Goal: Information Seeking & Learning: Learn about a topic

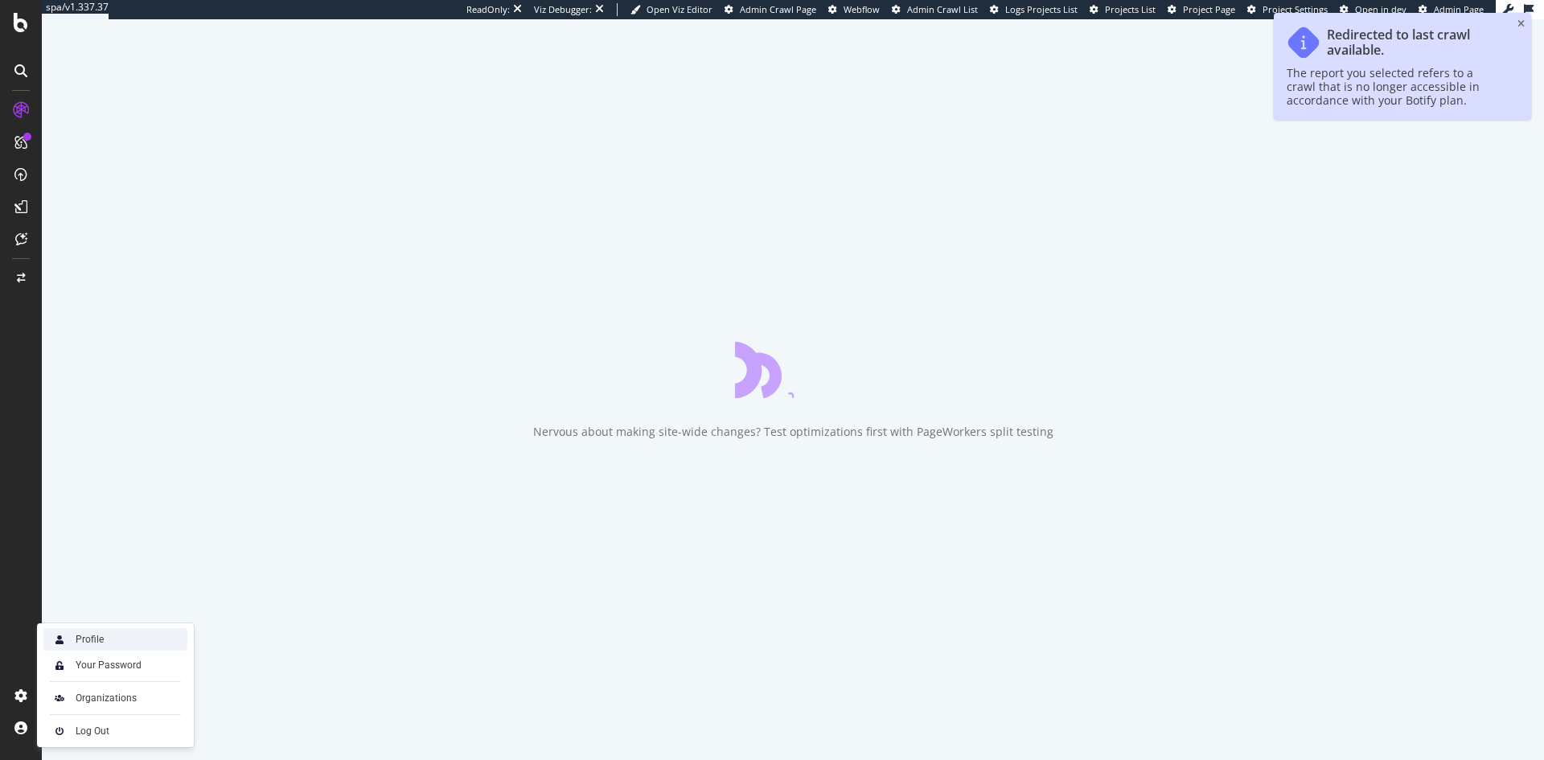
click at [102, 632] on div "Profile" at bounding box center [115, 639] width 144 height 23
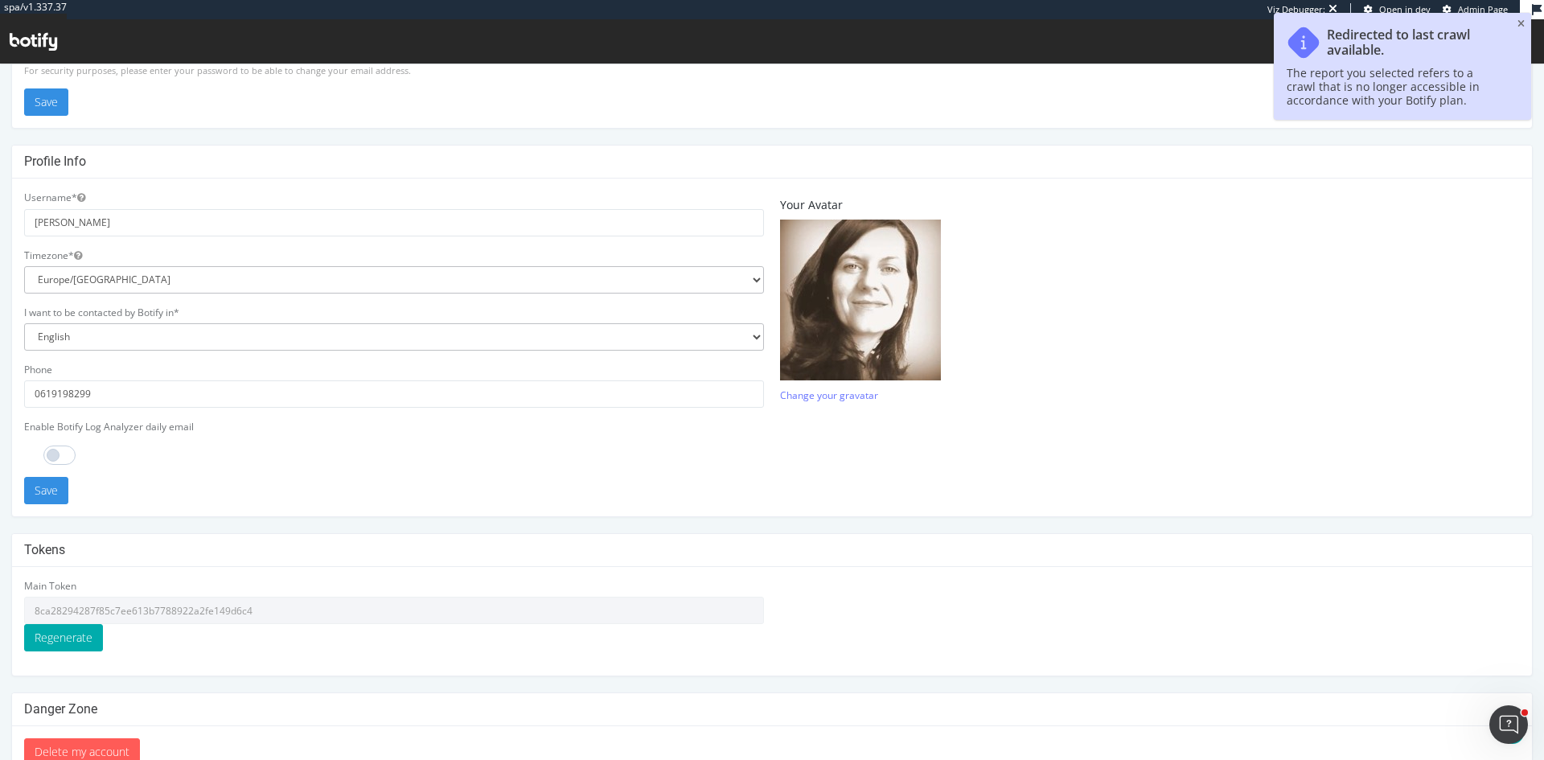
scroll to position [316, 0]
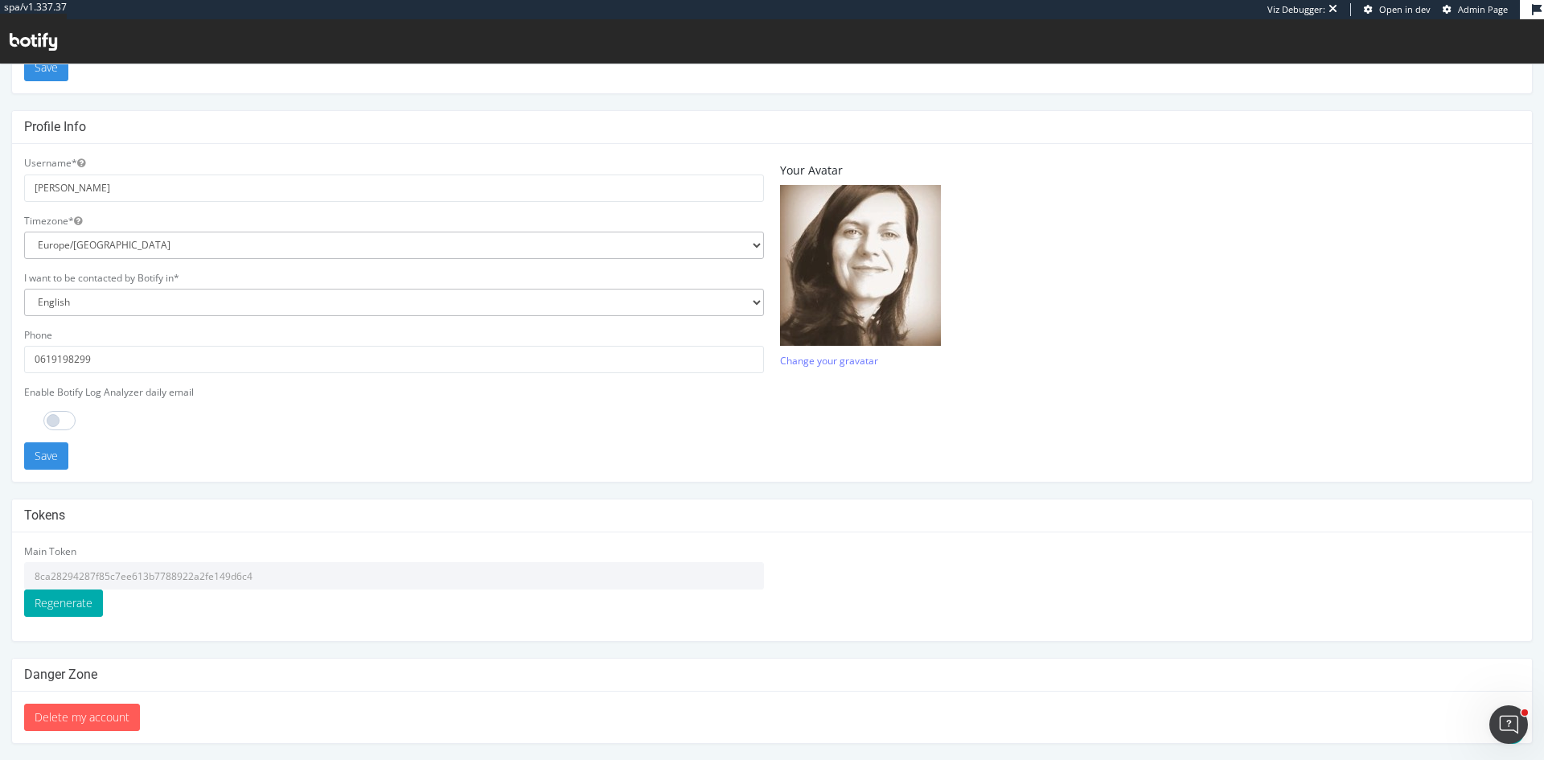
drag, startPoint x: 283, startPoint y: 581, endPoint x: 23, endPoint y: 591, distance: 260.8
click at [23, 591] on div "Main Token 8ca28294287f85c7ee613b7788922a2fe149d6c4 Regenerate" at bounding box center [394, 586] width 756 height 84
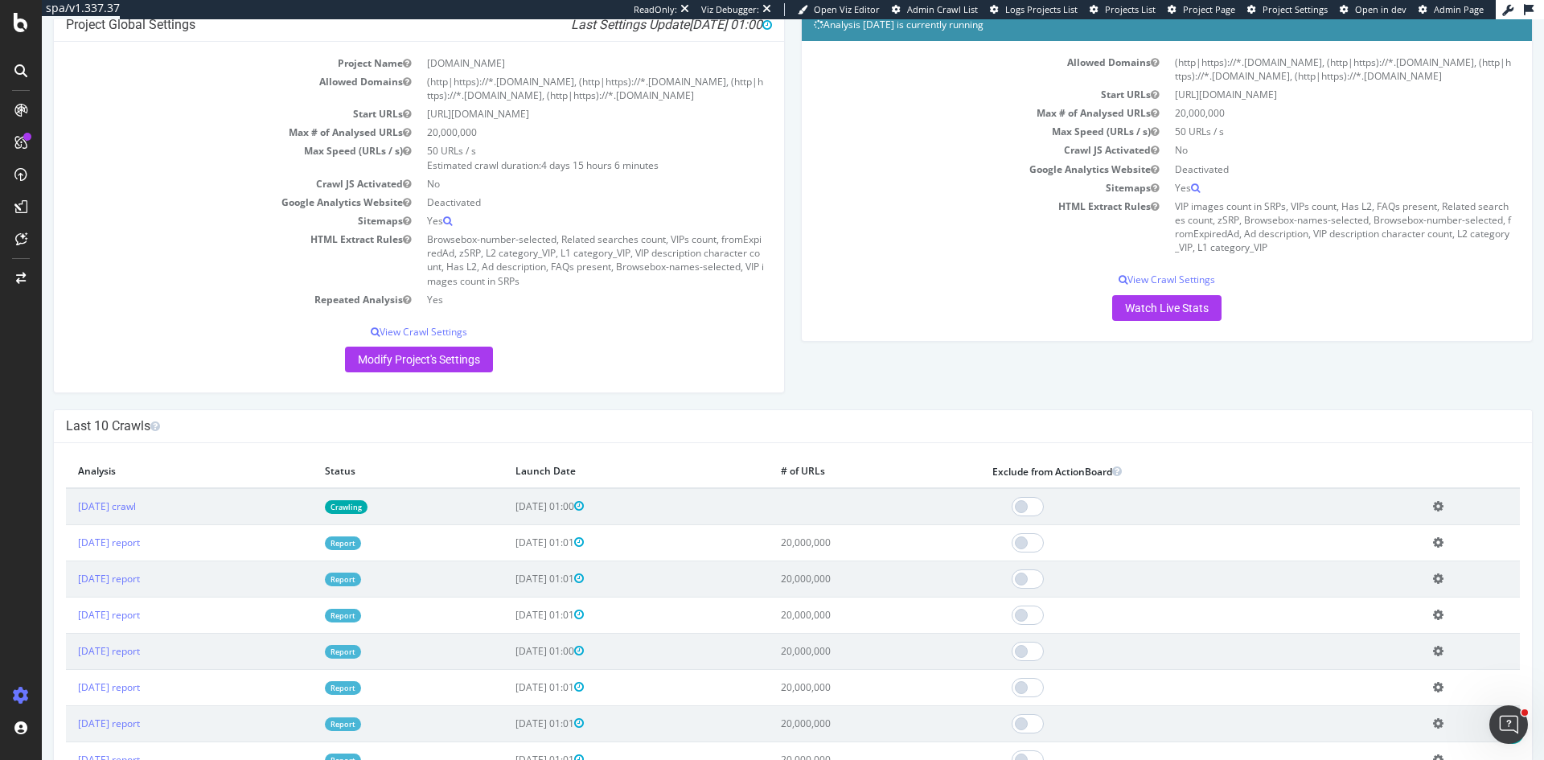
scroll to position [241, 0]
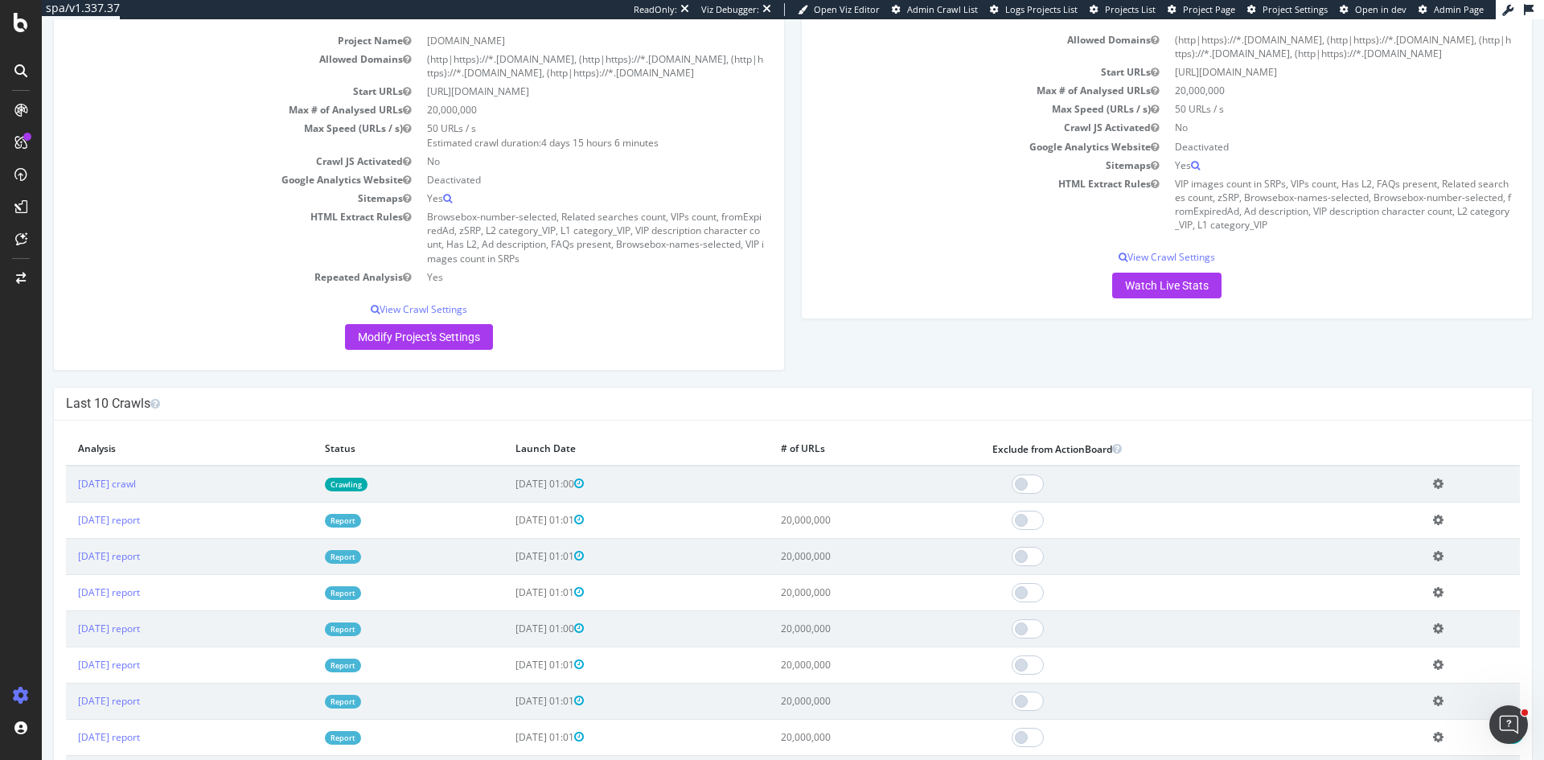
click at [361, 518] on link "Report" at bounding box center [343, 521] width 36 height 14
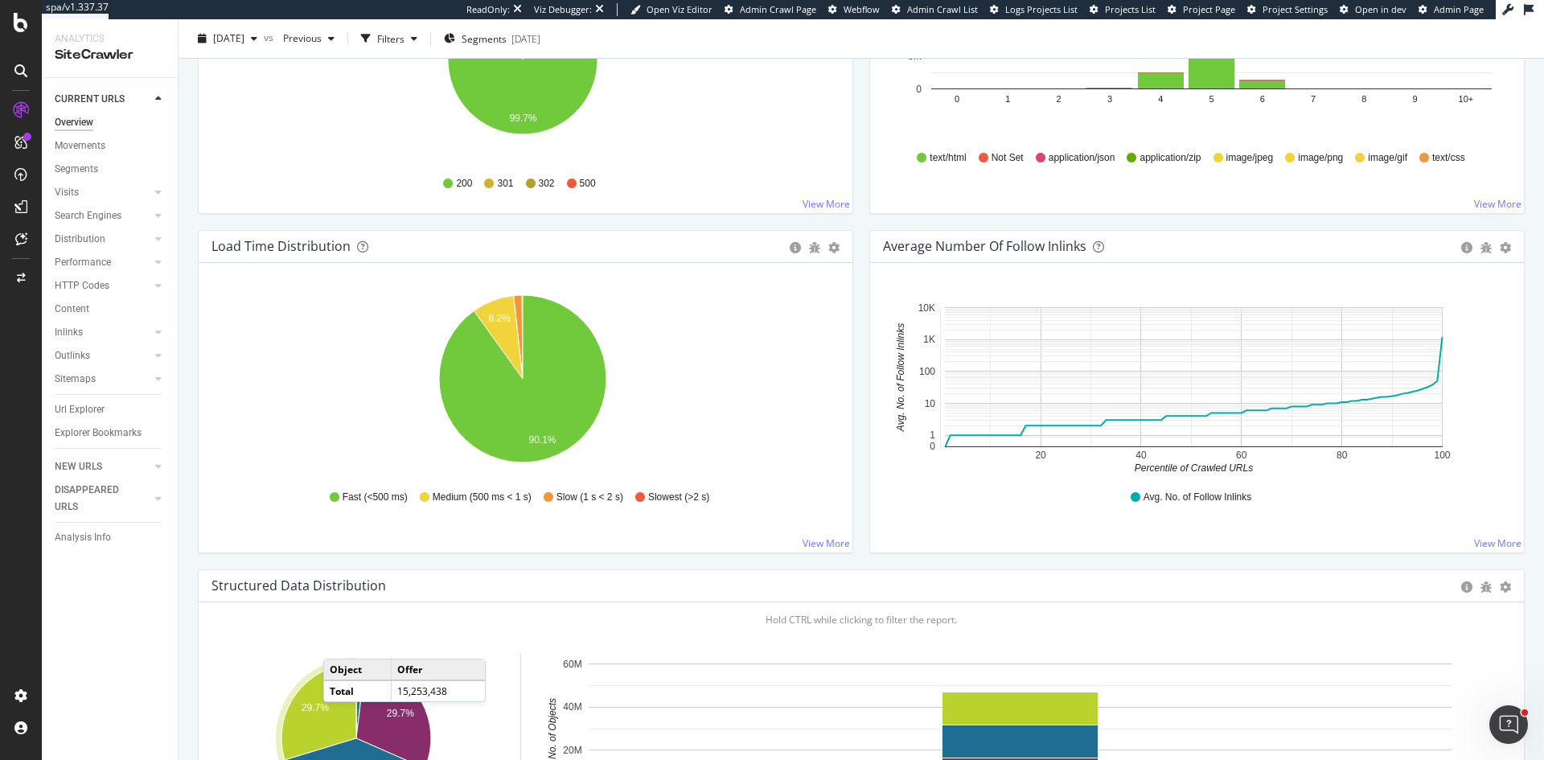
scroll to position [965, 0]
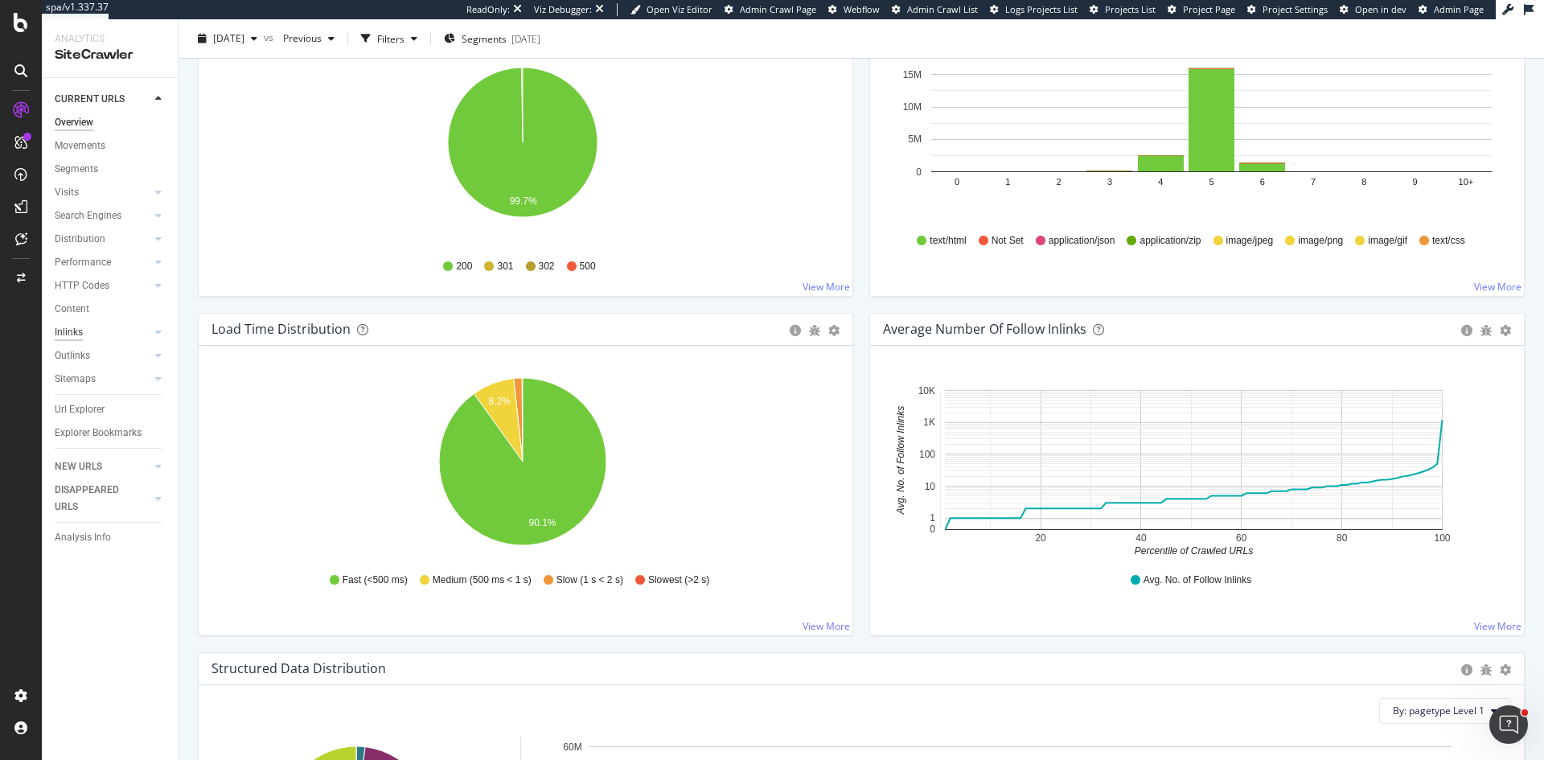
click at [78, 332] on div "Inlinks" at bounding box center [69, 332] width 28 height 17
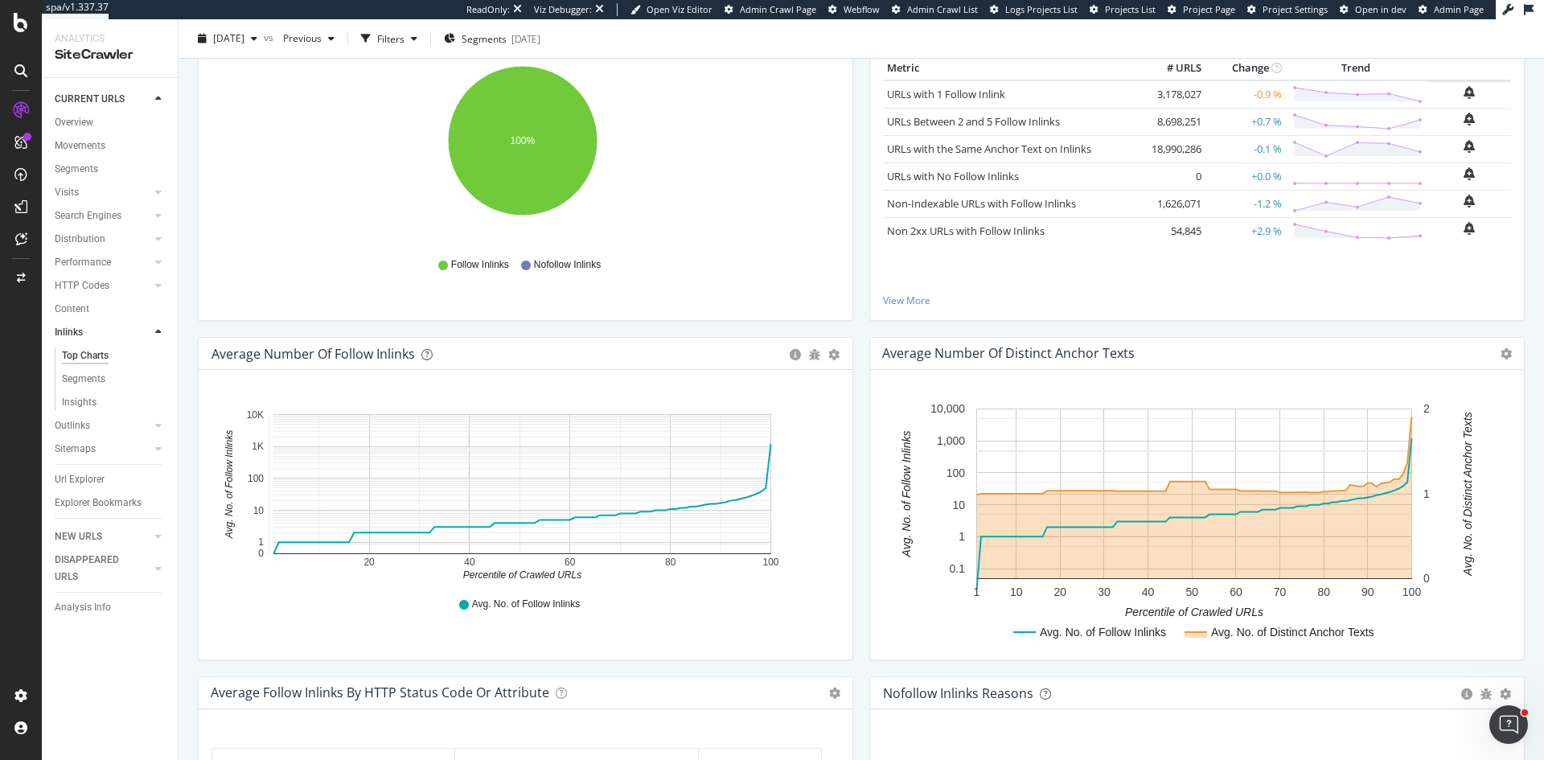
scroll to position [241, 0]
click at [76, 419] on div "Outlinks" at bounding box center [72, 425] width 35 height 17
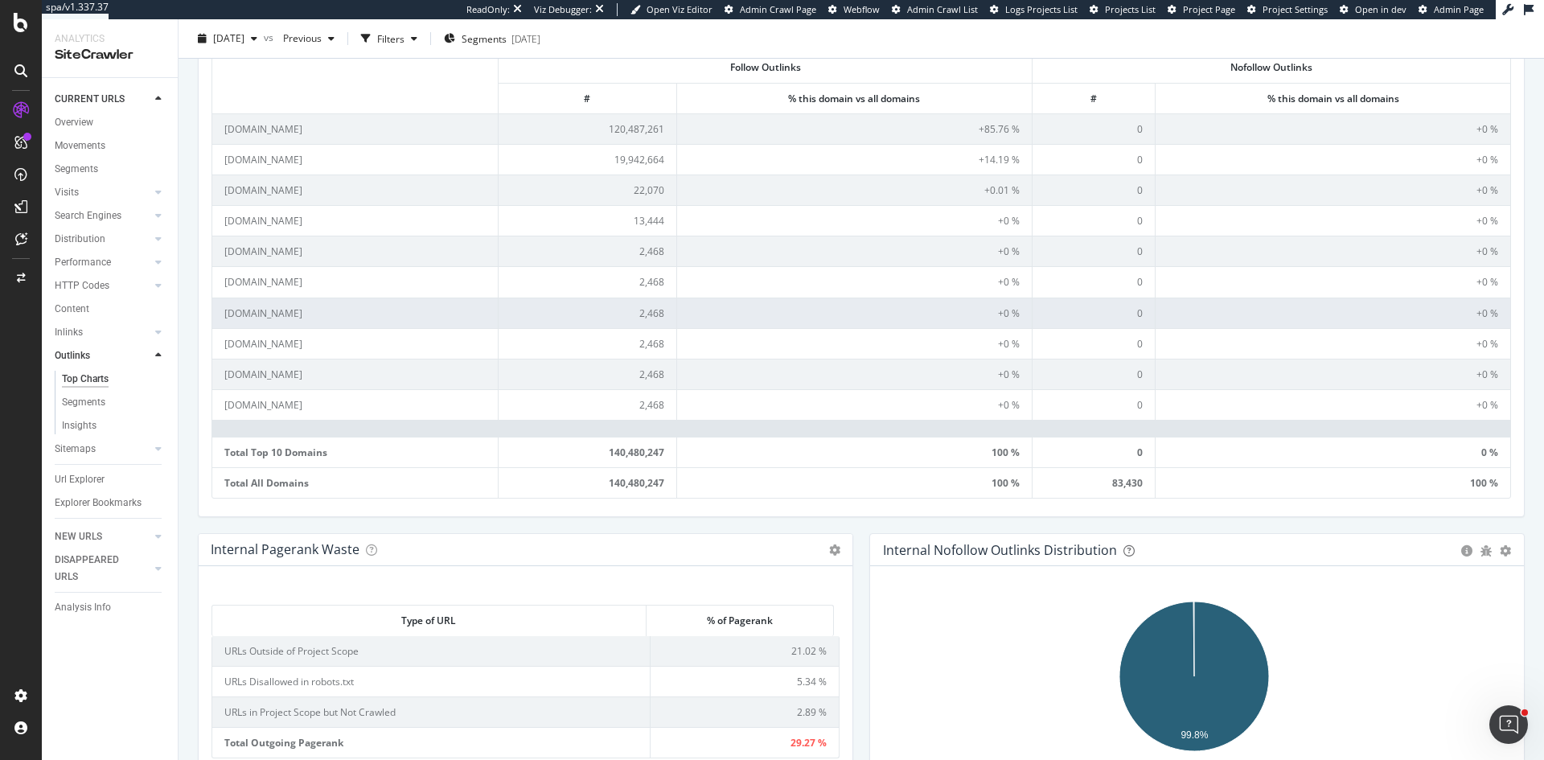
scroll to position [563, 0]
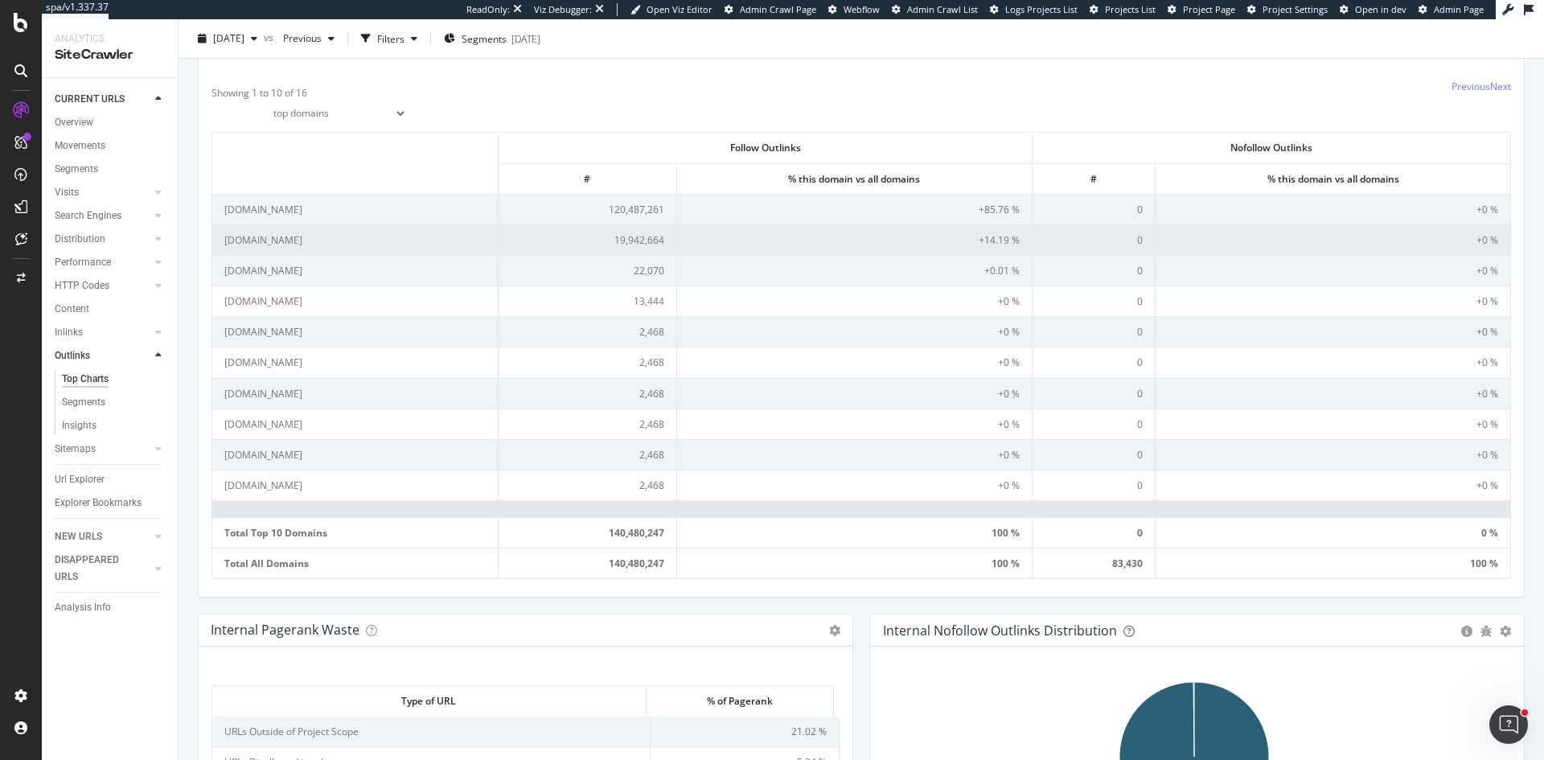
click at [295, 239] on td "[DOMAIN_NAME]" at bounding box center [355, 239] width 286 height 31
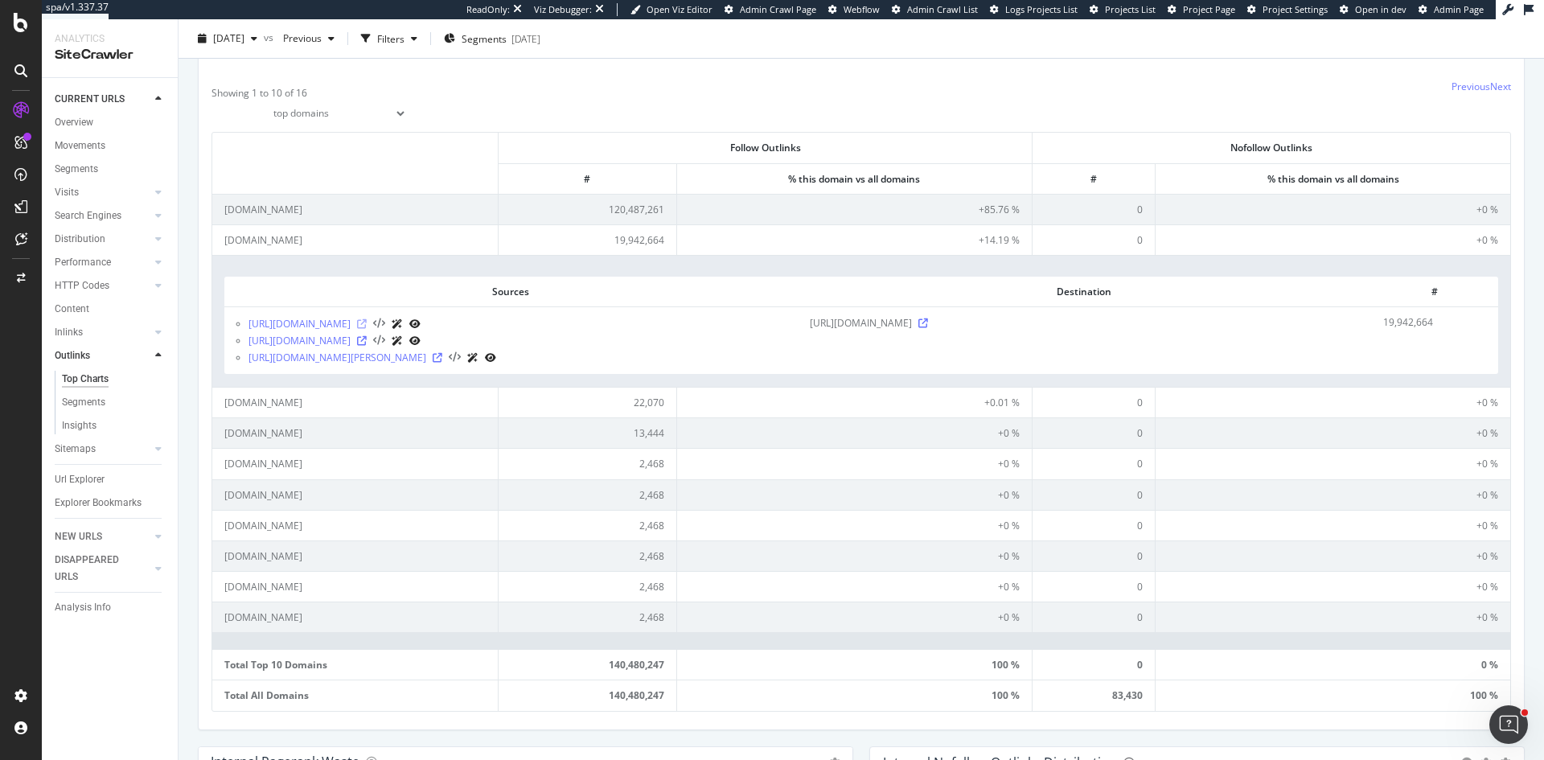
click at [367, 325] on icon at bounding box center [362, 324] width 10 height 10
click at [385, 324] on icon at bounding box center [379, 323] width 12 height 11
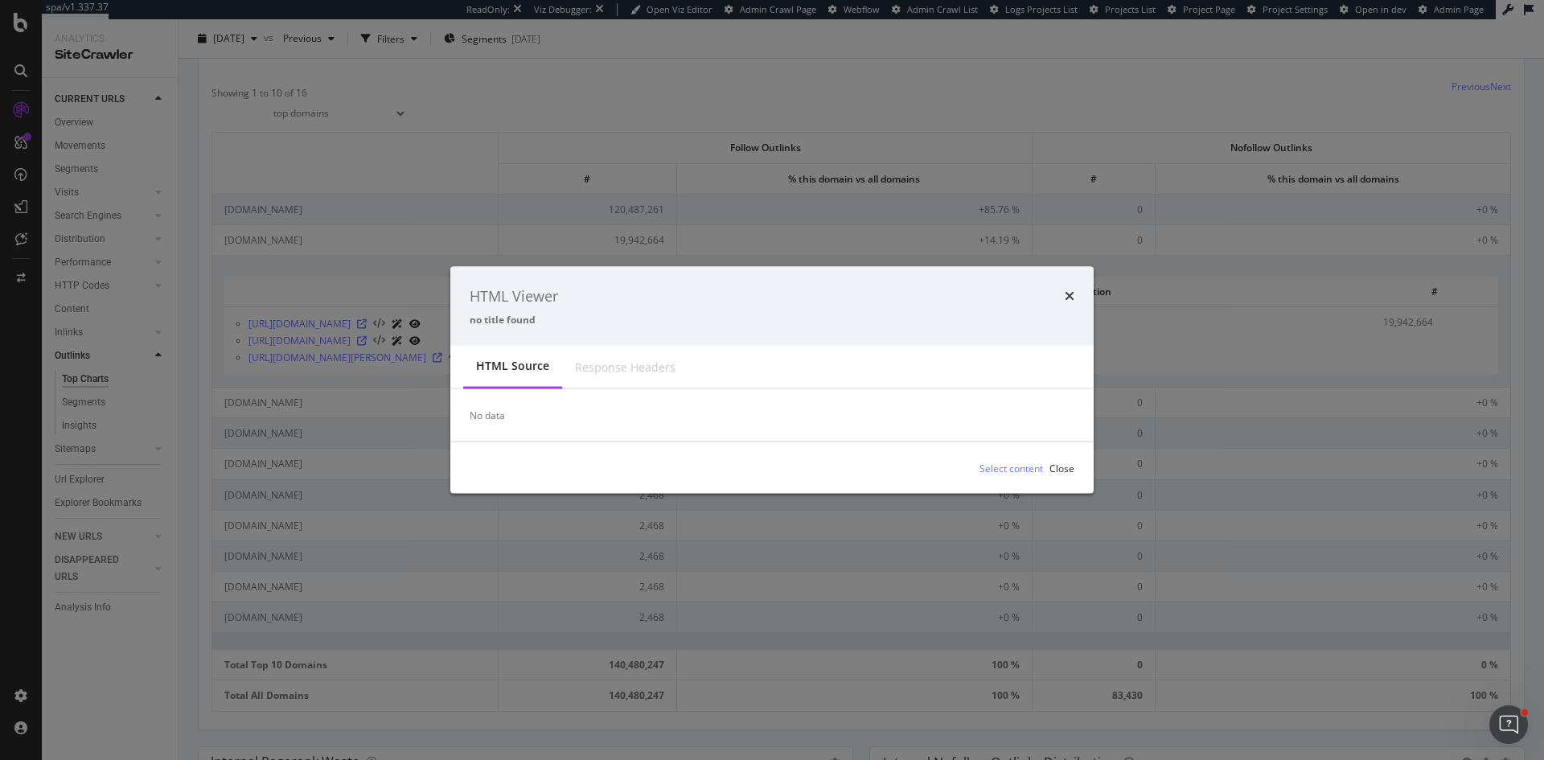
click at [1078, 294] on div "HTML Viewer no title found" at bounding box center [771, 306] width 643 height 80
click at [1061, 468] on div "Close" at bounding box center [1062, 468] width 25 height 14
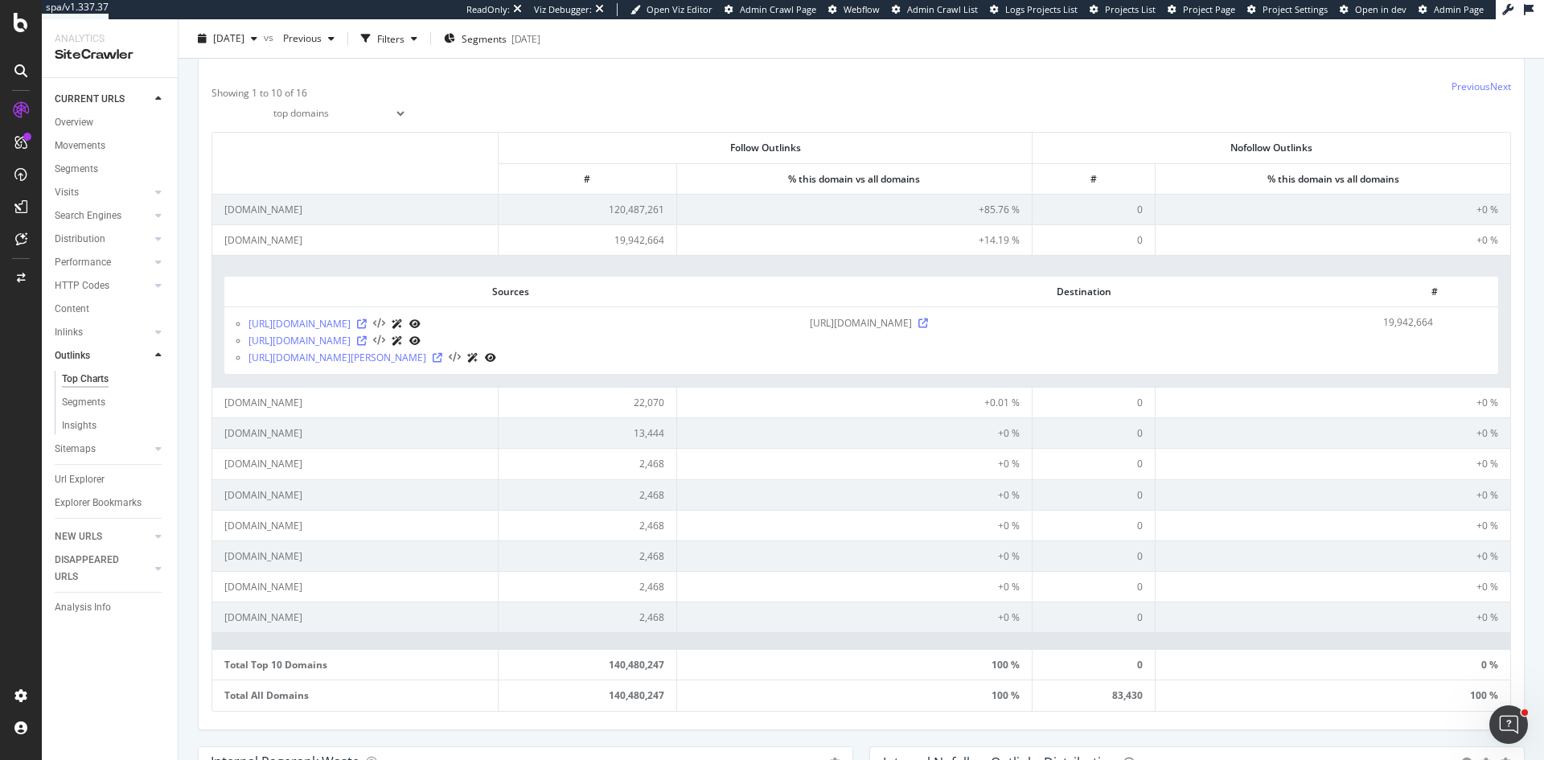
click at [403, 323] on icon at bounding box center [397, 324] width 11 height 10
click at [385, 320] on icon at bounding box center [379, 323] width 12 height 11
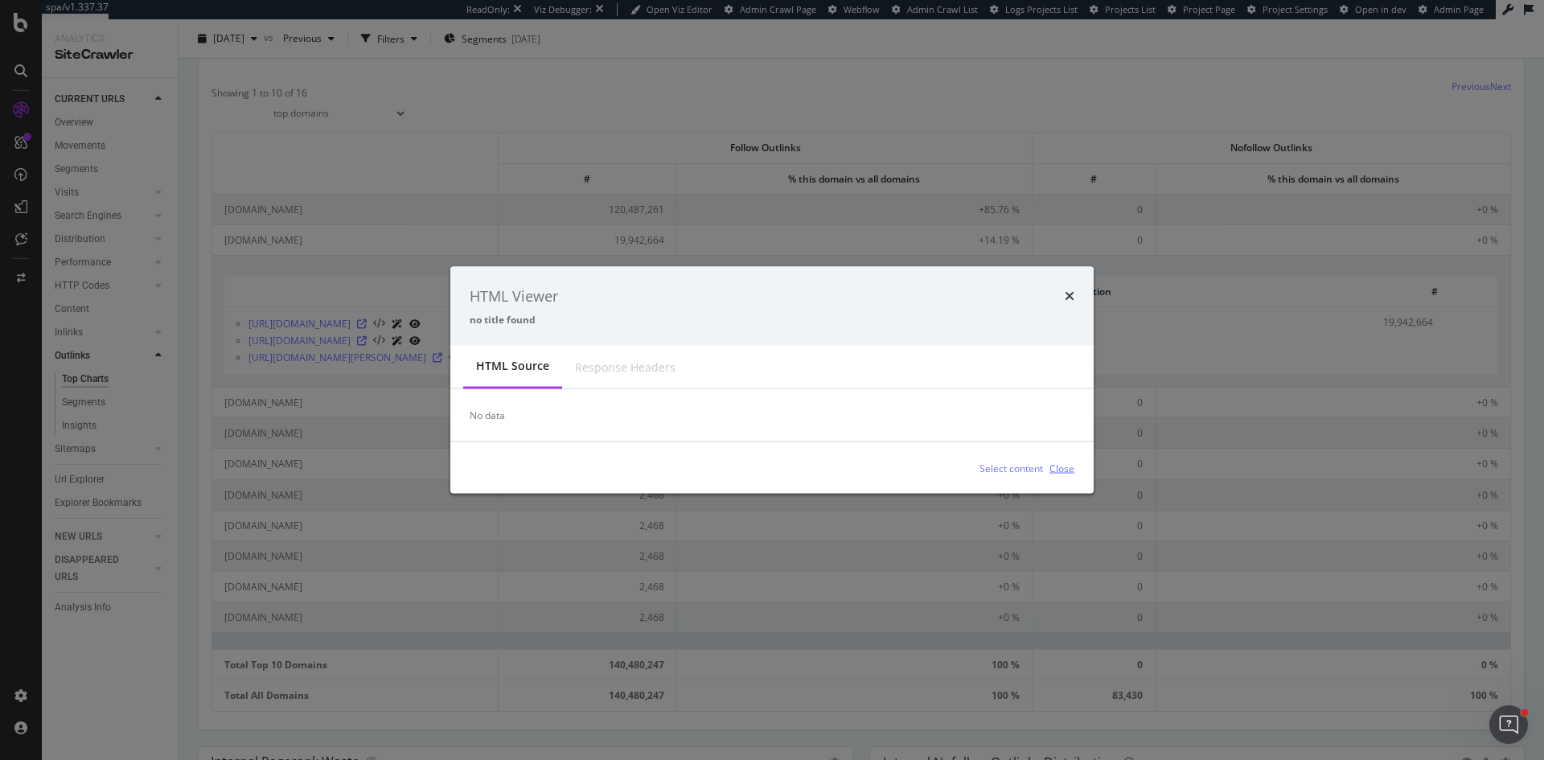
click at [1062, 465] on div "Close" at bounding box center [1062, 468] width 25 height 14
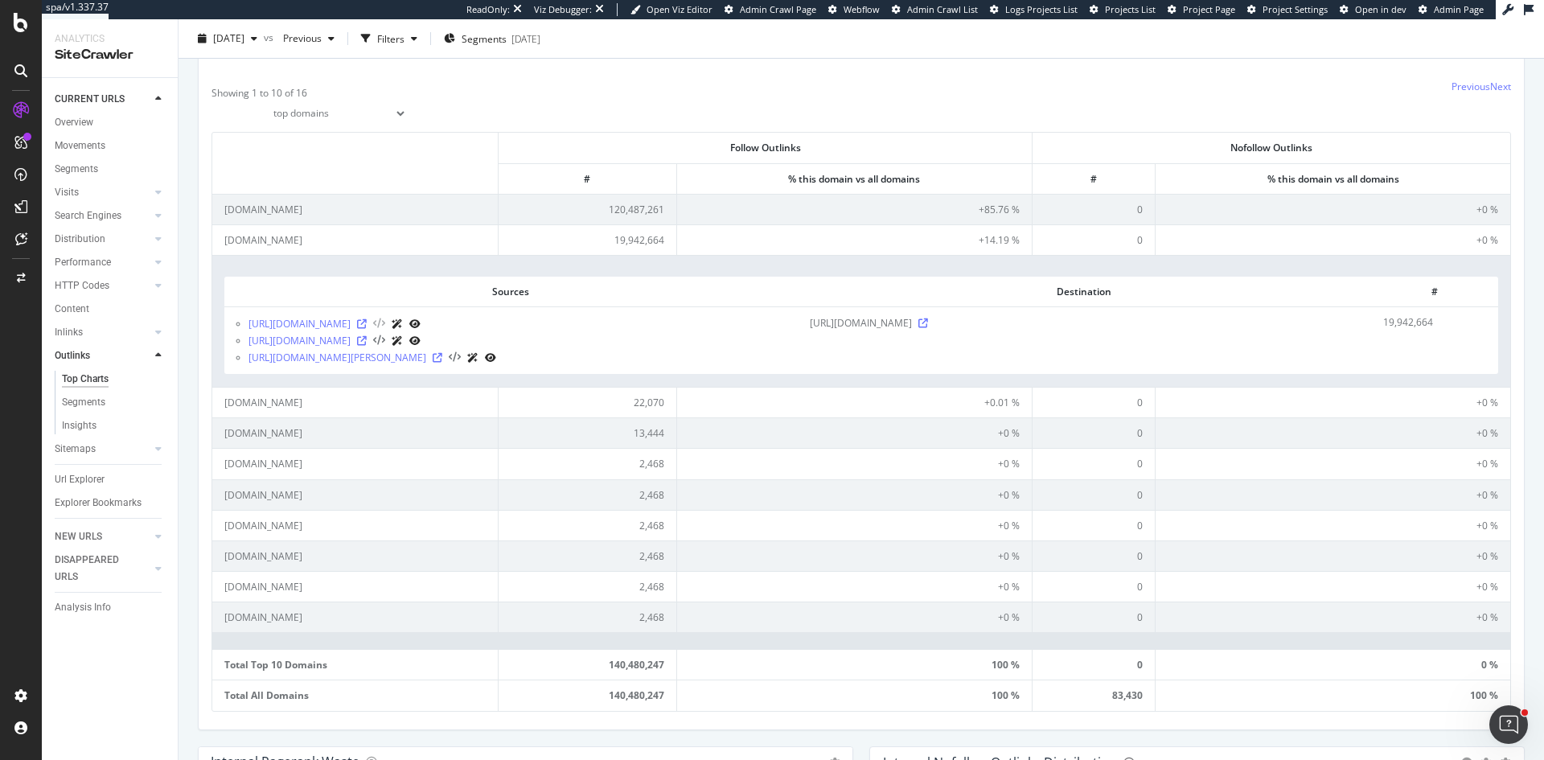
click at [385, 324] on icon at bounding box center [379, 323] width 12 height 11
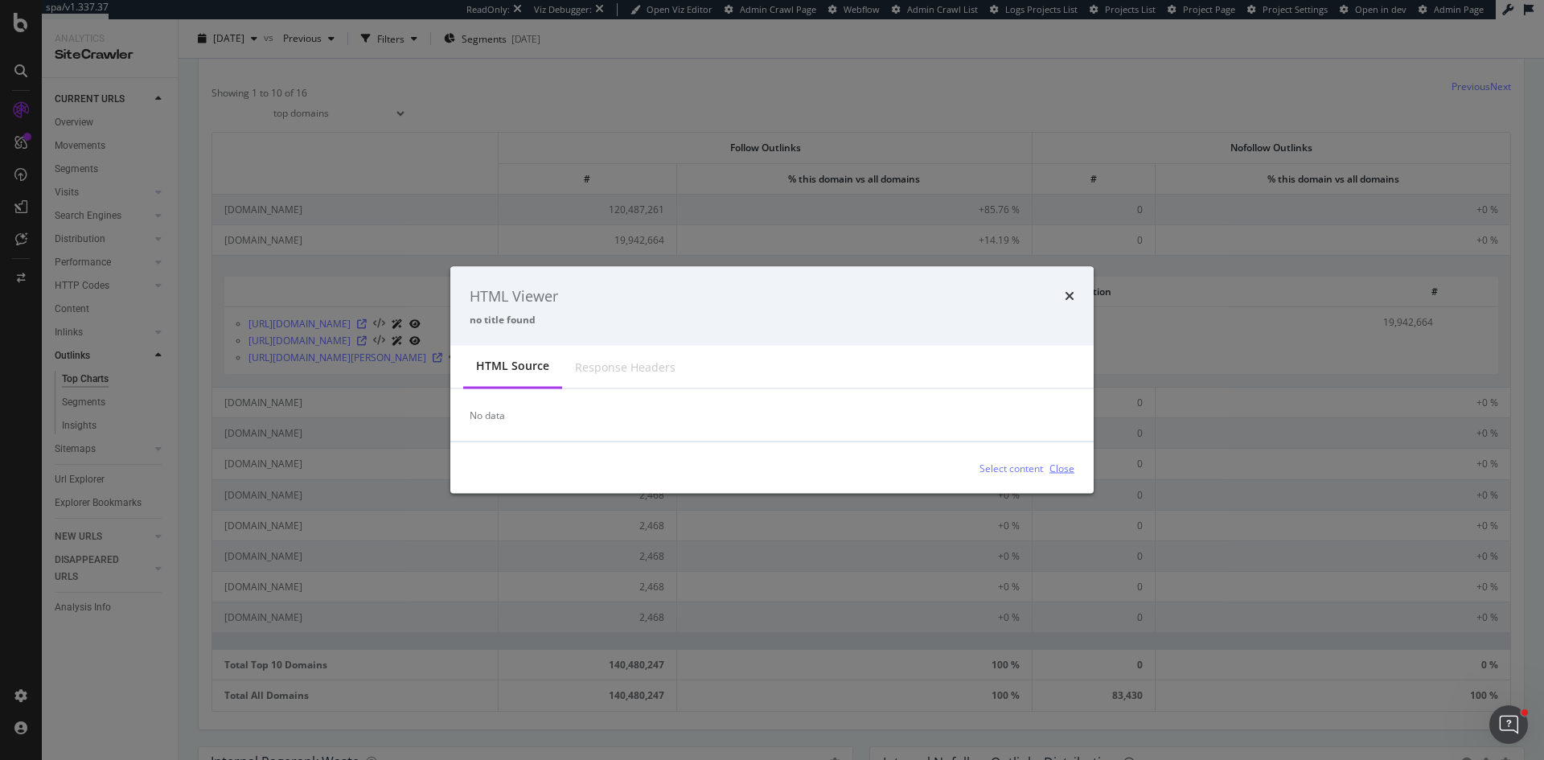
click at [1063, 466] on div "Close" at bounding box center [1062, 468] width 25 height 14
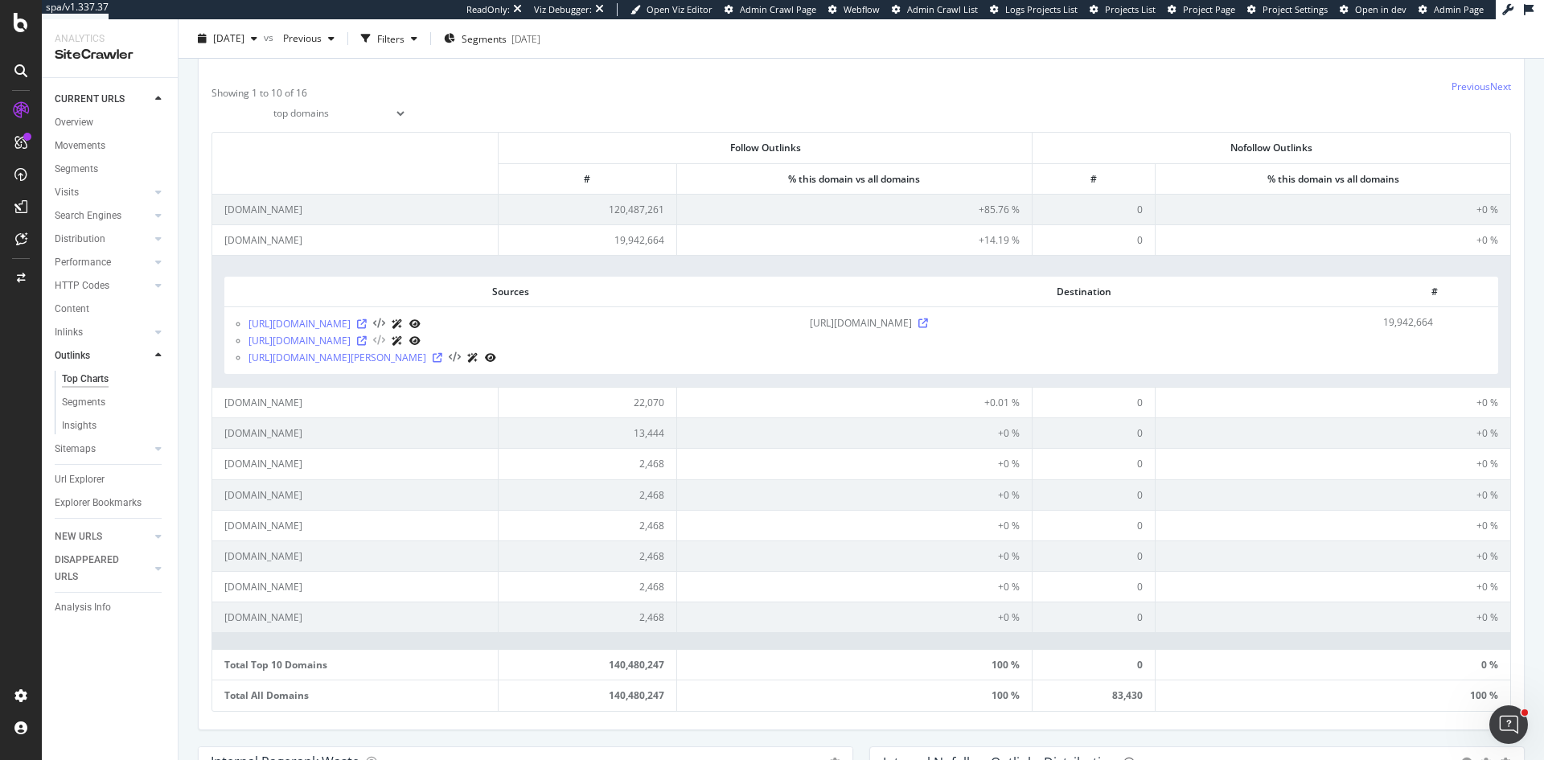
click at [385, 345] on icon at bounding box center [379, 340] width 12 height 11
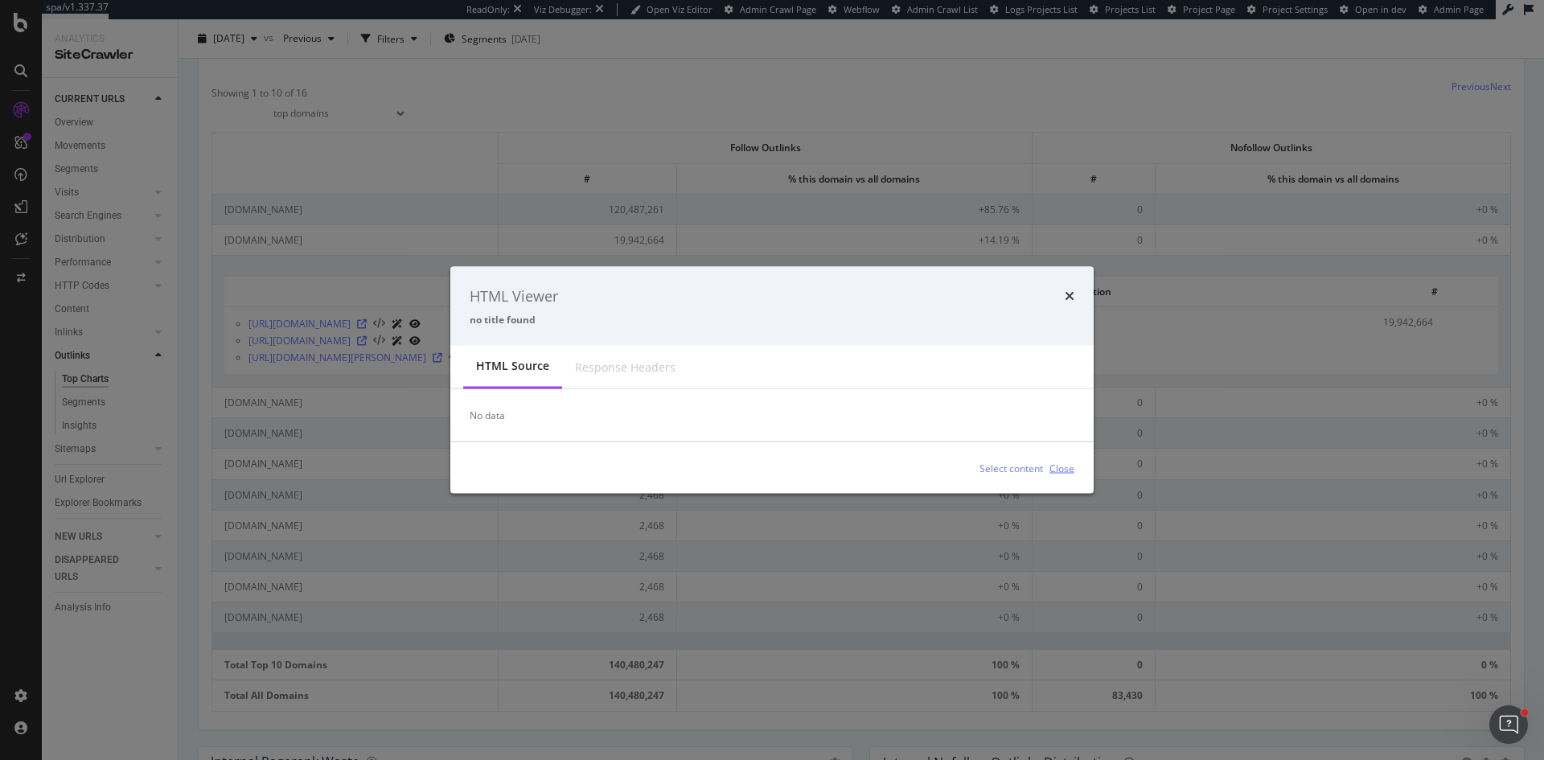
click at [1056, 471] on div "Close" at bounding box center [1062, 468] width 25 height 14
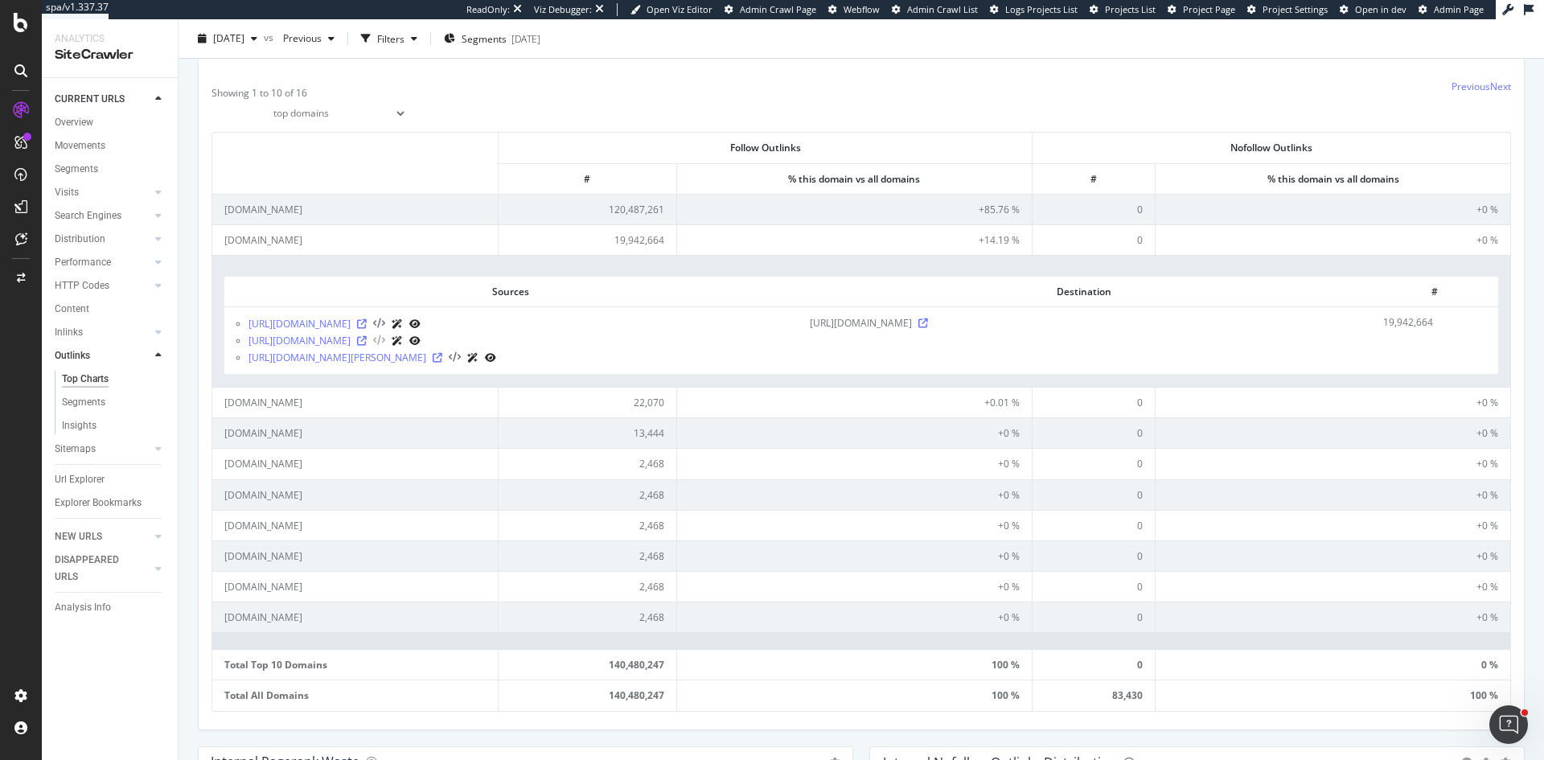
click at [385, 345] on icon at bounding box center [379, 340] width 12 height 11
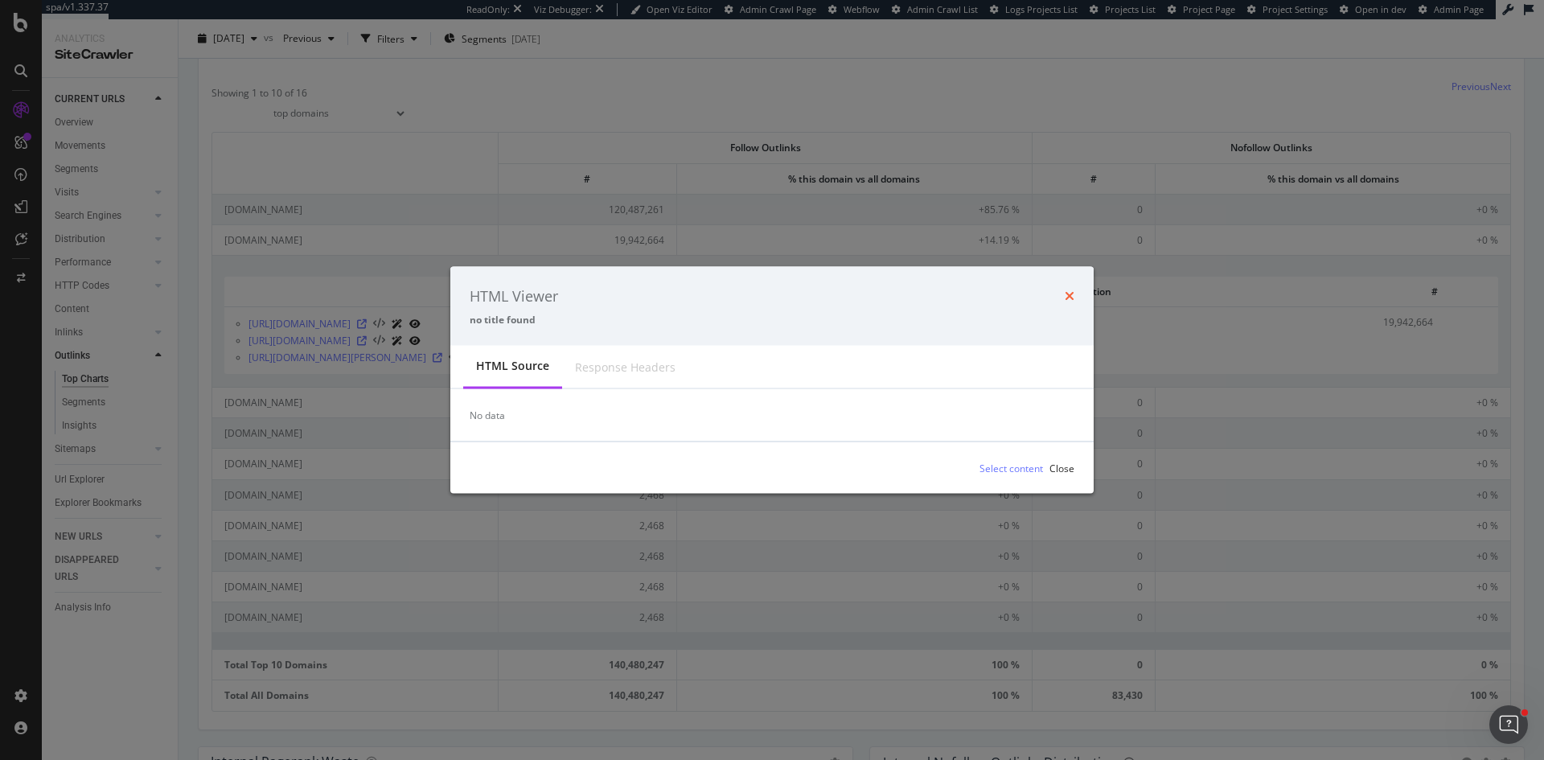
click at [1068, 295] on icon "times" at bounding box center [1070, 296] width 10 height 13
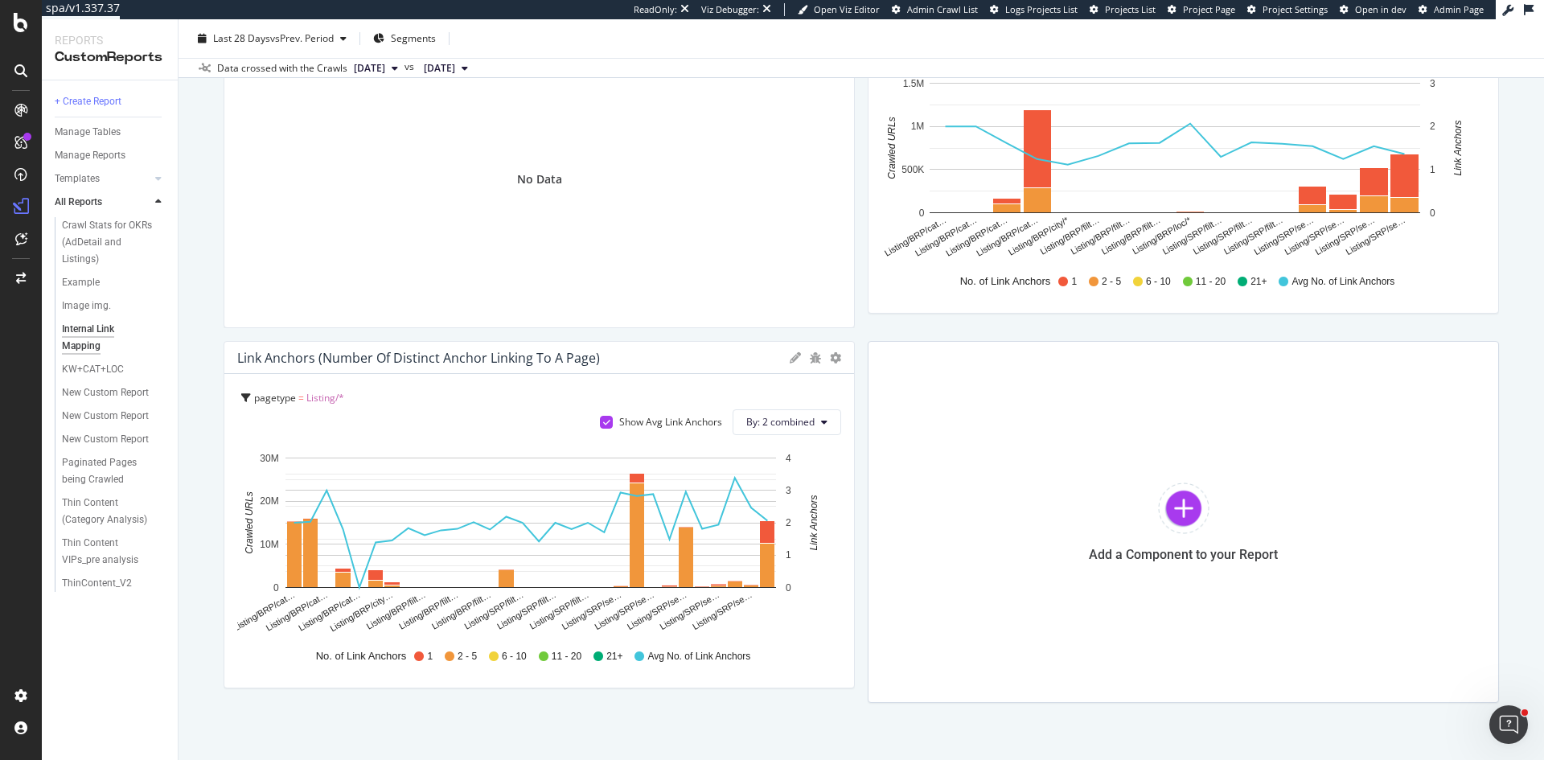
scroll to position [36, 0]
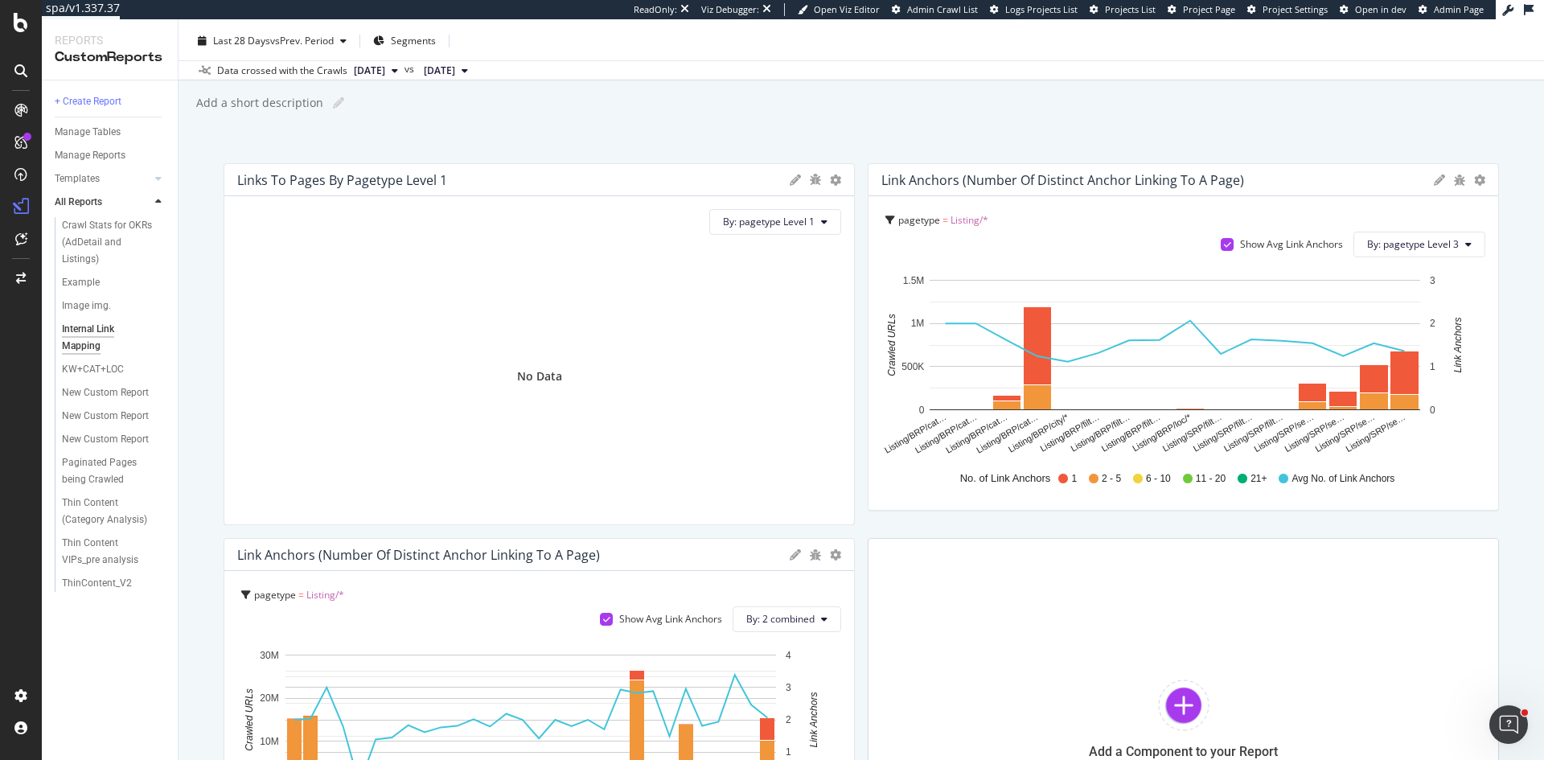
click at [408, 183] on div "Links to Pages by pagetype Level 1" at bounding box center [342, 180] width 210 height 16
click at [1189, 701] on div at bounding box center [1183, 705] width 51 height 51
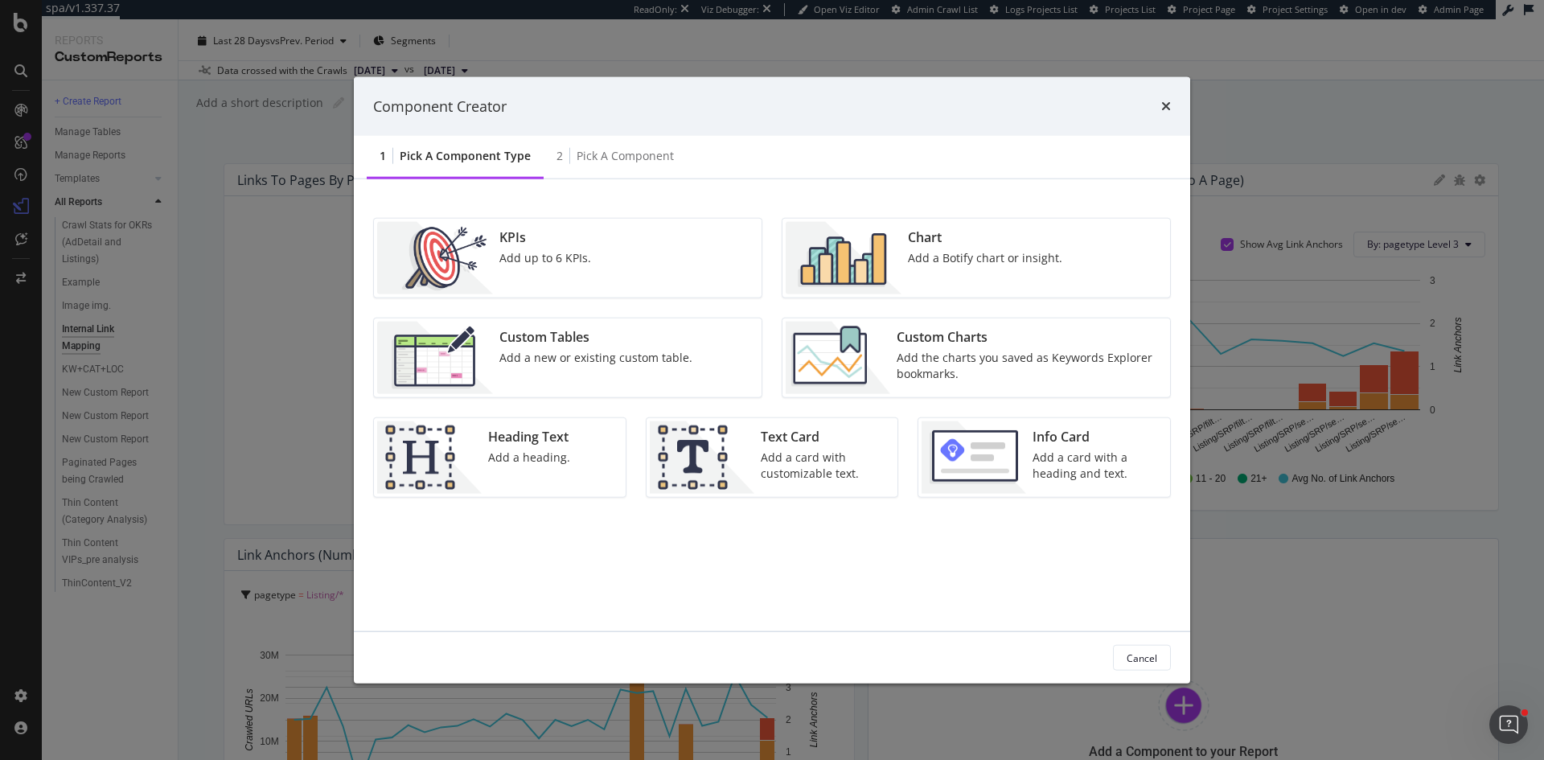
click at [1004, 260] on div "Add a Botify chart or insight." at bounding box center [985, 258] width 154 height 16
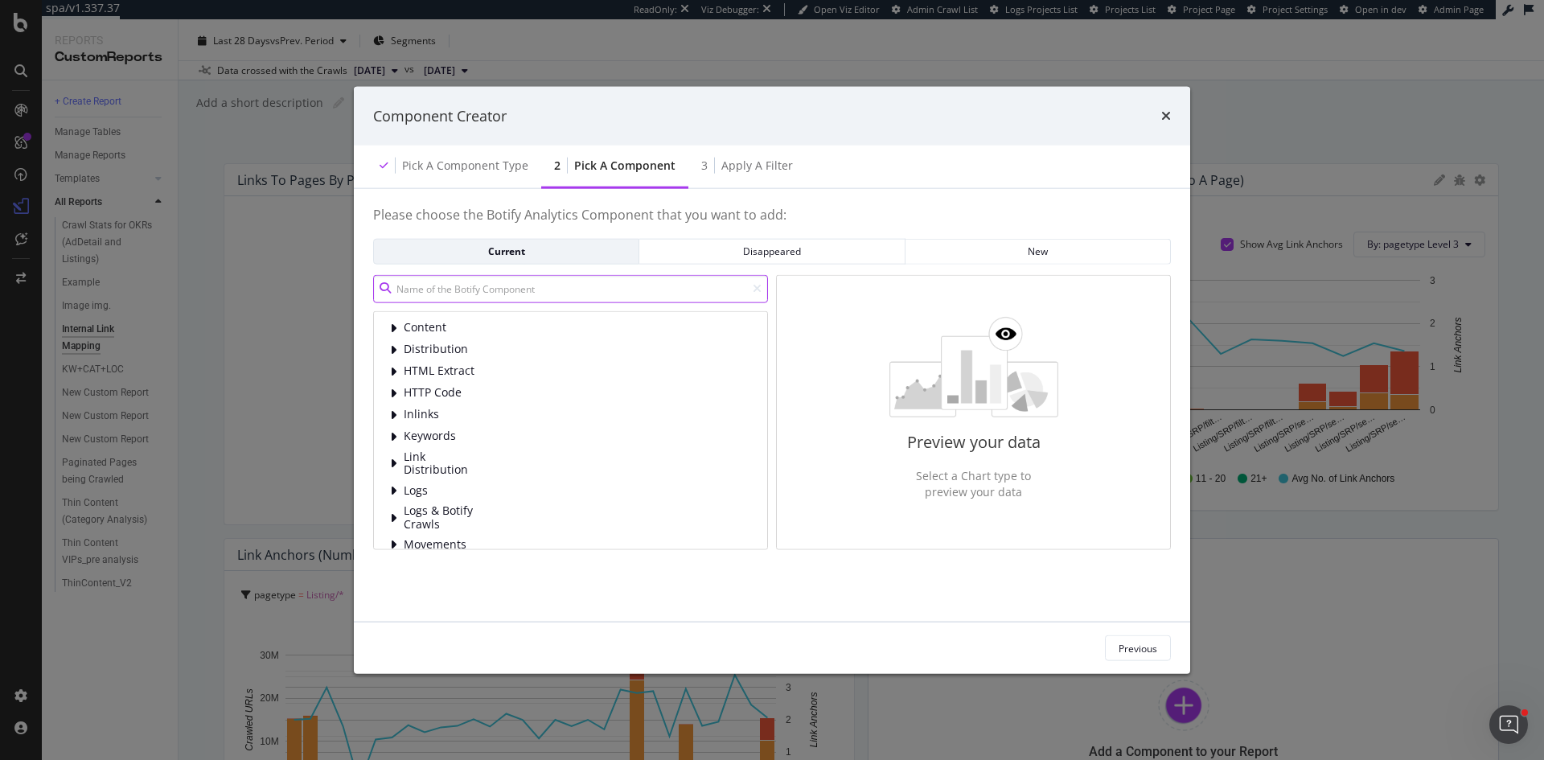
click at [579, 286] on input "modal" at bounding box center [570, 288] width 395 height 28
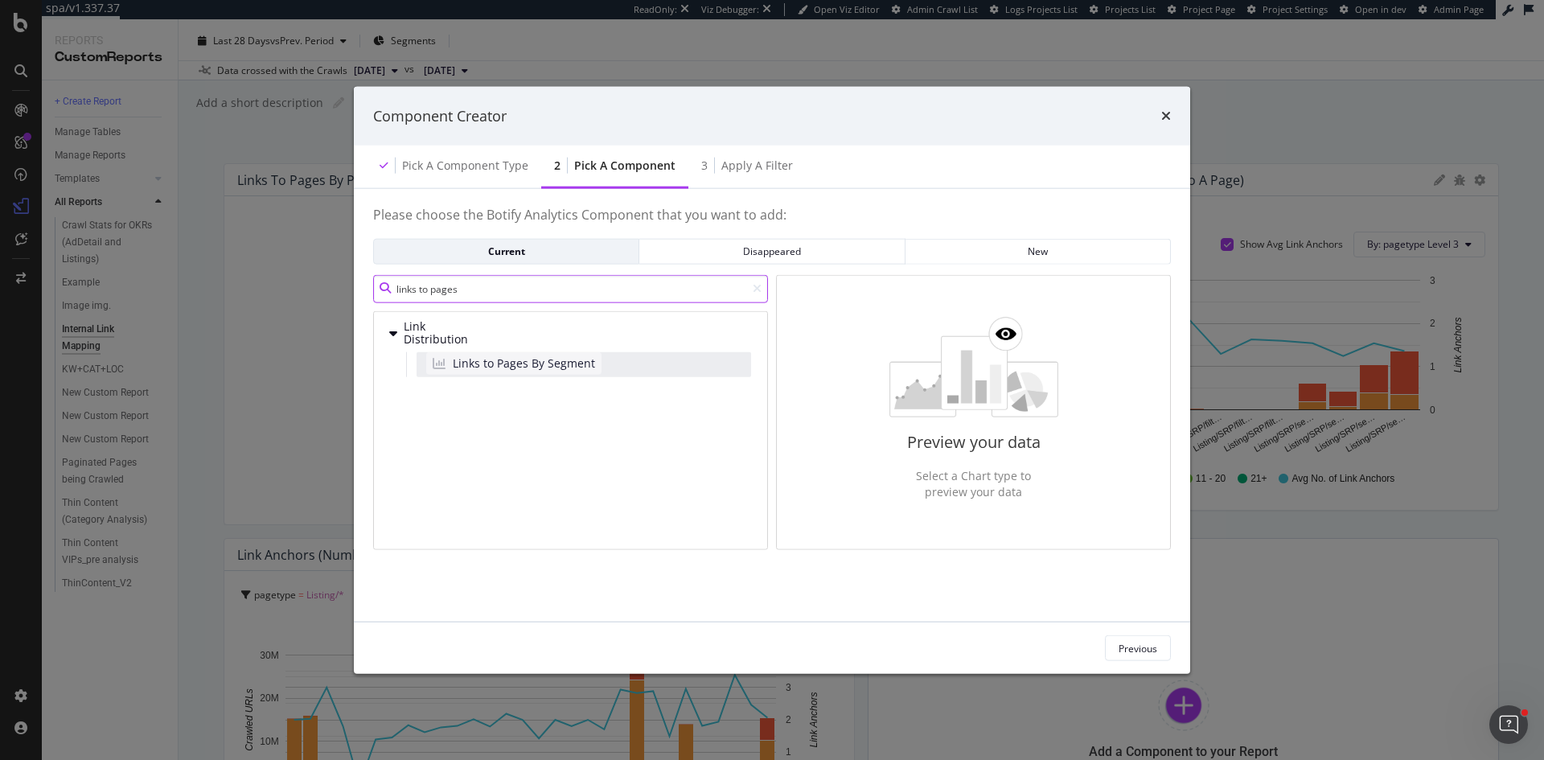
type input "links to pages"
click at [549, 367] on span "Links to Pages By Segment" at bounding box center [524, 363] width 142 height 16
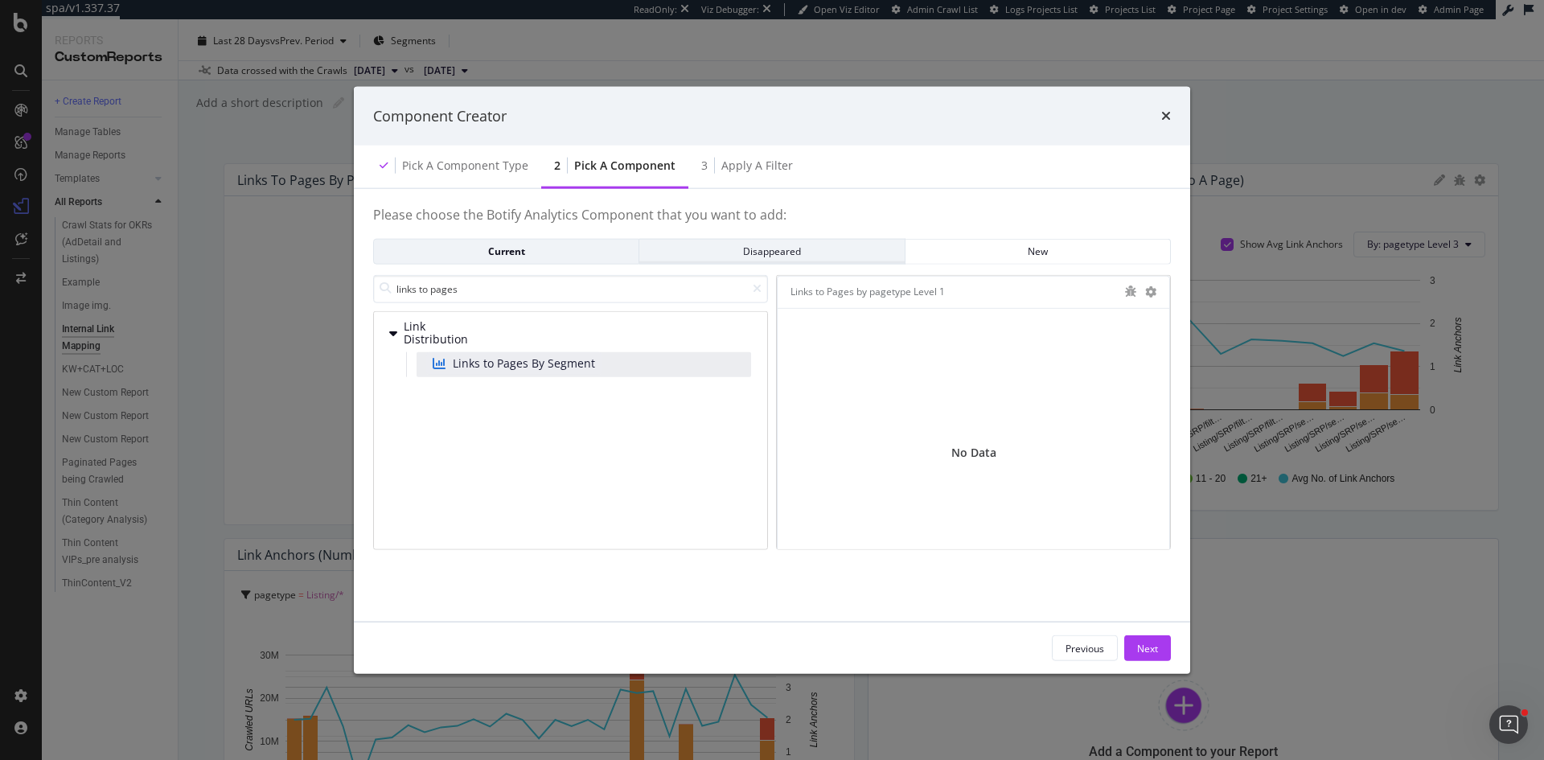
click at [806, 251] on div "Disappeared" at bounding box center [771, 251] width 239 height 14
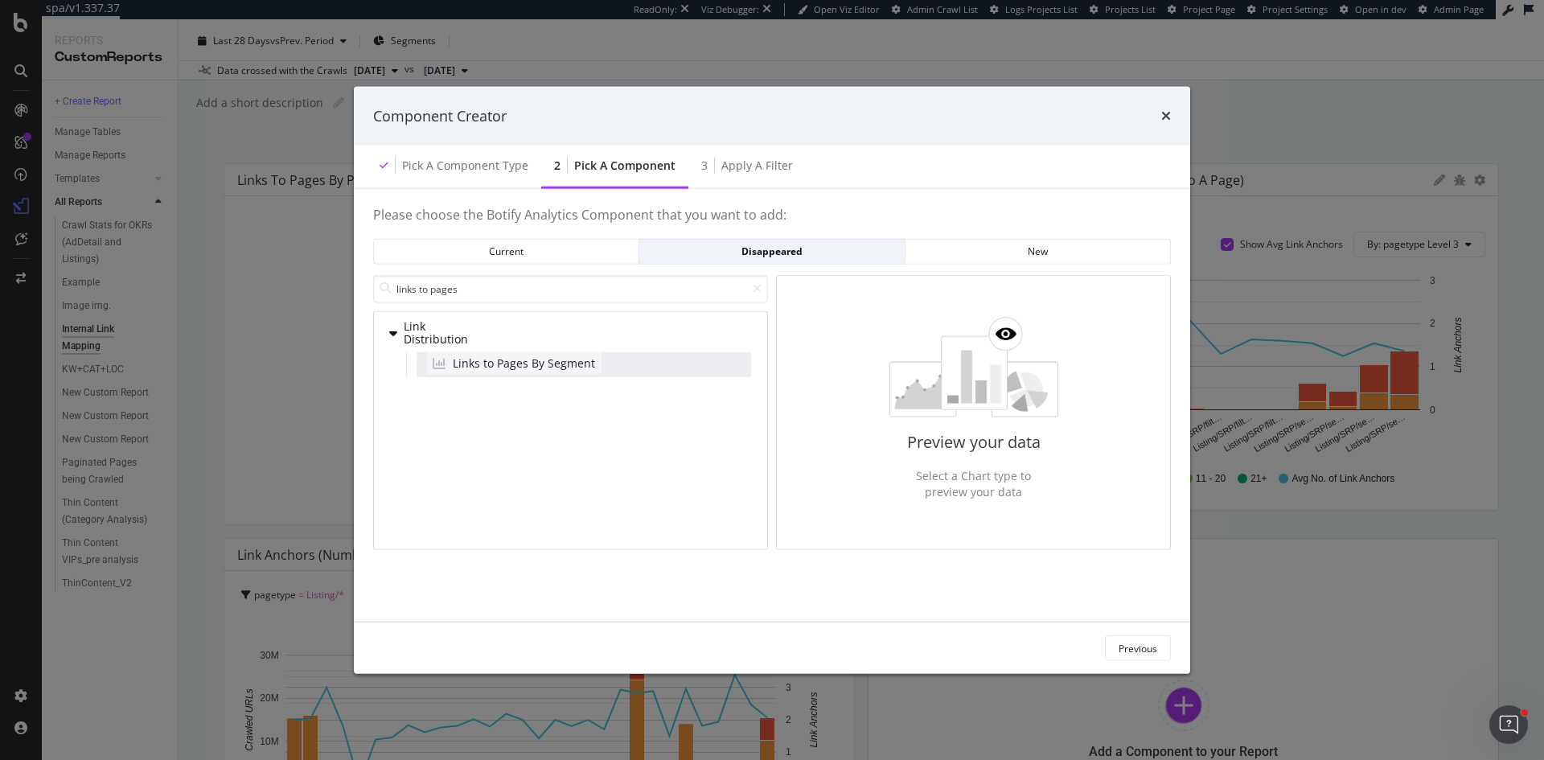
click at [569, 364] on span "Links to Pages By Segment" at bounding box center [524, 363] width 142 height 16
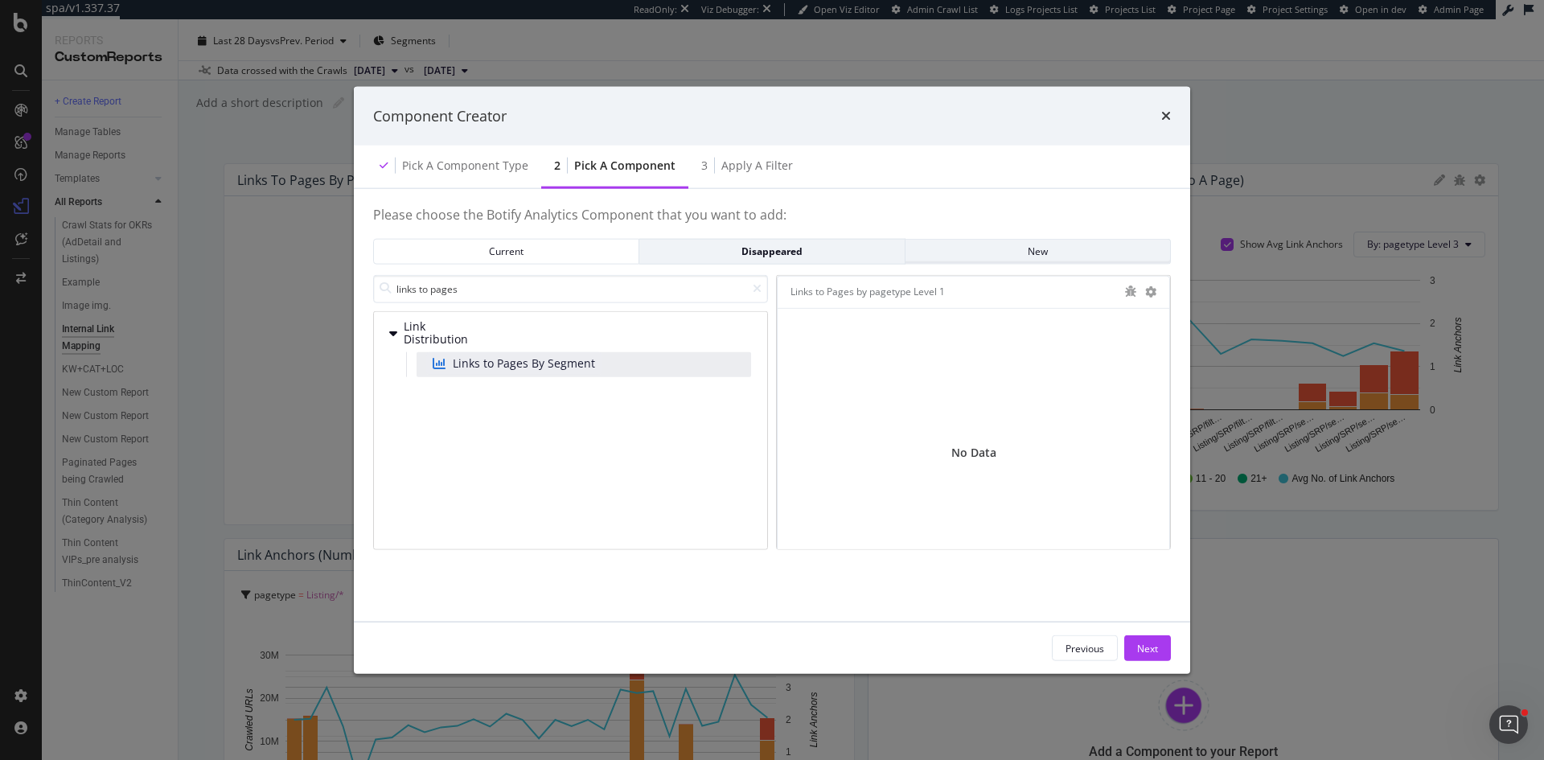
click at [1099, 249] on div "New" at bounding box center [1037, 251] width 239 height 14
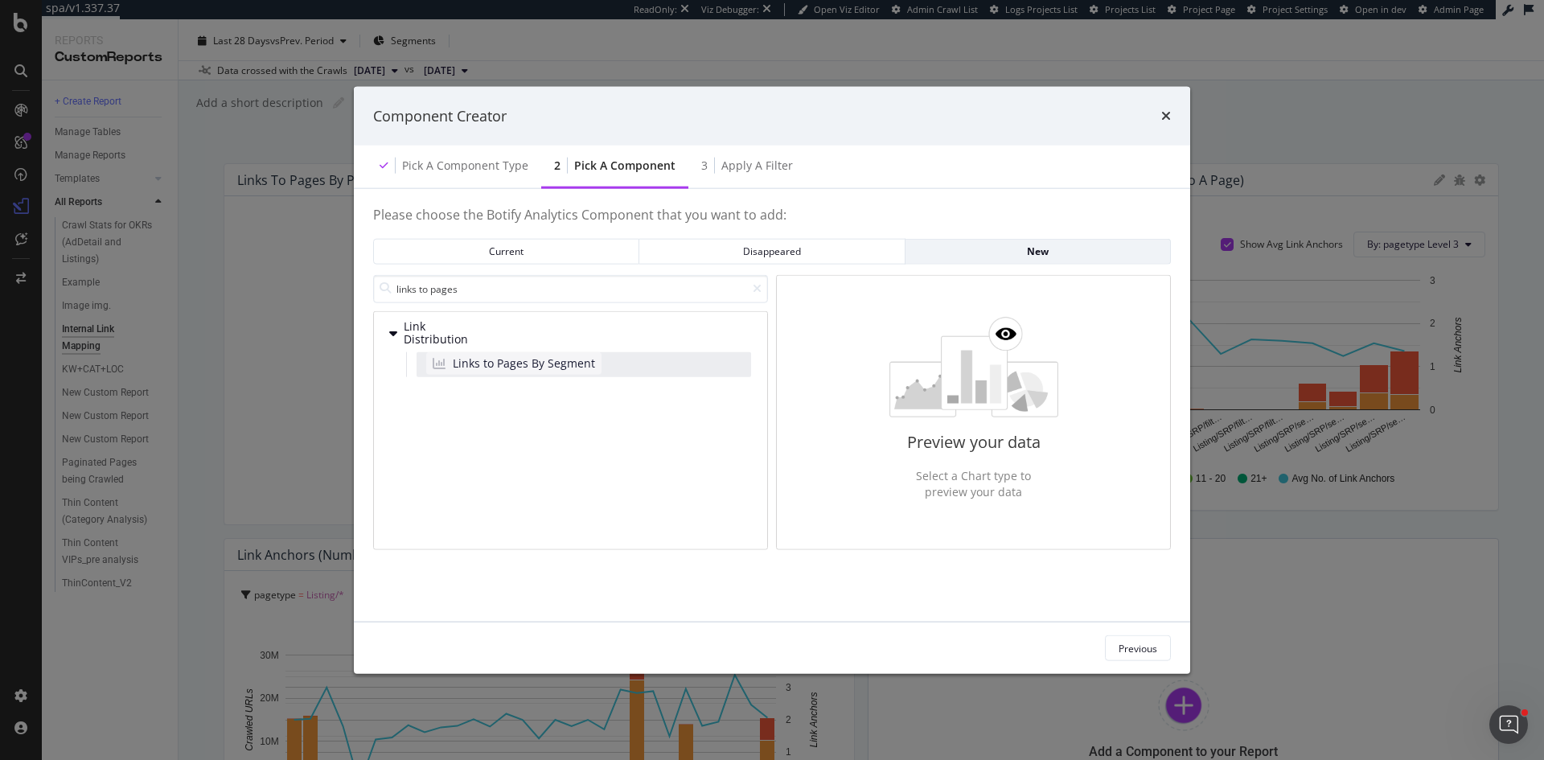
click at [540, 366] on span "Links to Pages By Segment" at bounding box center [524, 363] width 142 height 16
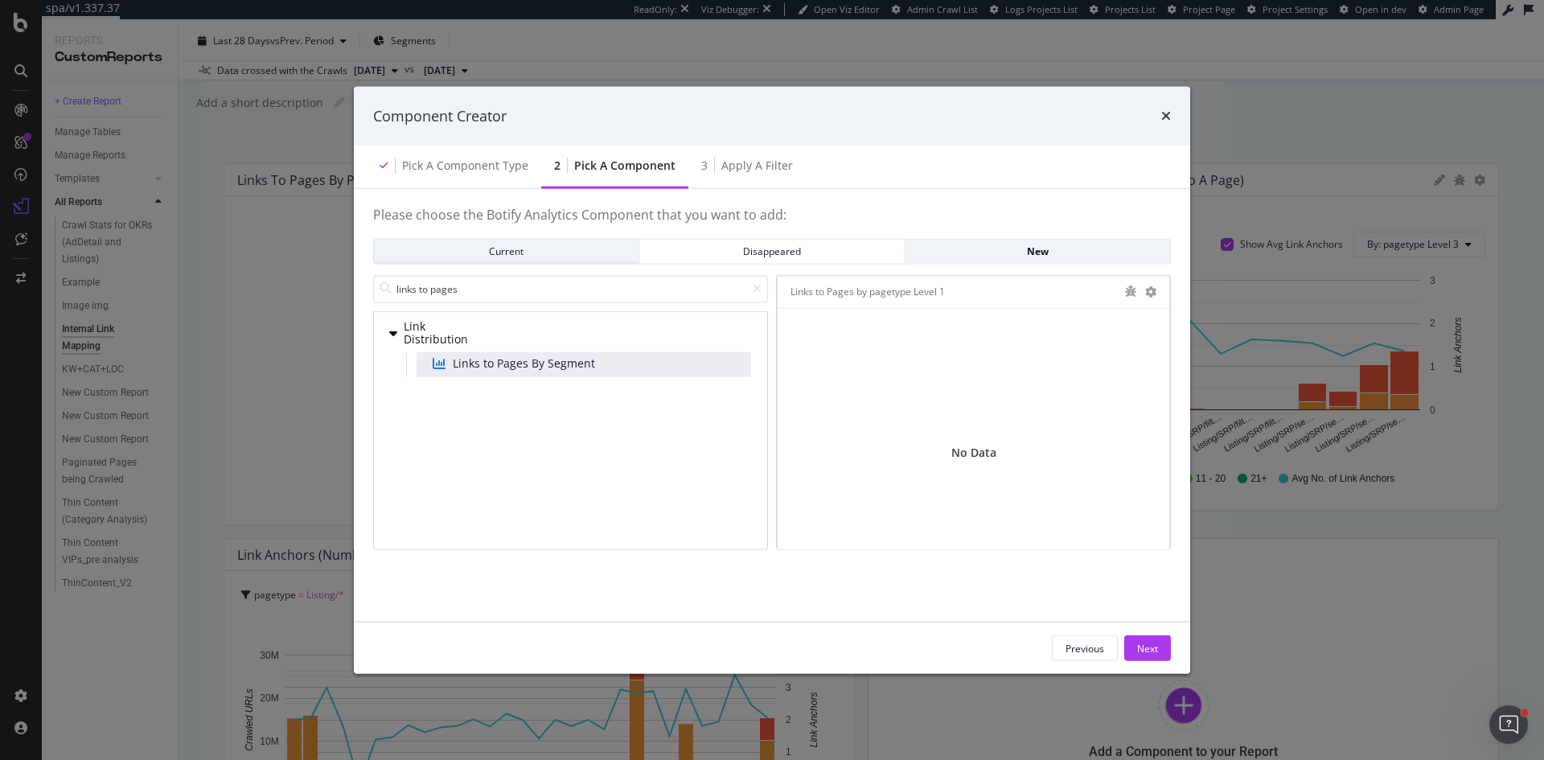
click at [565, 258] on div "Current" at bounding box center [506, 251] width 239 height 14
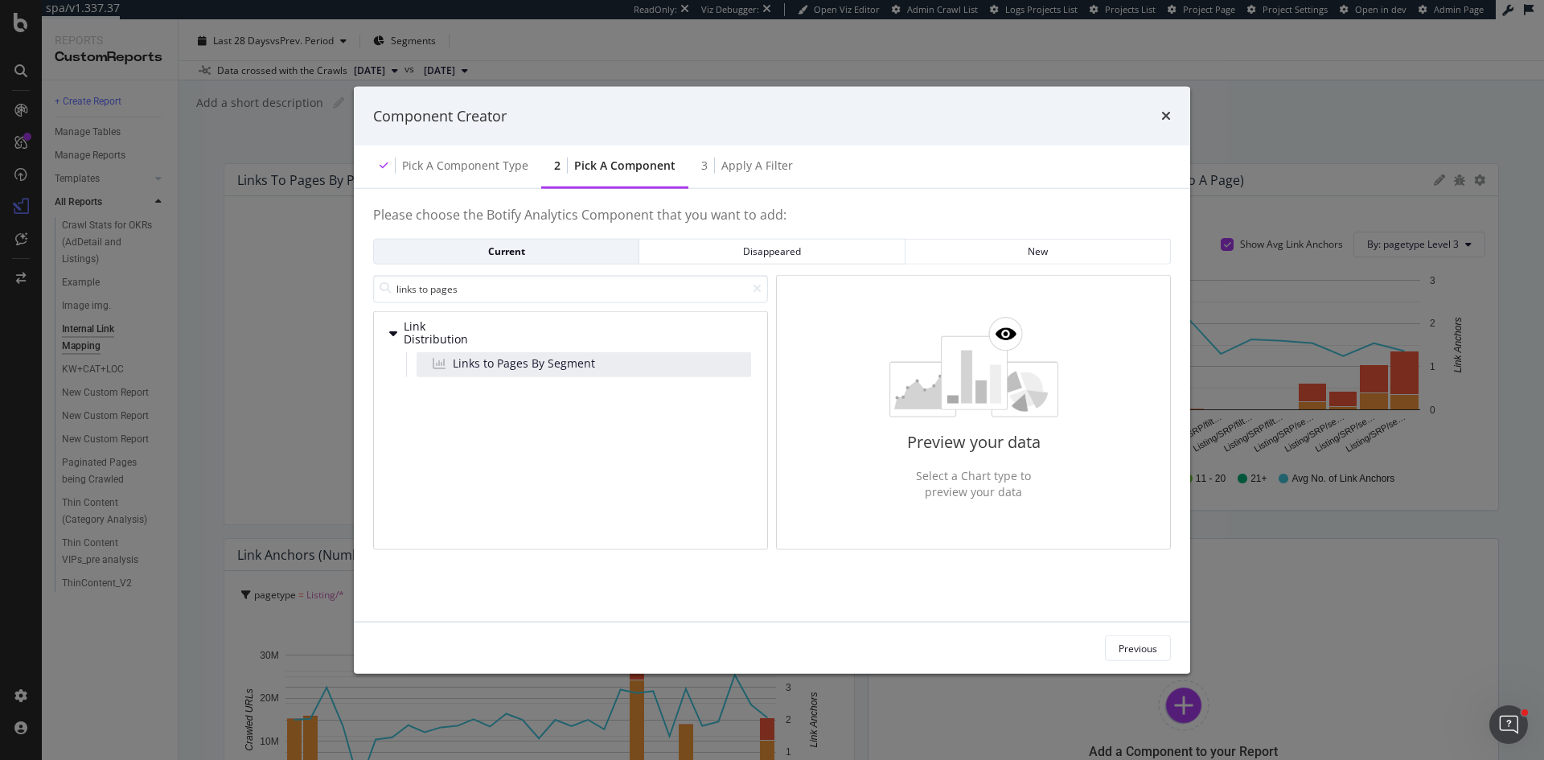
click at [1166, 108] on div "times" at bounding box center [1166, 115] width 10 height 21
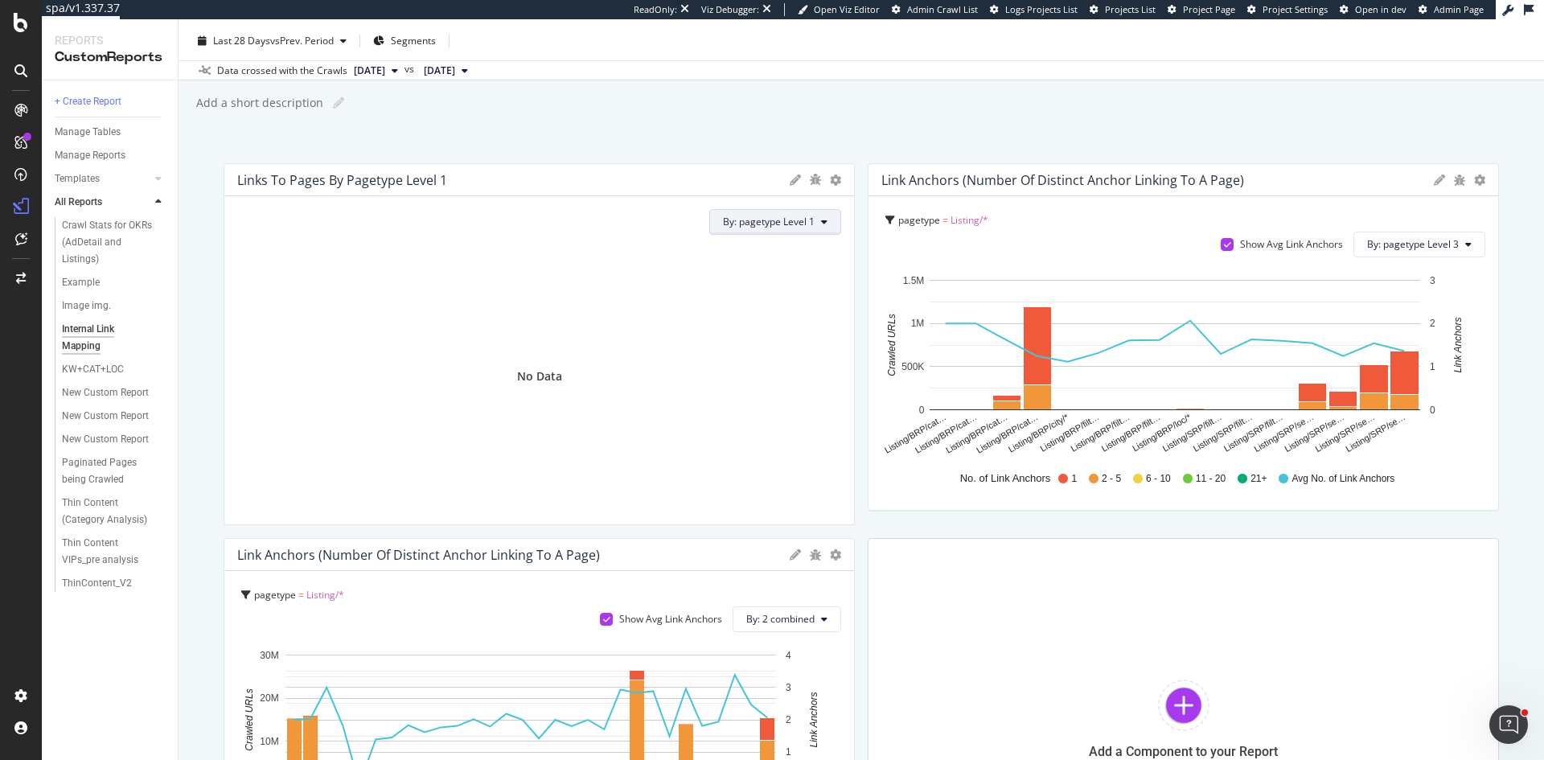
click at [798, 221] on span "By: pagetype Level 1" at bounding box center [769, 222] width 92 height 14
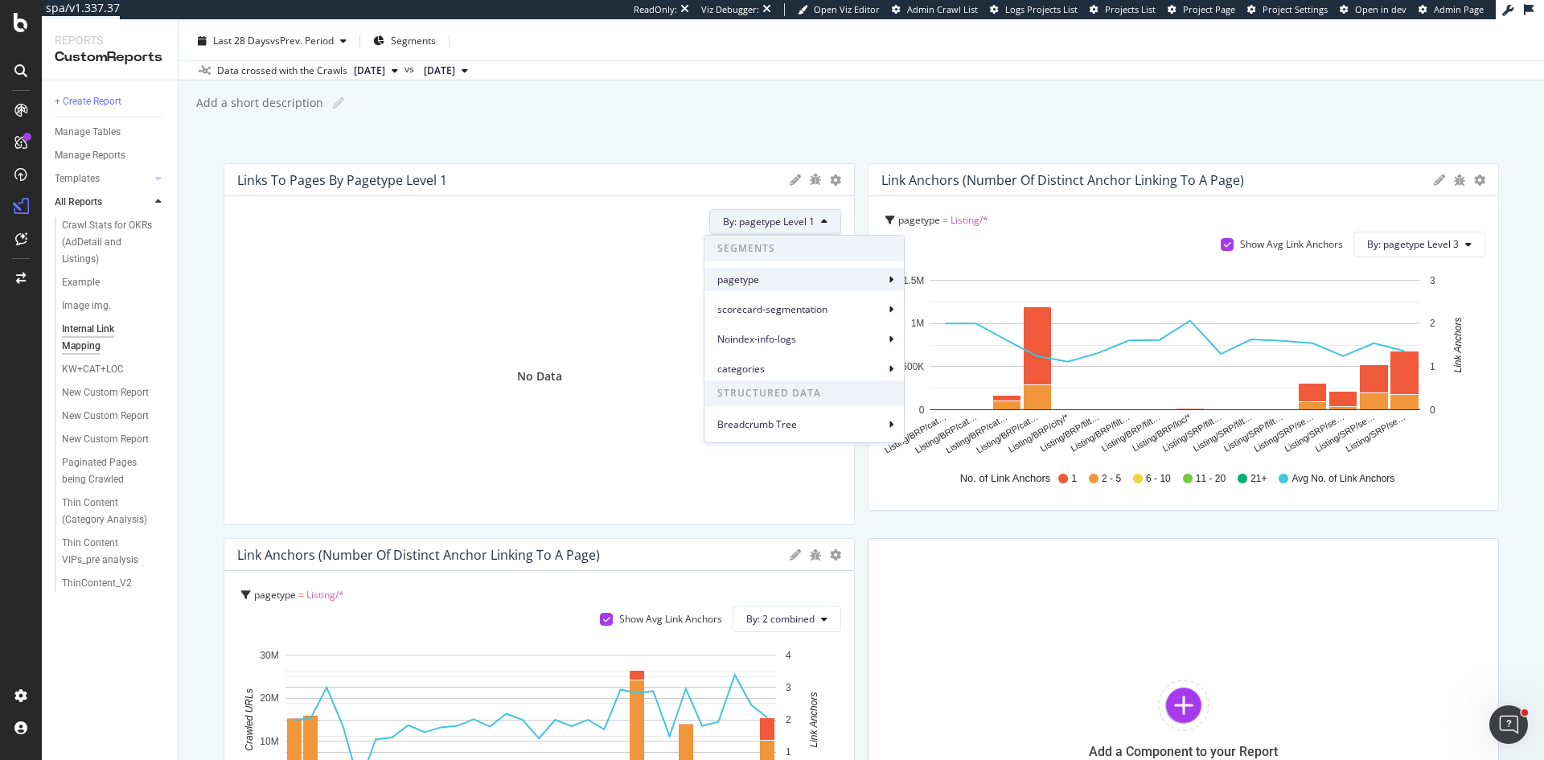
click at [772, 280] on span "pagetype" at bounding box center [800, 280] width 167 height 14
click at [766, 343] on span "Noindex-info-logs" at bounding box center [800, 339] width 167 height 14
click at [721, 175] on div "Links to Pages by pagetype Level 1" at bounding box center [509, 180] width 544 height 16
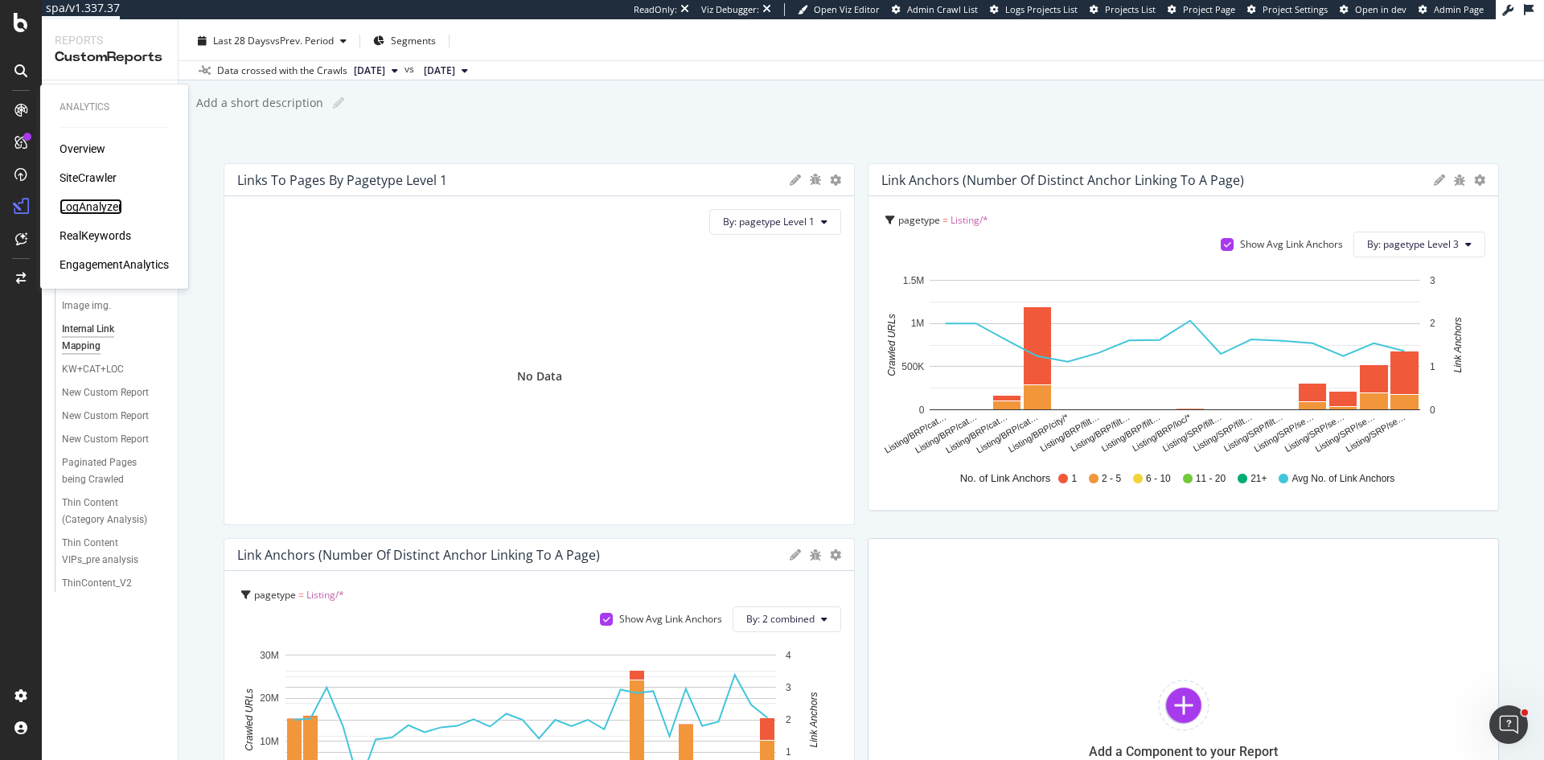
click at [93, 201] on div "LogAnalyzer" at bounding box center [91, 207] width 63 height 16
click at [1106, 686] on div "Add a Component to your Report" at bounding box center [1183, 719] width 631 height 362
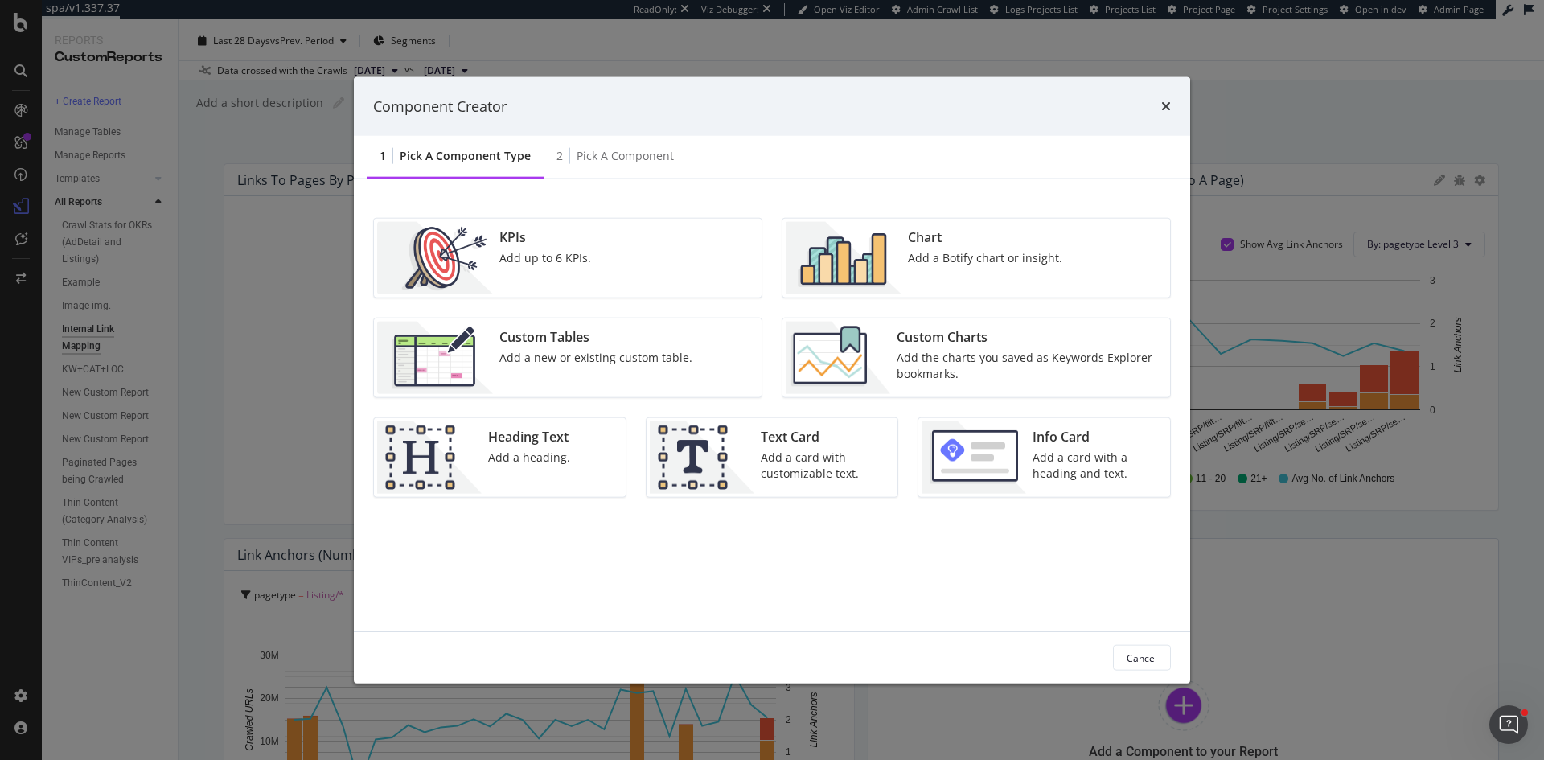
click at [1015, 257] on div "Add a Botify chart or insight." at bounding box center [985, 258] width 154 height 16
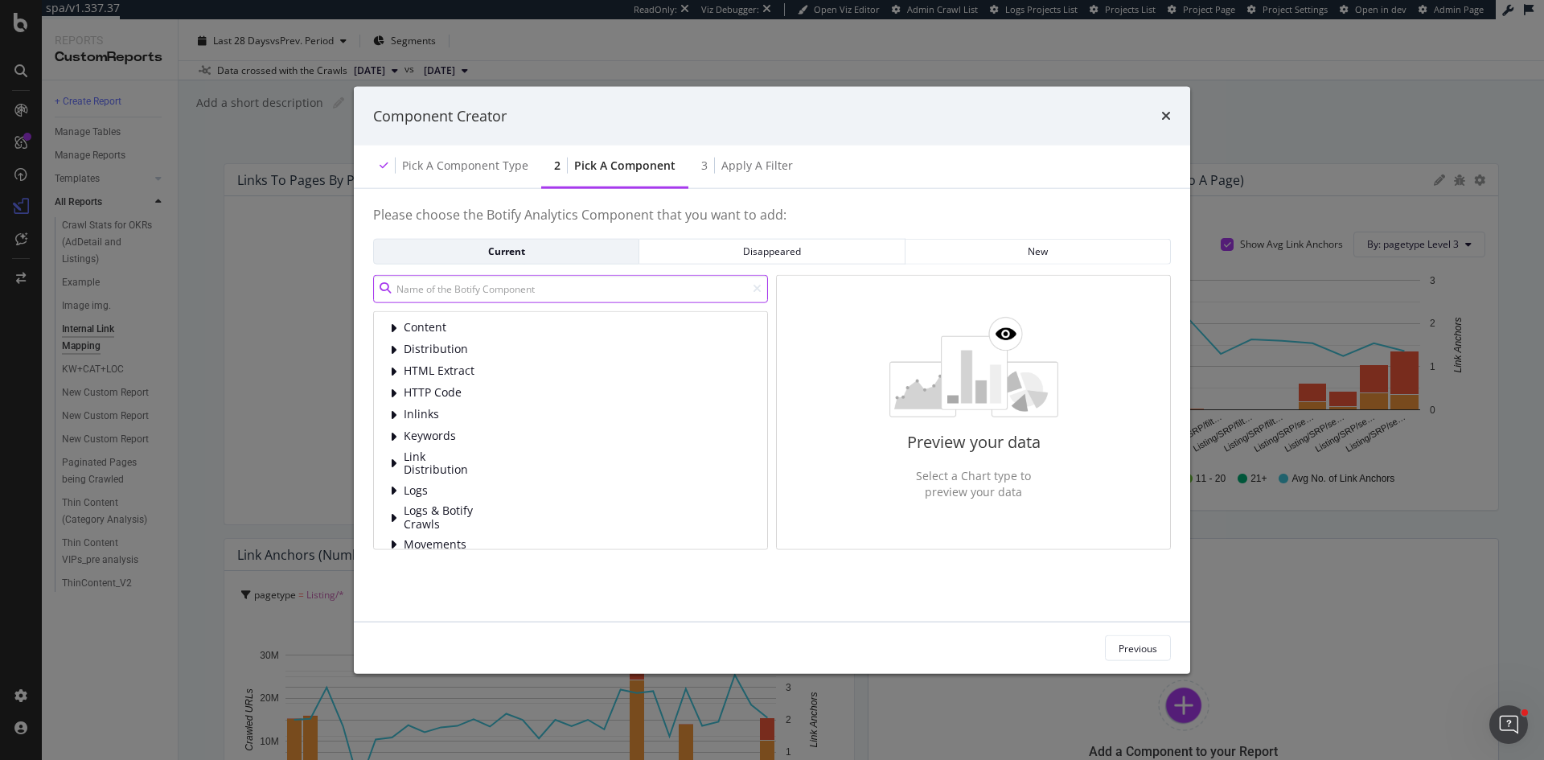
click at [701, 297] on input "modal" at bounding box center [570, 288] width 395 height 28
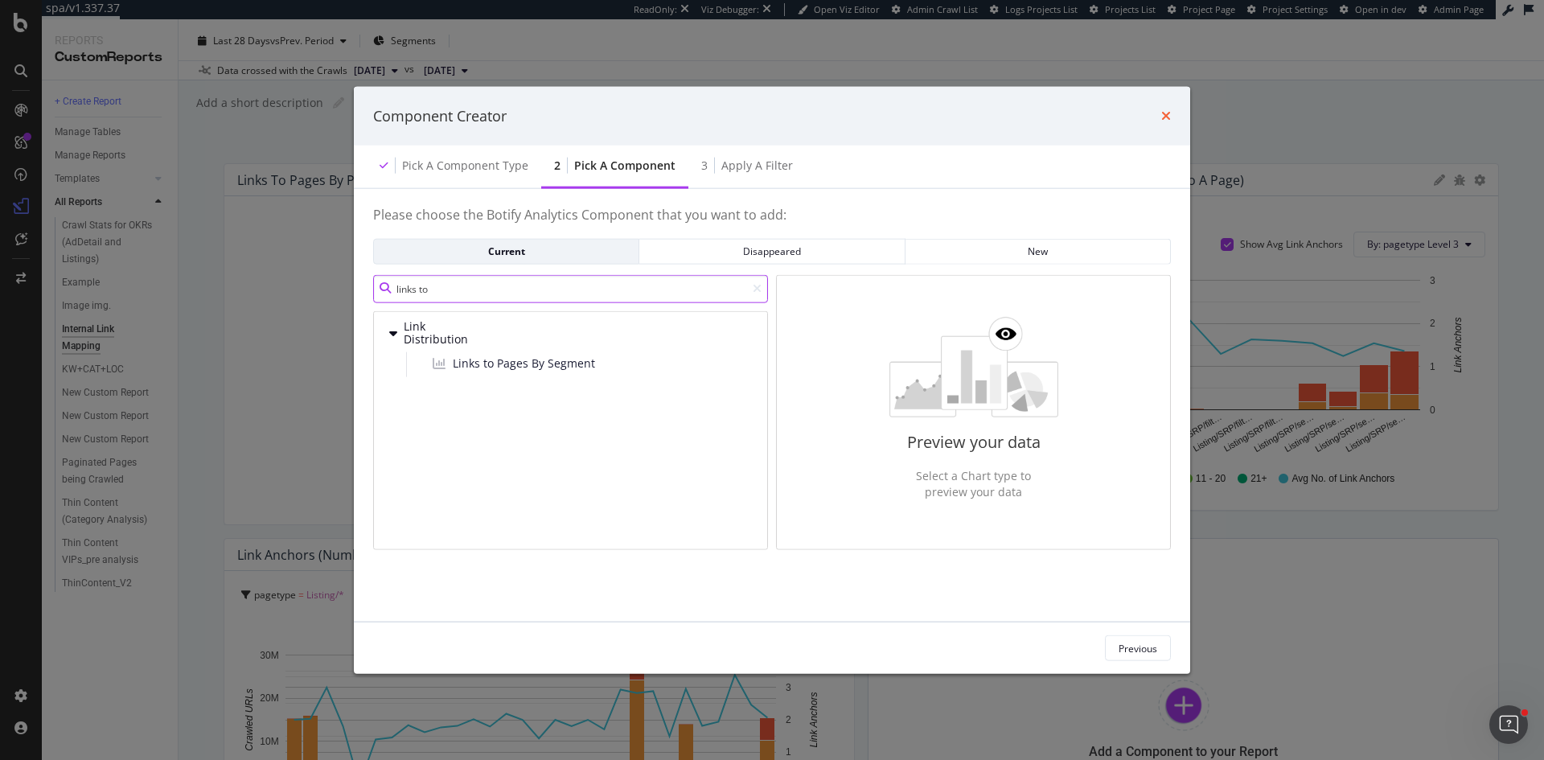
type input "links to"
click at [1170, 114] on icon "times" at bounding box center [1166, 115] width 10 height 13
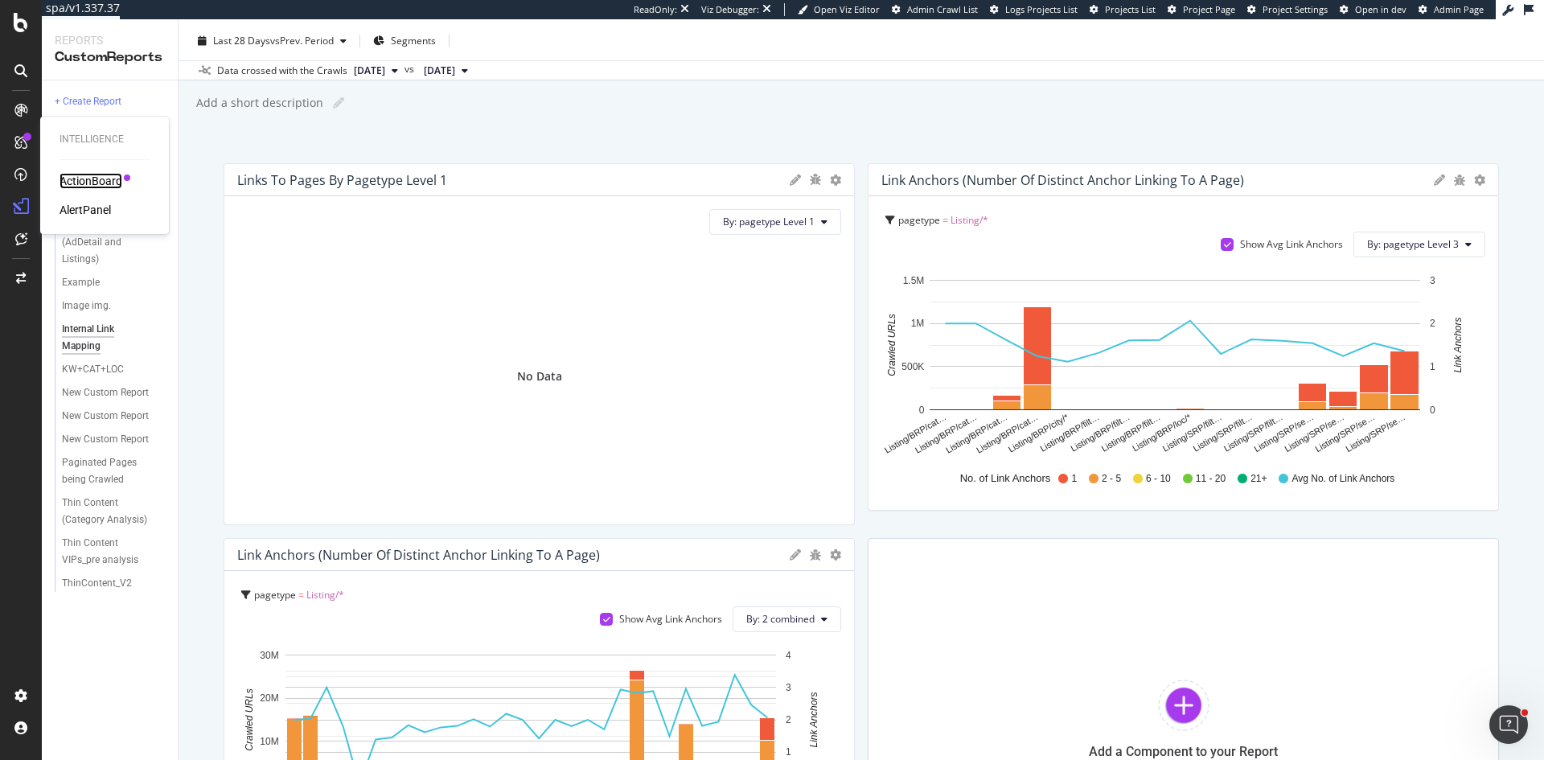
click at [100, 182] on div "ActionBoard" at bounding box center [91, 181] width 63 height 16
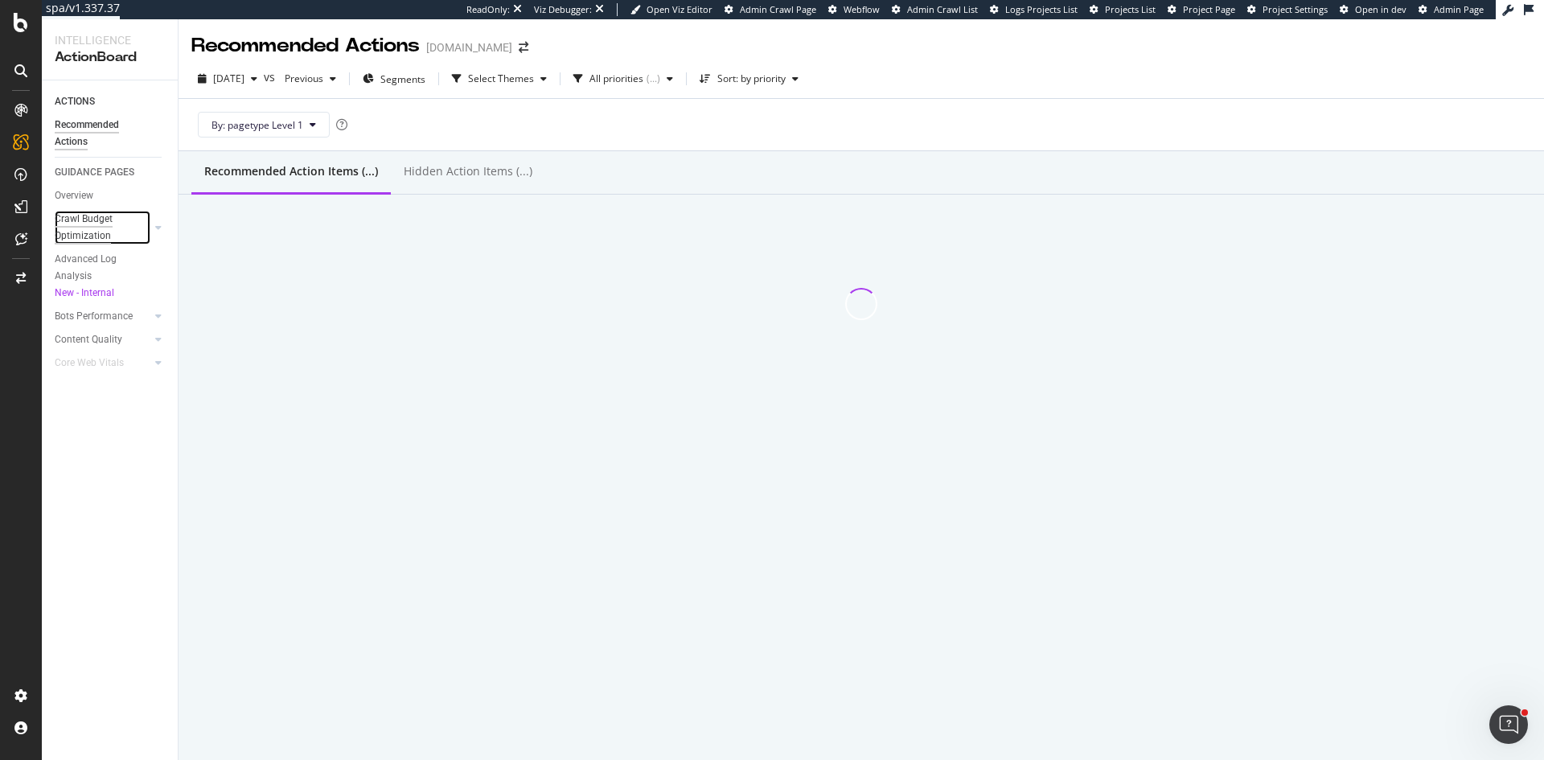
click at [87, 223] on div "Crawl Budget Optimization" at bounding box center [97, 228] width 84 height 34
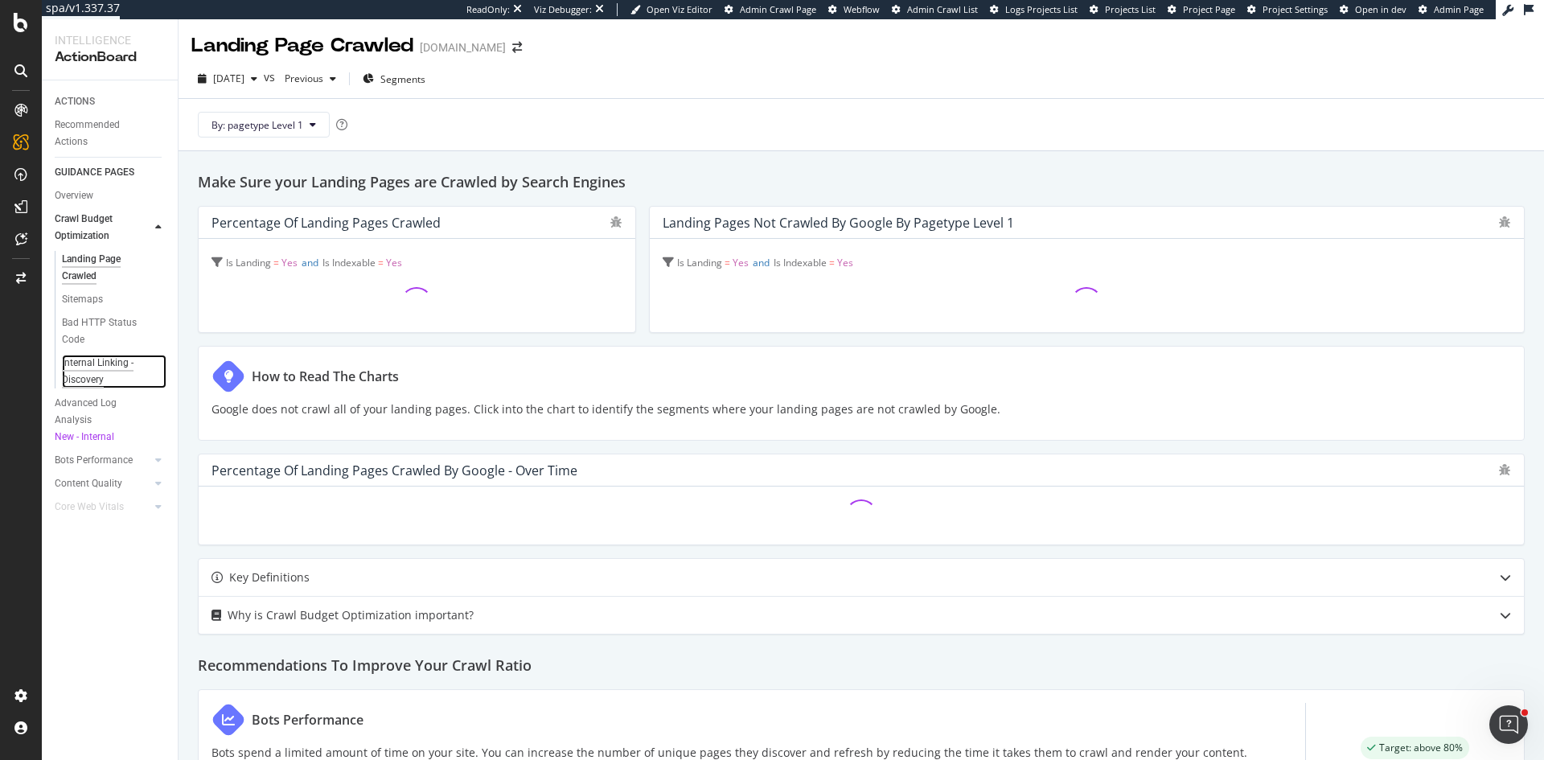
click at [102, 367] on div "Internal Linking - Discovery" at bounding box center [108, 372] width 92 height 34
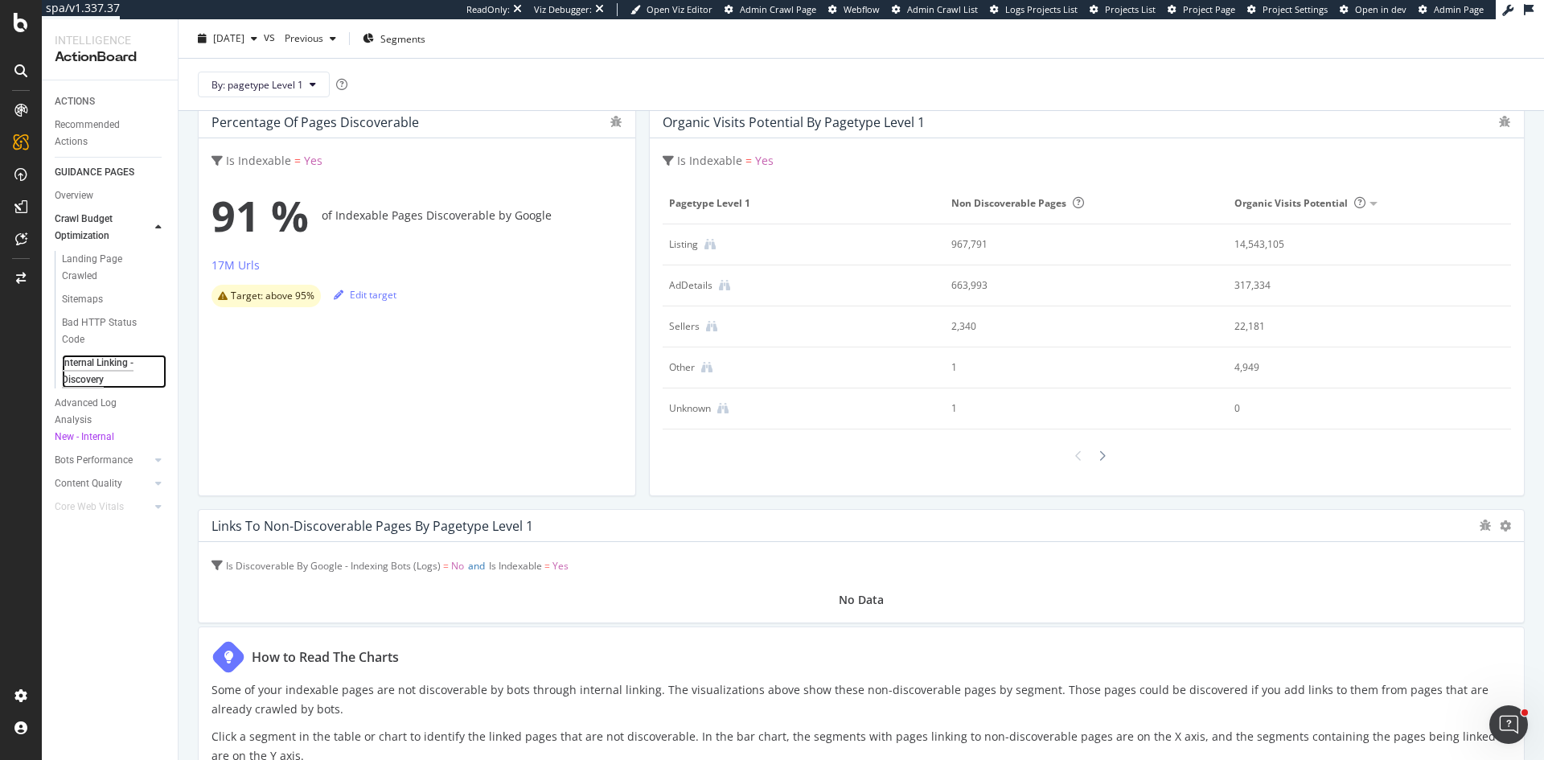
scroll to position [161, 0]
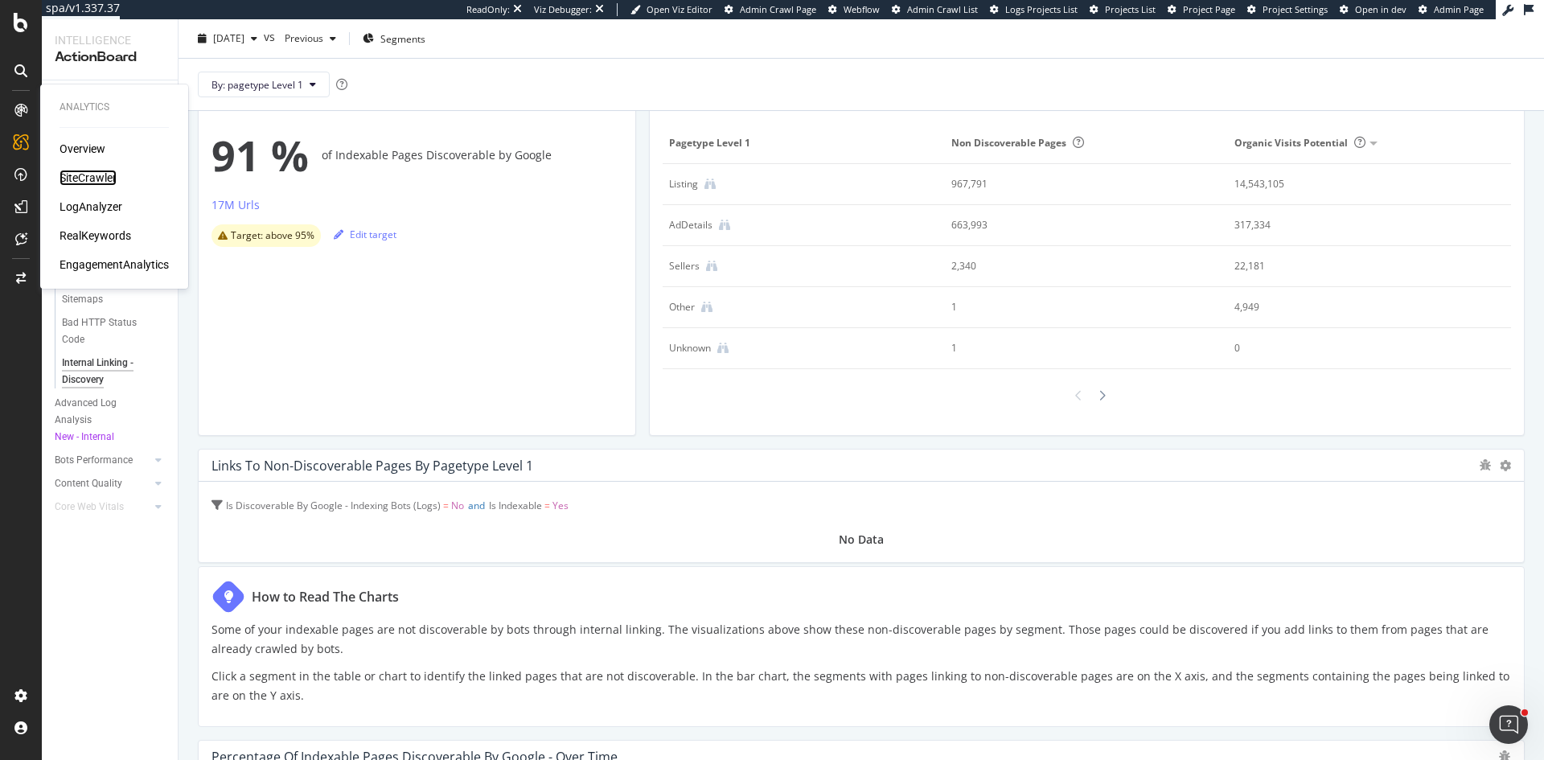
click at [90, 177] on div "SiteCrawler" at bounding box center [88, 178] width 57 height 16
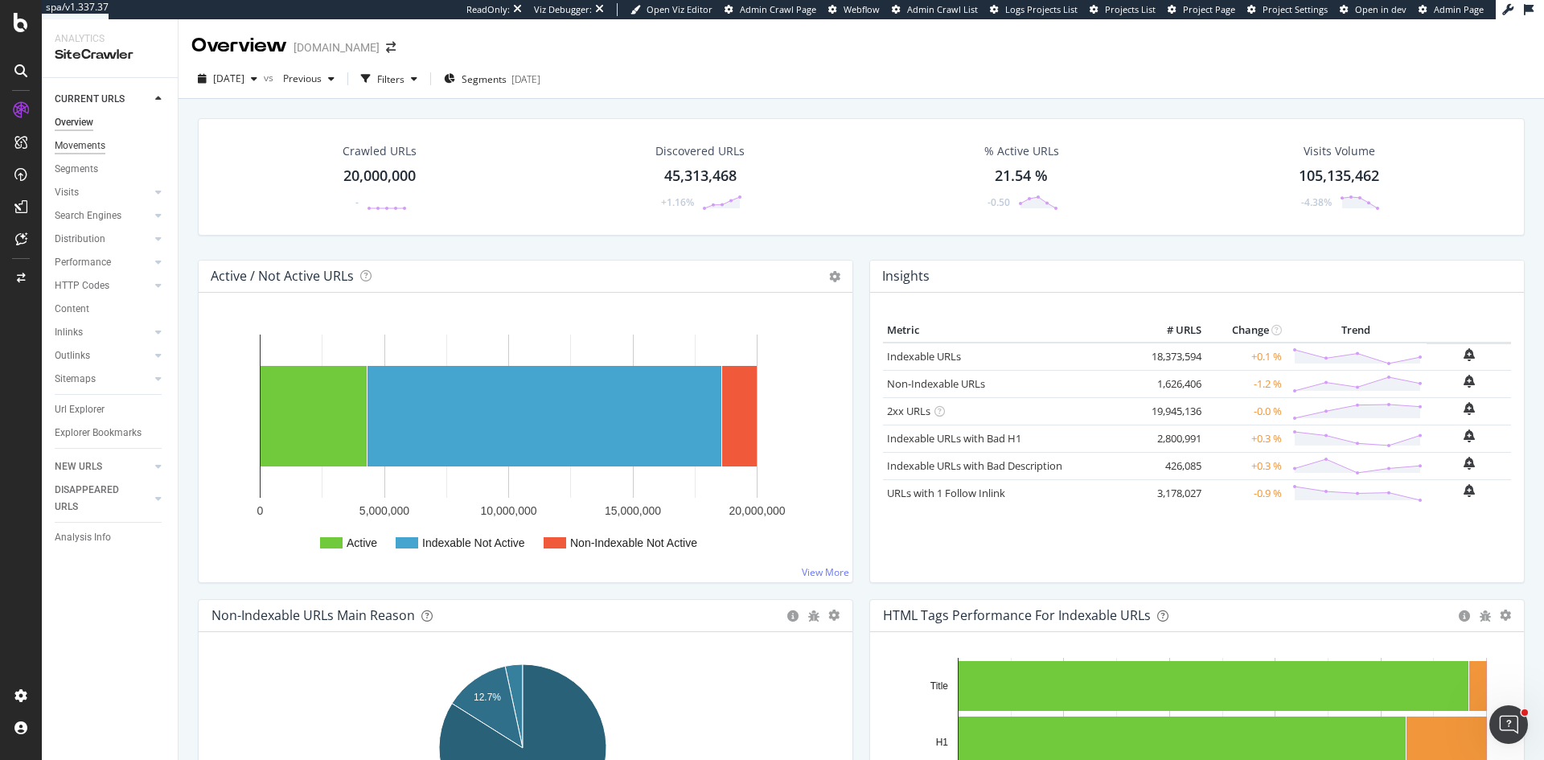
click at [83, 146] on div "Movements" at bounding box center [80, 146] width 51 height 17
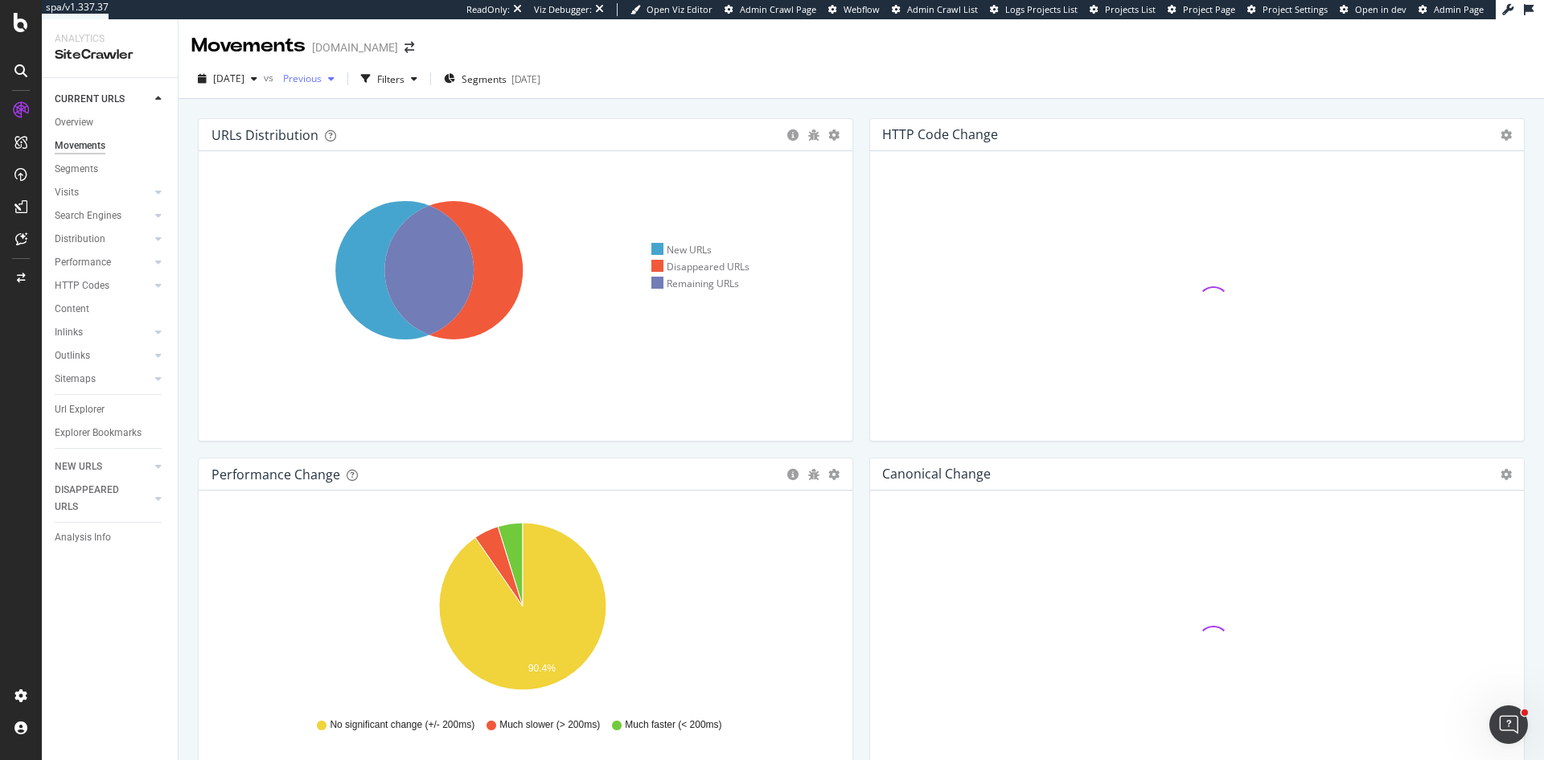
click at [322, 77] on span "Previous" at bounding box center [299, 79] width 45 height 14
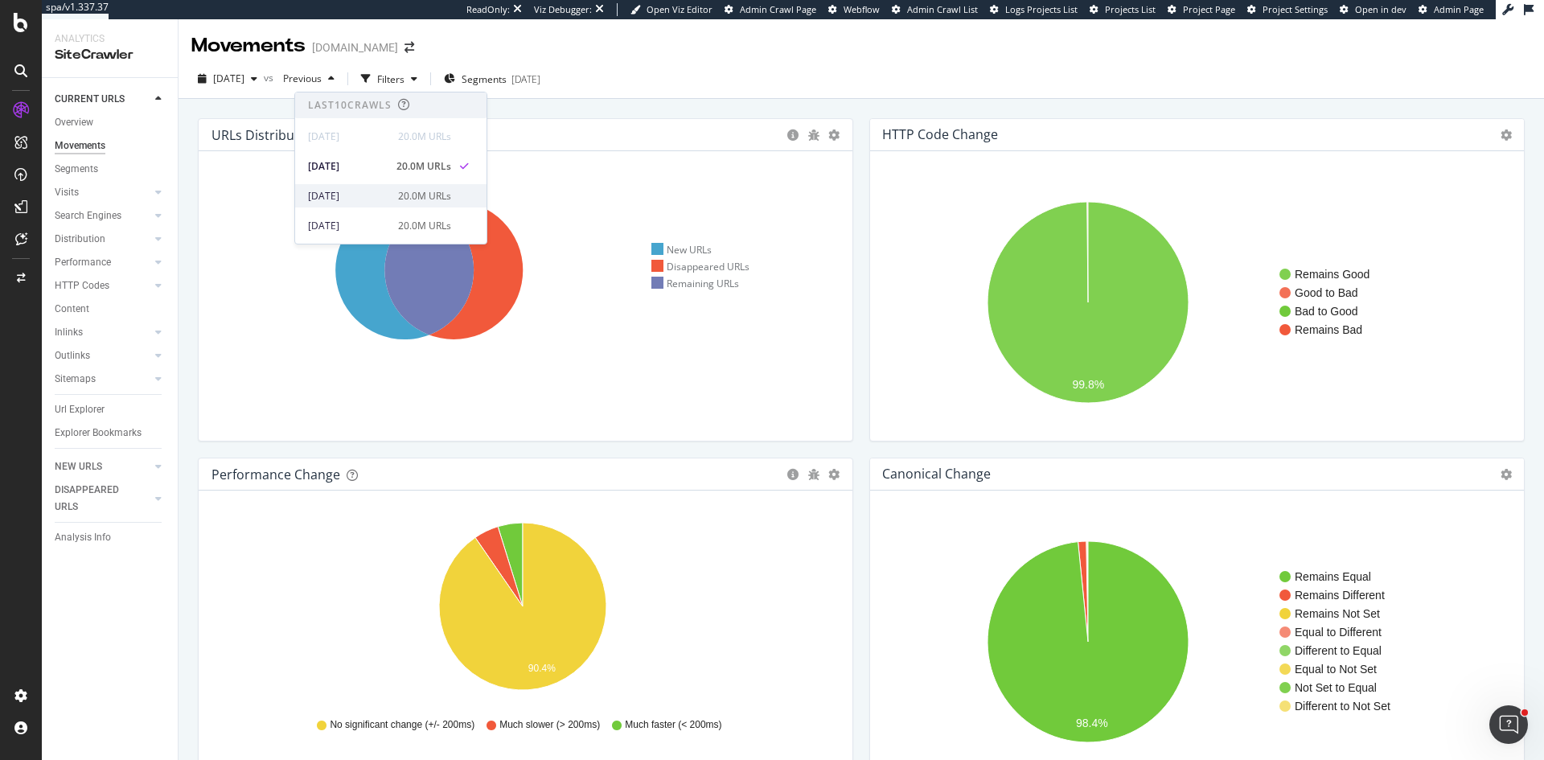
click at [335, 195] on div "2025 Aug. 10th" at bounding box center [348, 196] width 80 height 14
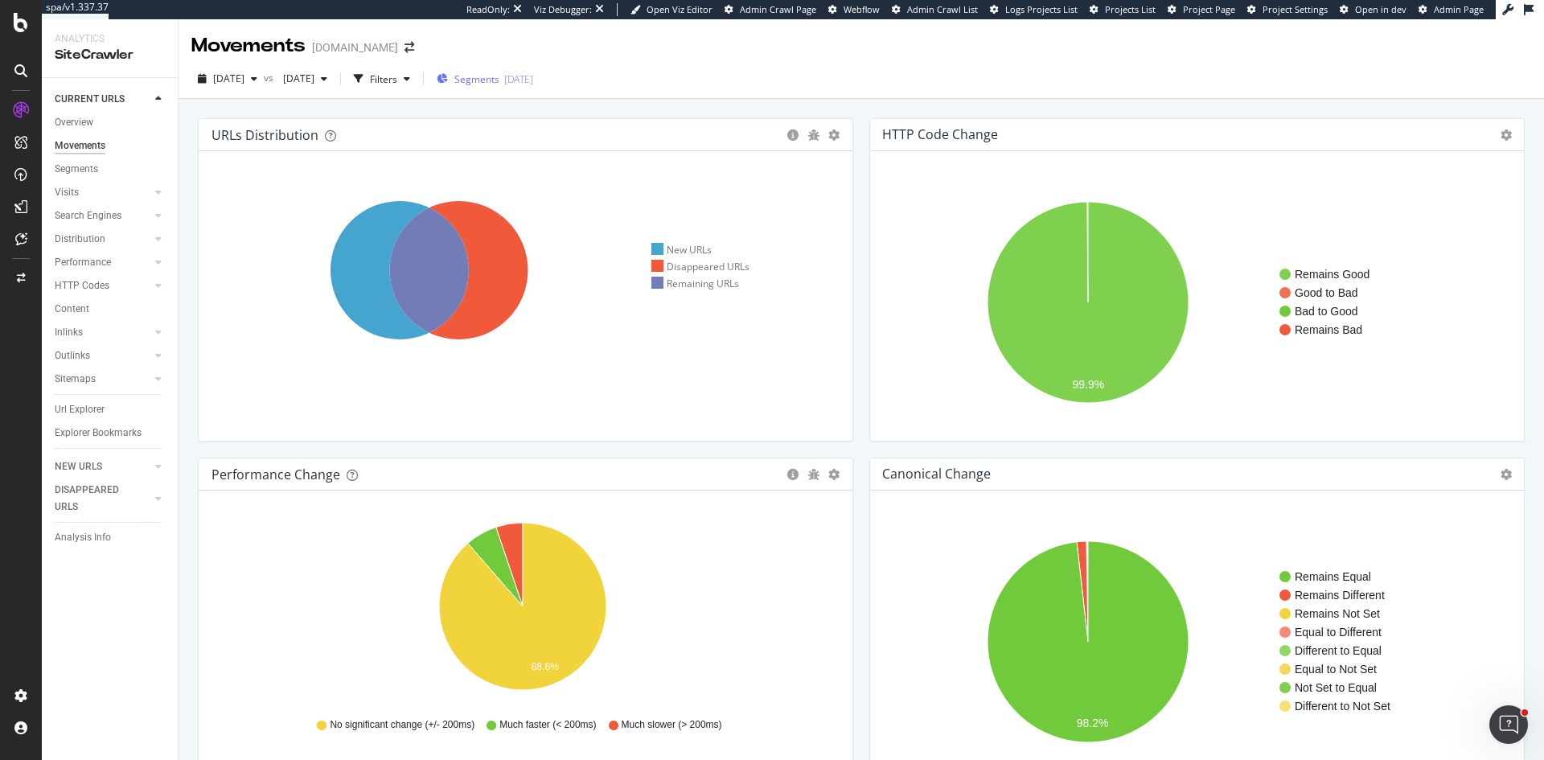
click at [499, 81] on span "Segments" at bounding box center [476, 79] width 45 height 14
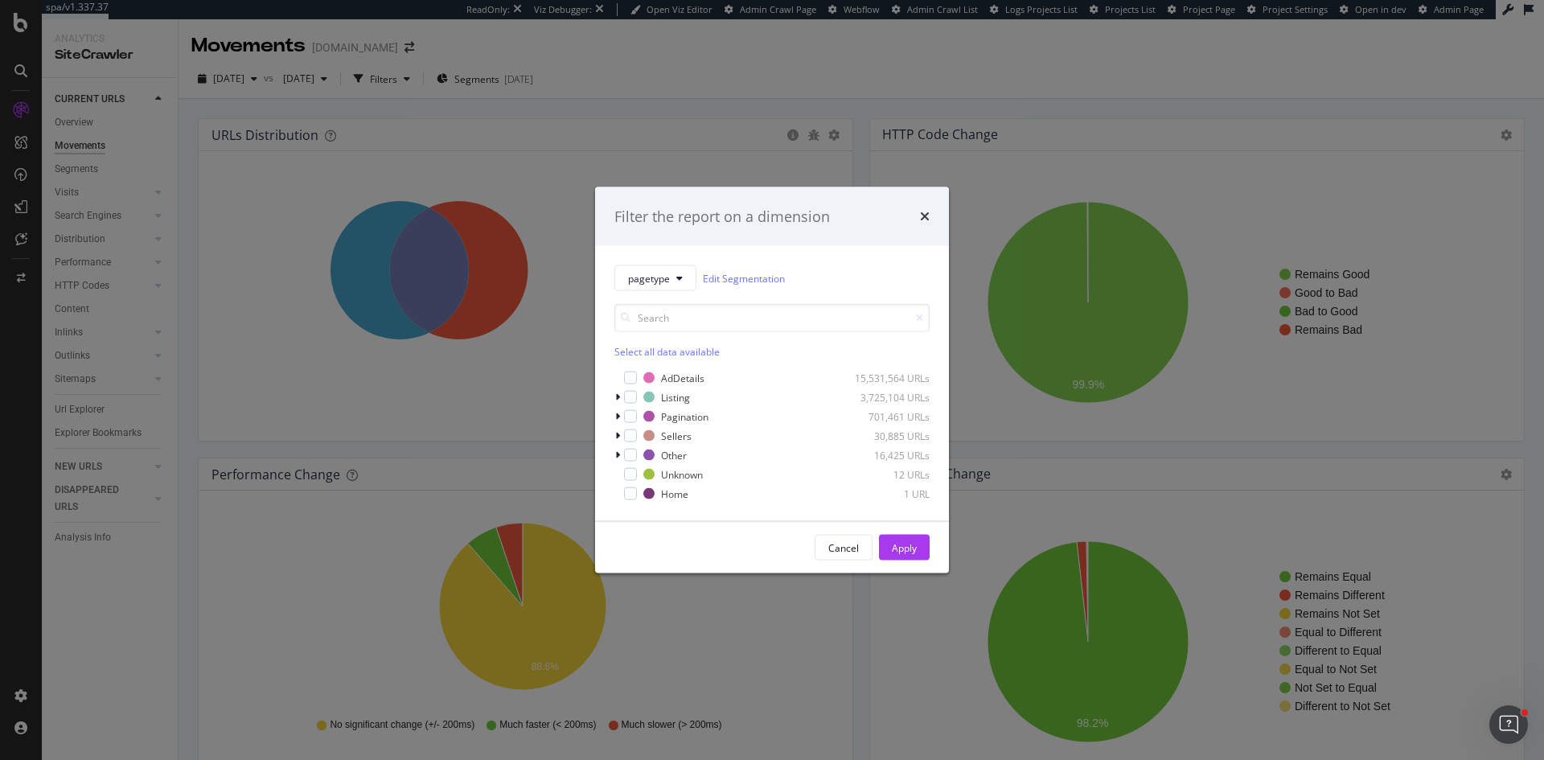
click at [656, 355] on div "Select all data available" at bounding box center [771, 352] width 315 height 14
click at [627, 376] on icon "modal" at bounding box center [630, 378] width 7 height 8
click at [903, 543] on div "Apply" at bounding box center [904, 547] width 25 height 14
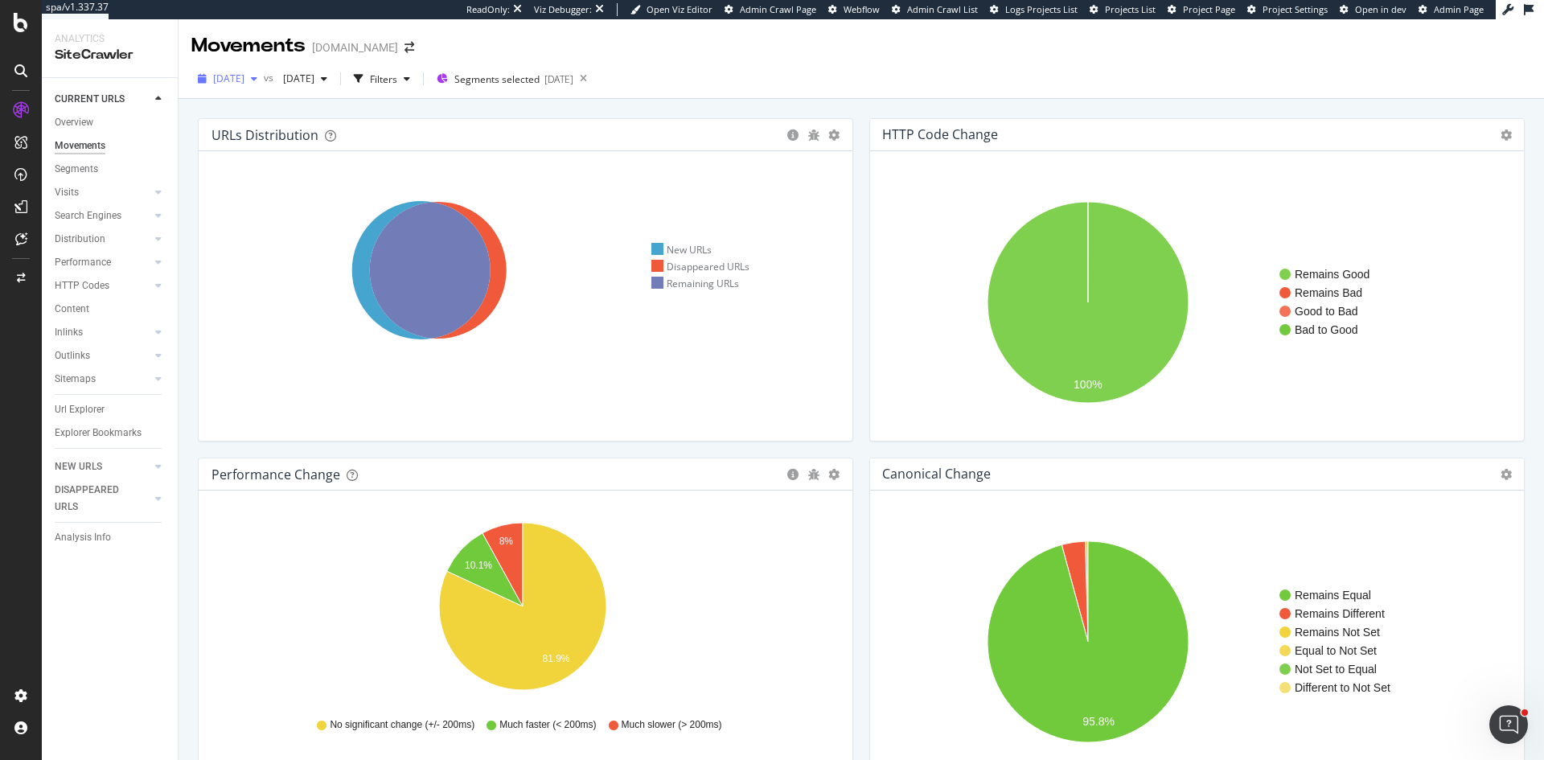
click at [244, 76] on span "[DATE]" at bounding box center [228, 79] width 31 height 14
click at [869, 65] on div "2025 Sep. 7th vs 2025 Aug. 10th Filters Segments selected 2025-02-07" at bounding box center [862, 79] width 1366 height 39
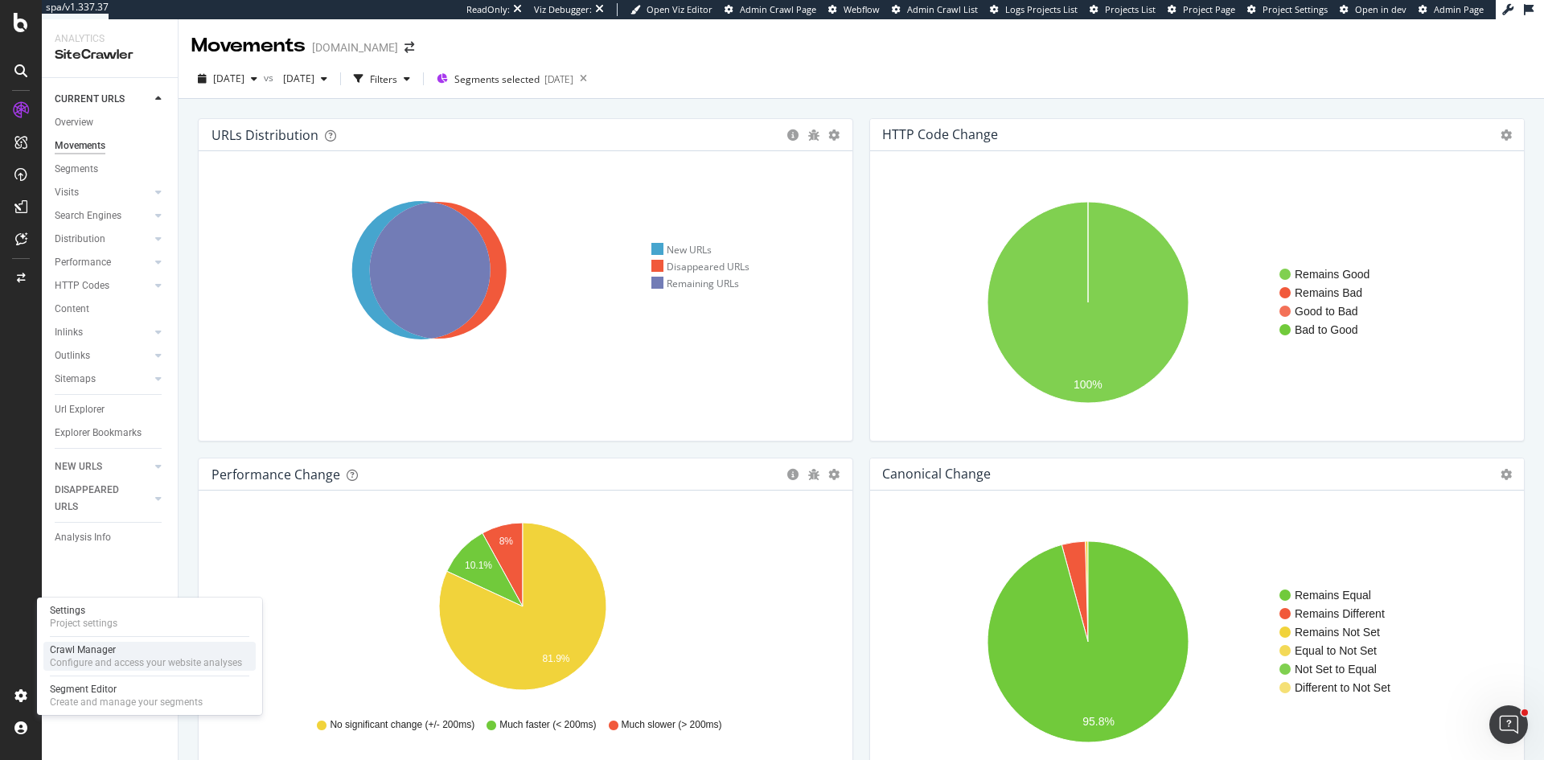
click at [130, 653] on div "Crawl Manager" at bounding box center [146, 649] width 192 height 13
click at [88, 376] on div "Sitemaps" at bounding box center [75, 379] width 41 height 17
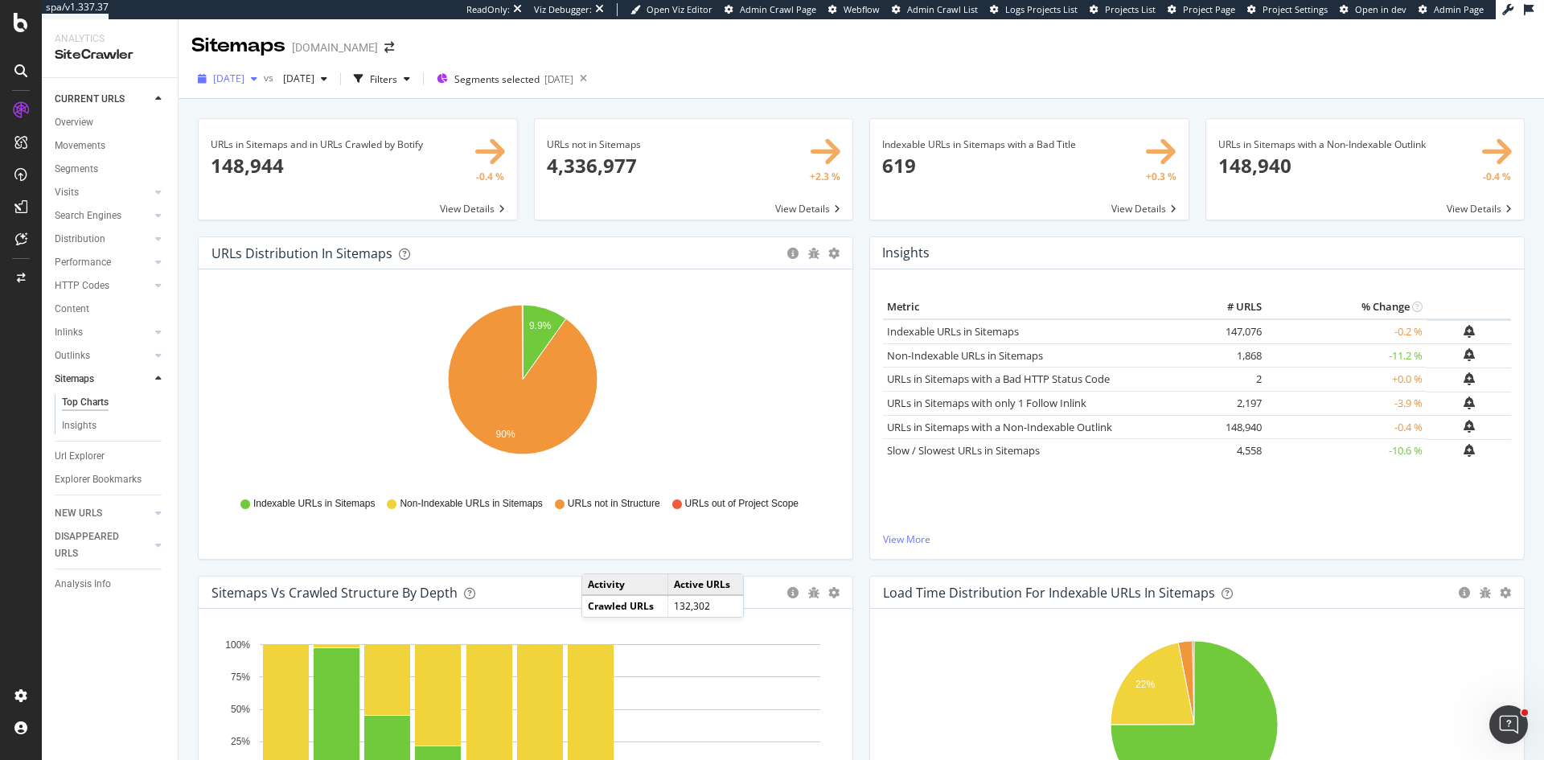
click at [244, 76] on span "[DATE]" at bounding box center [228, 79] width 31 height 14
click at [312, 202] on div "20.0M URLs" at bounding box center [331, 196] width 53 height 14
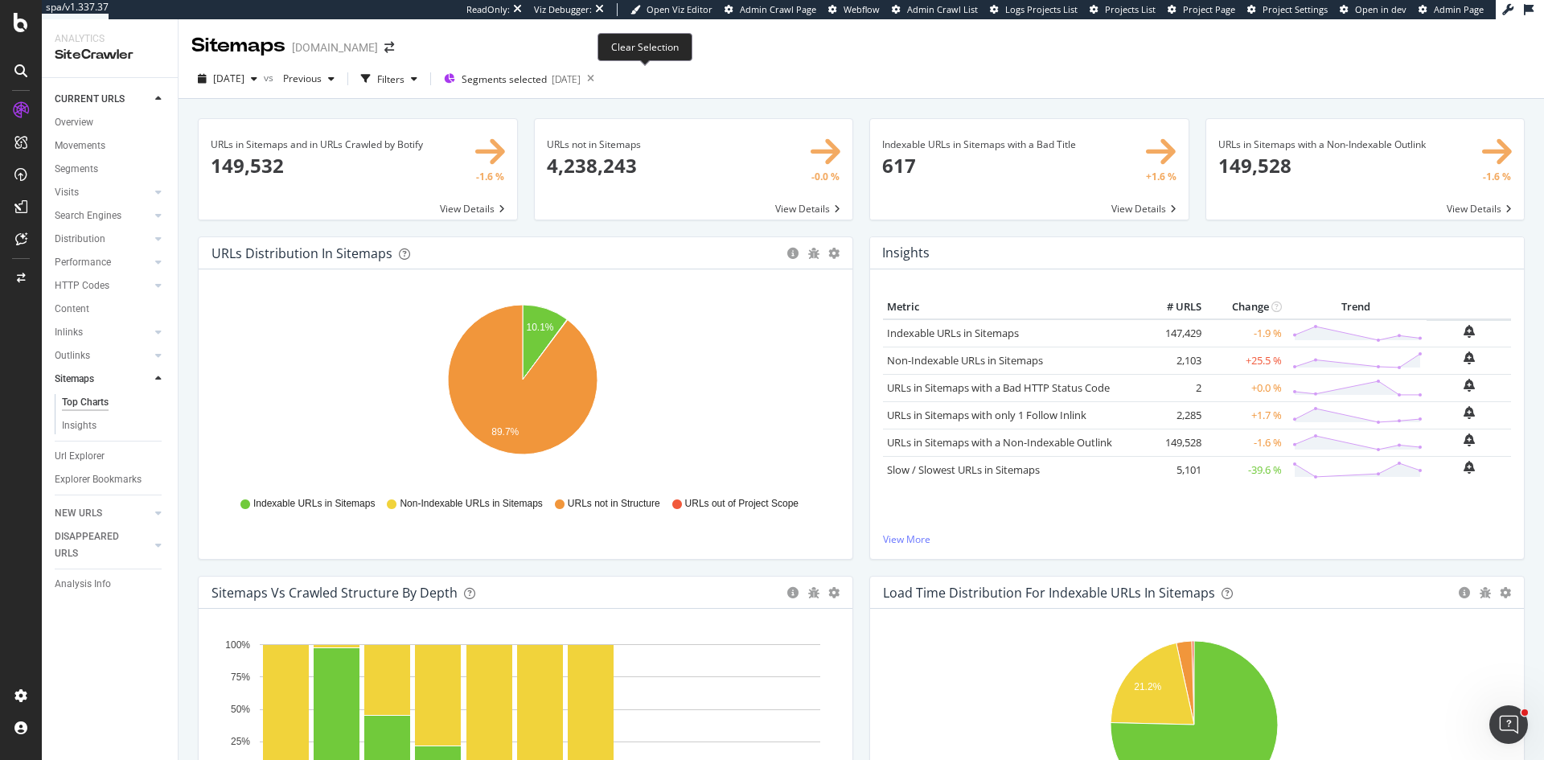
click at [601, 77] on icon at bounding box center [591, 79] width 20 height 23
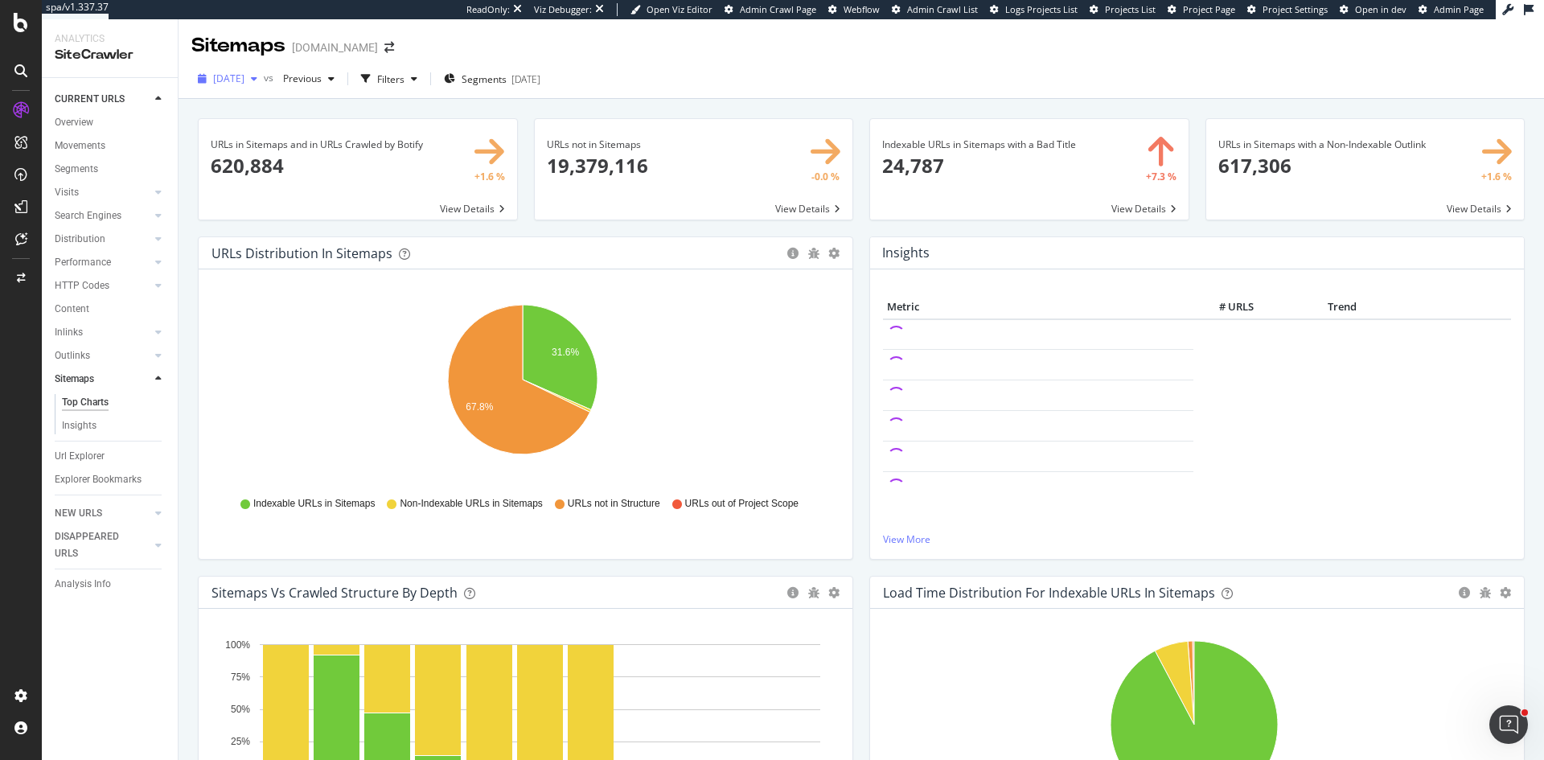
click at [244, 76] on span "2025 Aug. 10th" at bounding box center [228, 79] width 31 height 14
click at [272, 132] on div "[DATE]" at bounding box center [255, 136] width 80 height 14
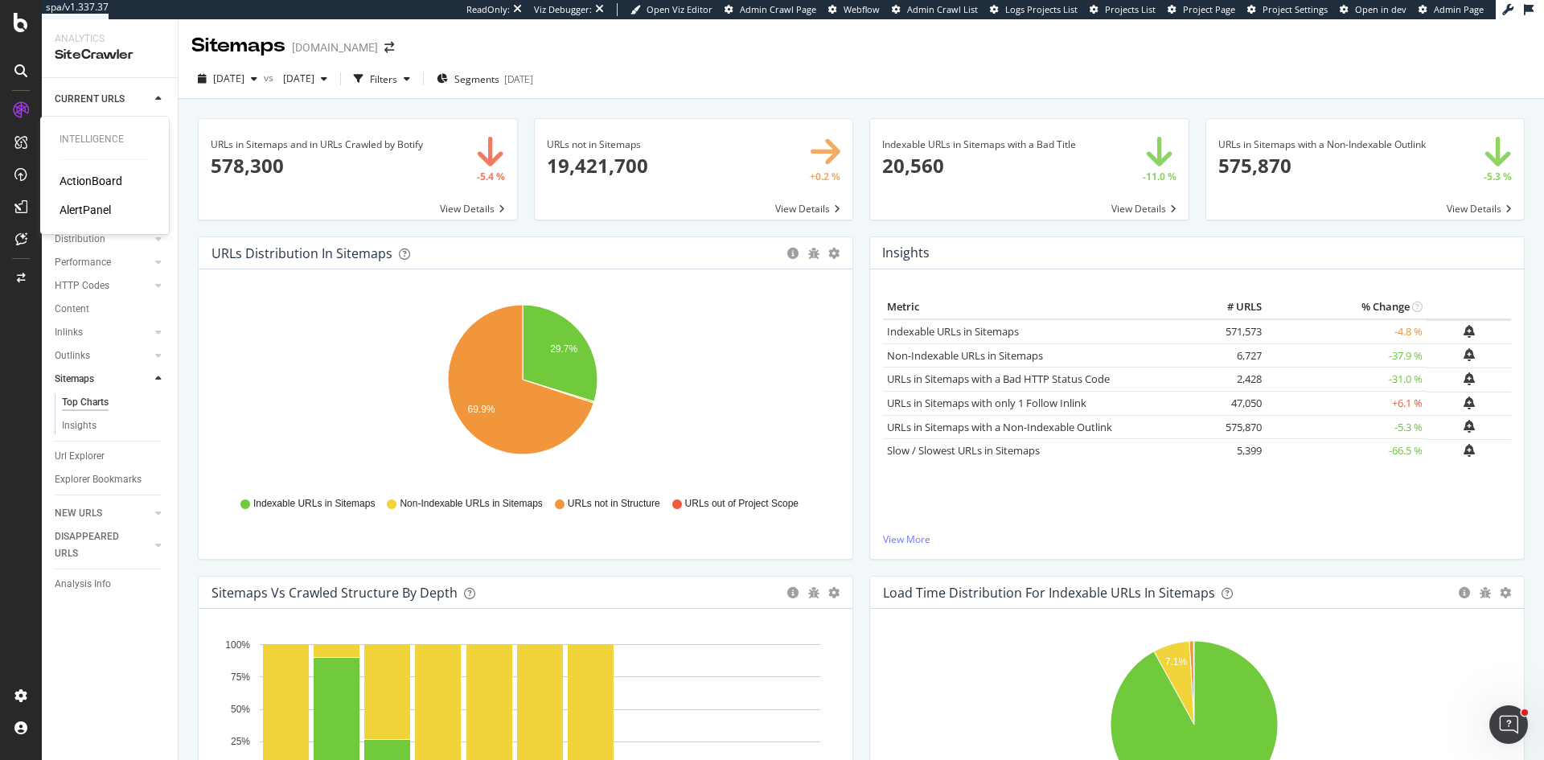
click at [87, 203] on div "AlertPanel" at bounding box center [85, 210] width 51 height 16
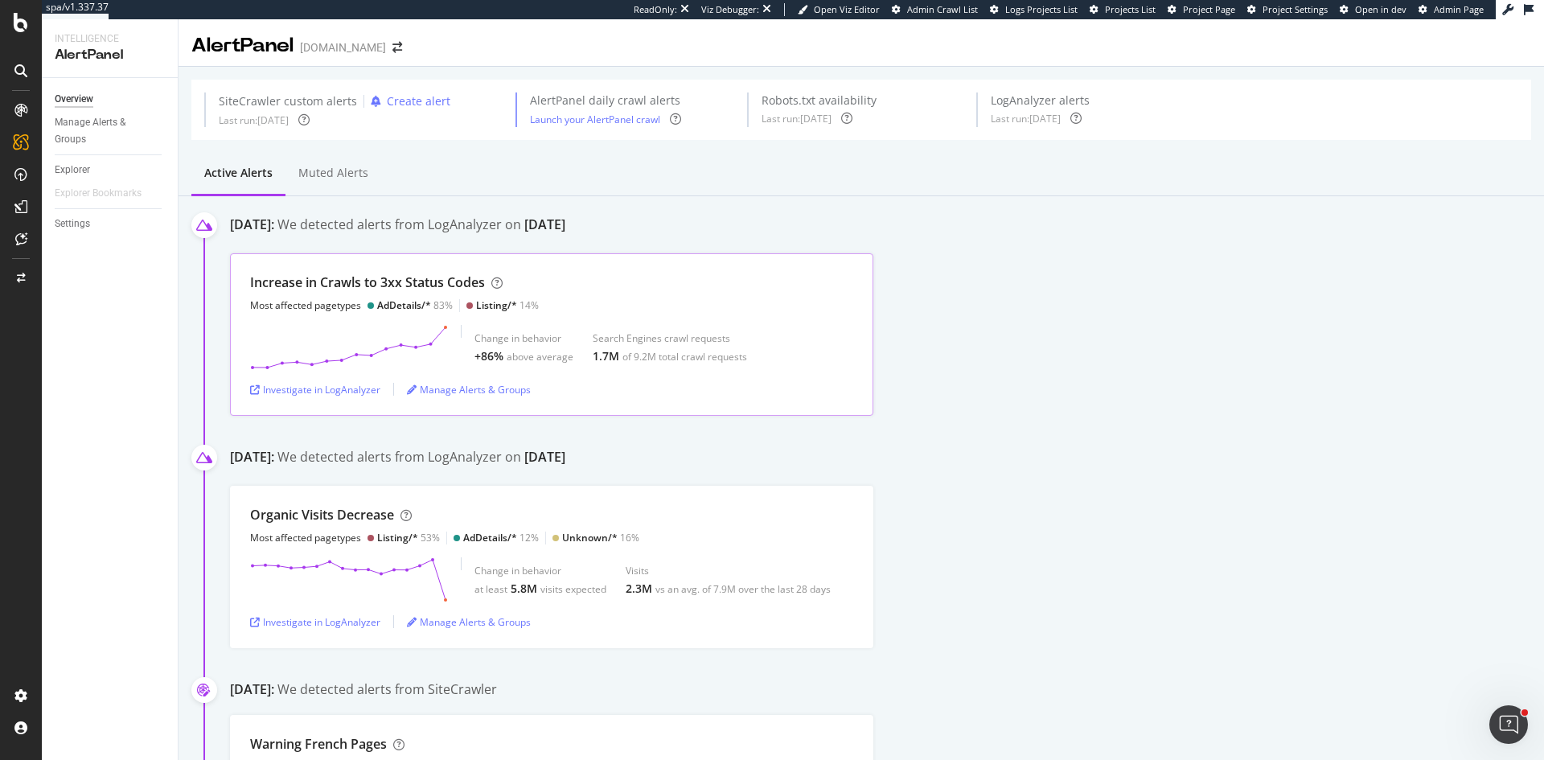
scroll to position [508, 0]
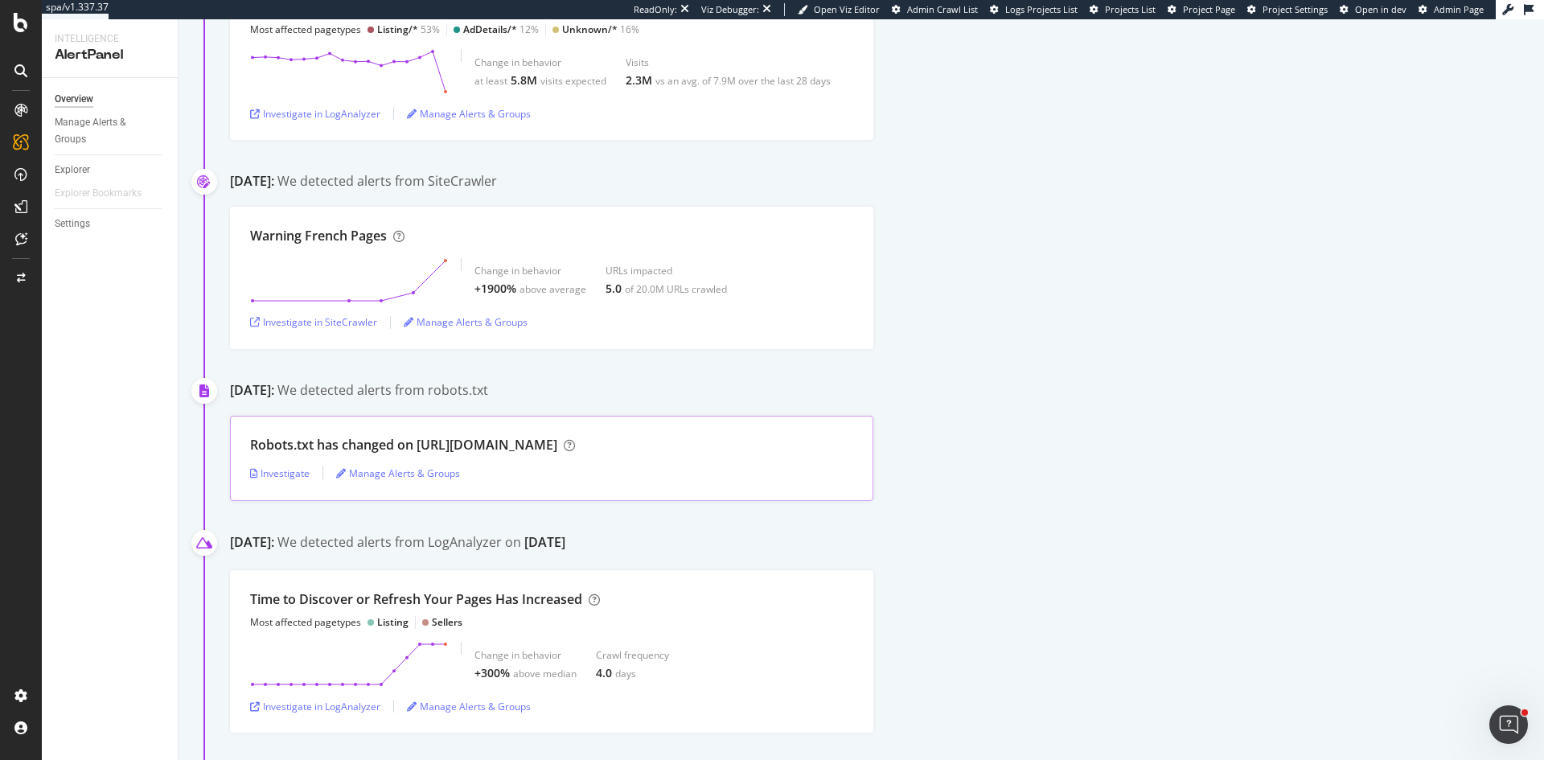
click at [466, 461] on div "Robots.txt has changed on https://www.kleinanzeigen.de/ Investigate Manage Aler…" at bounding box center [551, 458] width 643 height 85
click at [271, 471] on div "Investigate" at bounding box center [280, 473] width 60 height 14
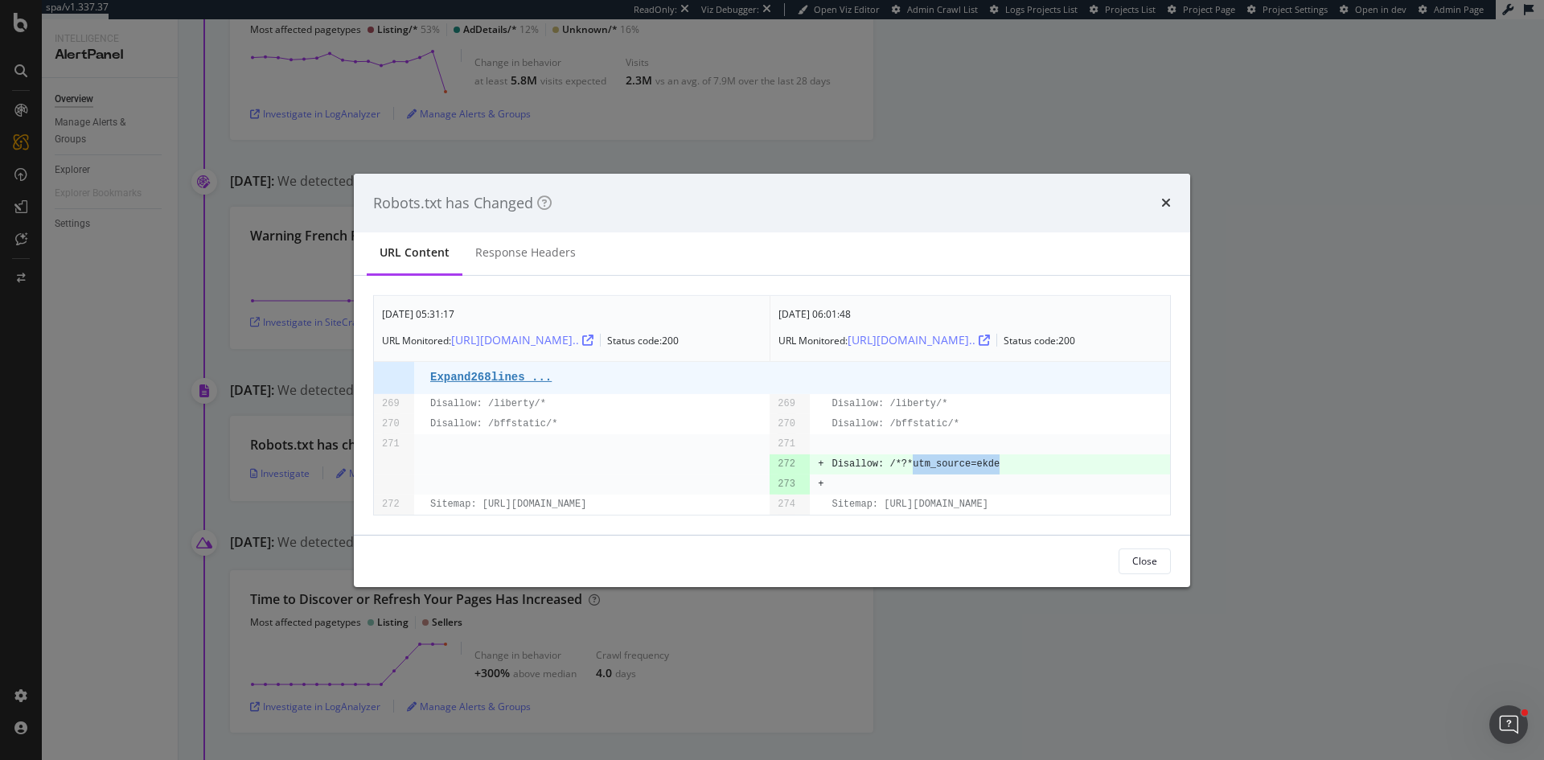
drag, startPoint x: 988, startPoint y: 462, endPoint x: 906, endPoint y: 463, distance: 82.0
click at [906, 463] on td "Disallow: /*?*utm_source=ekde" at bounding box center [1001, 464] width 339 height 20
copy pre "utm_source=ekde"
click at [1161, 204] on div "Robots.txt has Changed" at bounding box center [772, 202] width 798 height 21
click at [1163, 202] on icon "times" at bounding box center [1166, 202] width 10 height 13
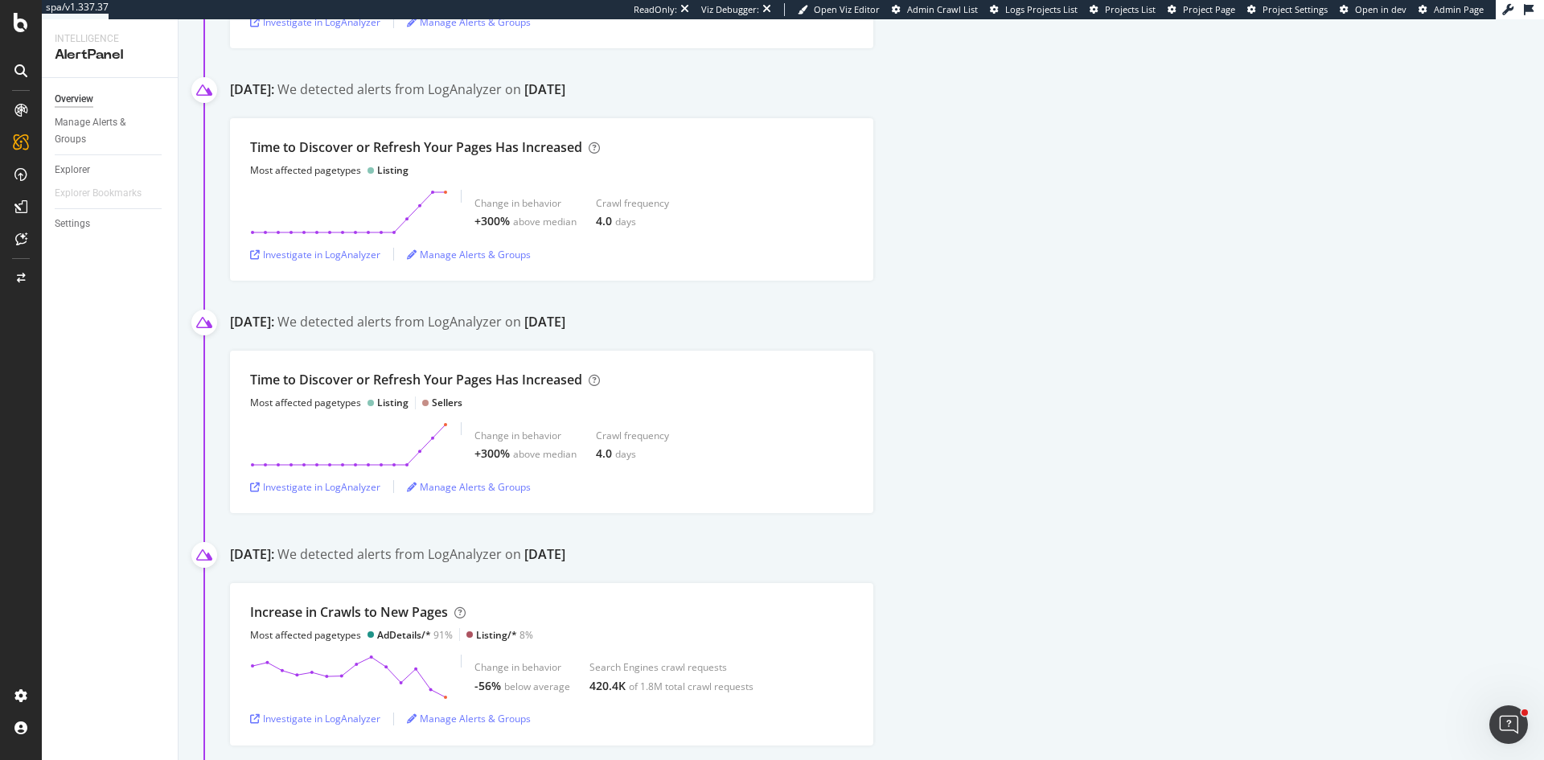
scroll to position [1152, 0]
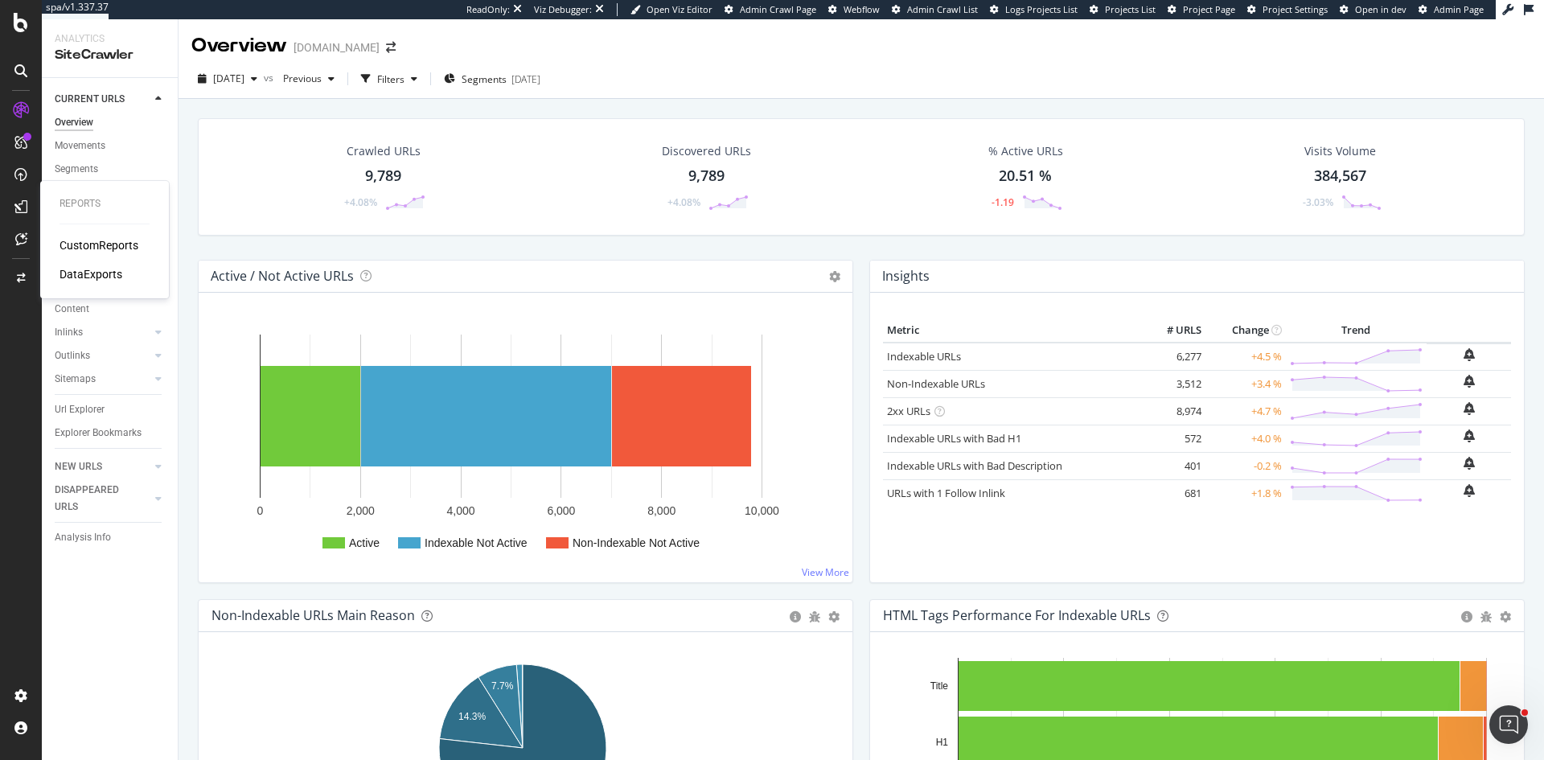
click at [88, 240] on div "CustomReports" at bounding box center [99, 245] width 79 height 16
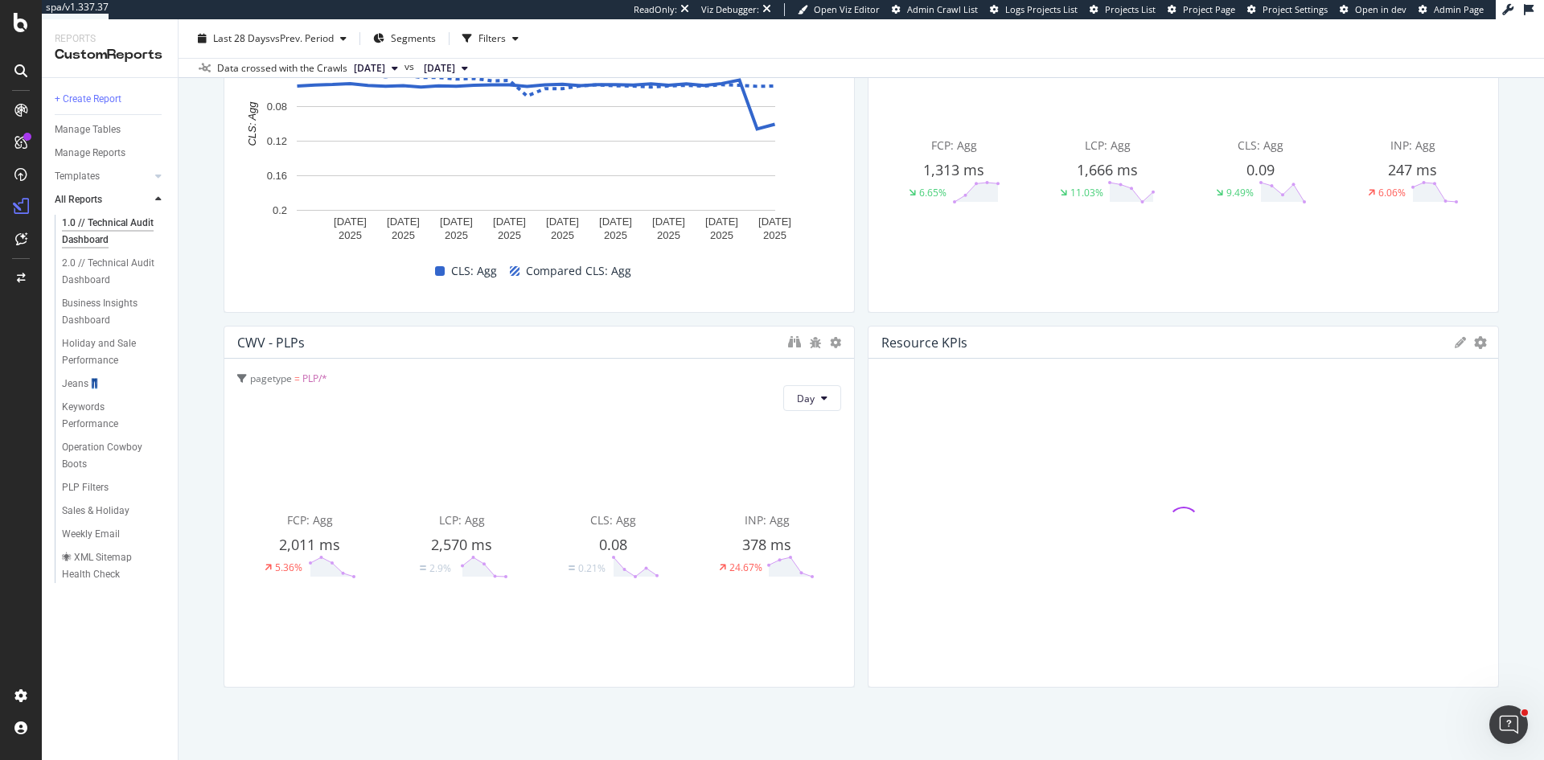
scroll to position [2978, 0]
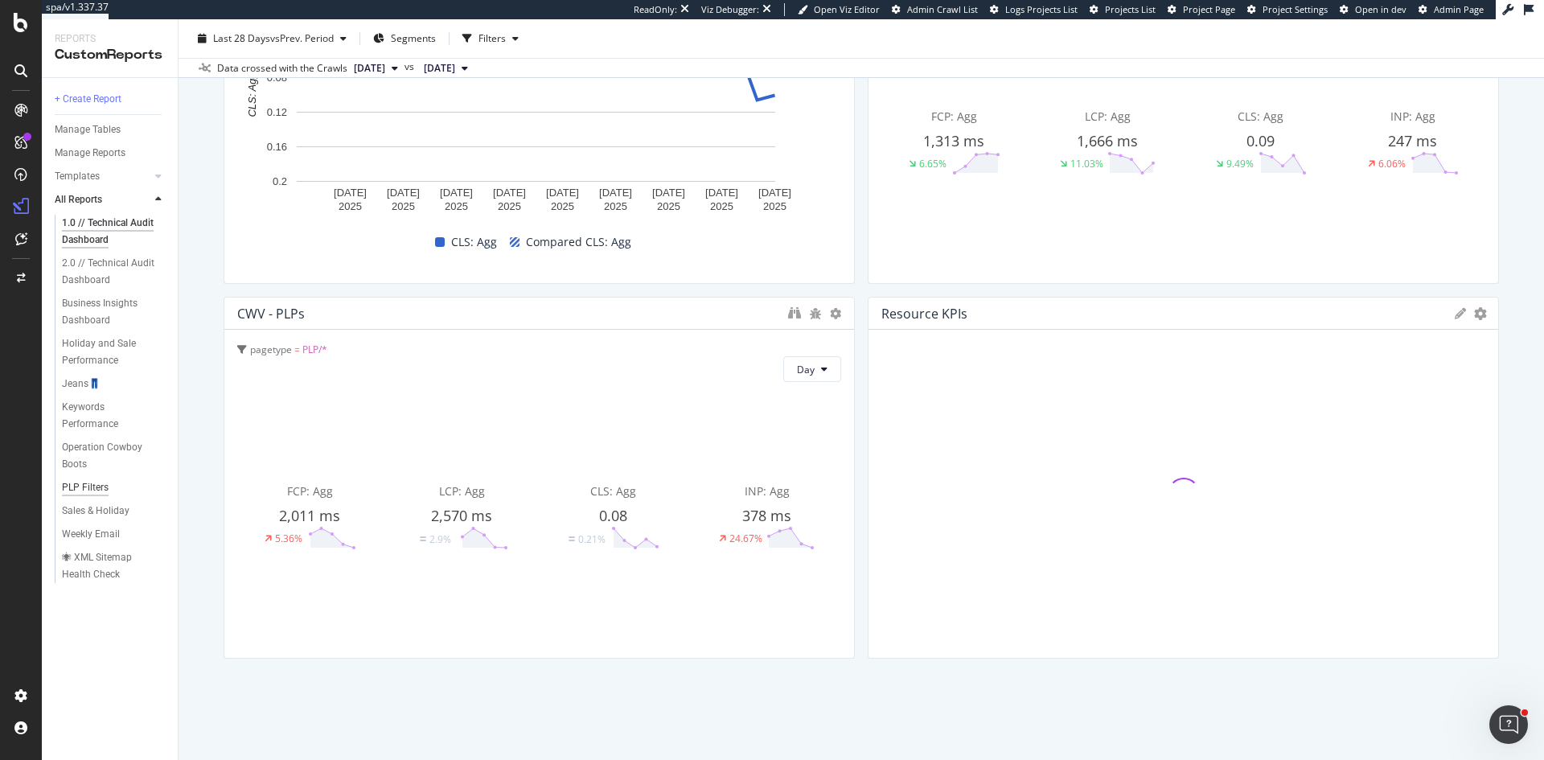
click at [84, 487] on div "PLP Filters" at bounding box center [85, 487] width 47 height 17
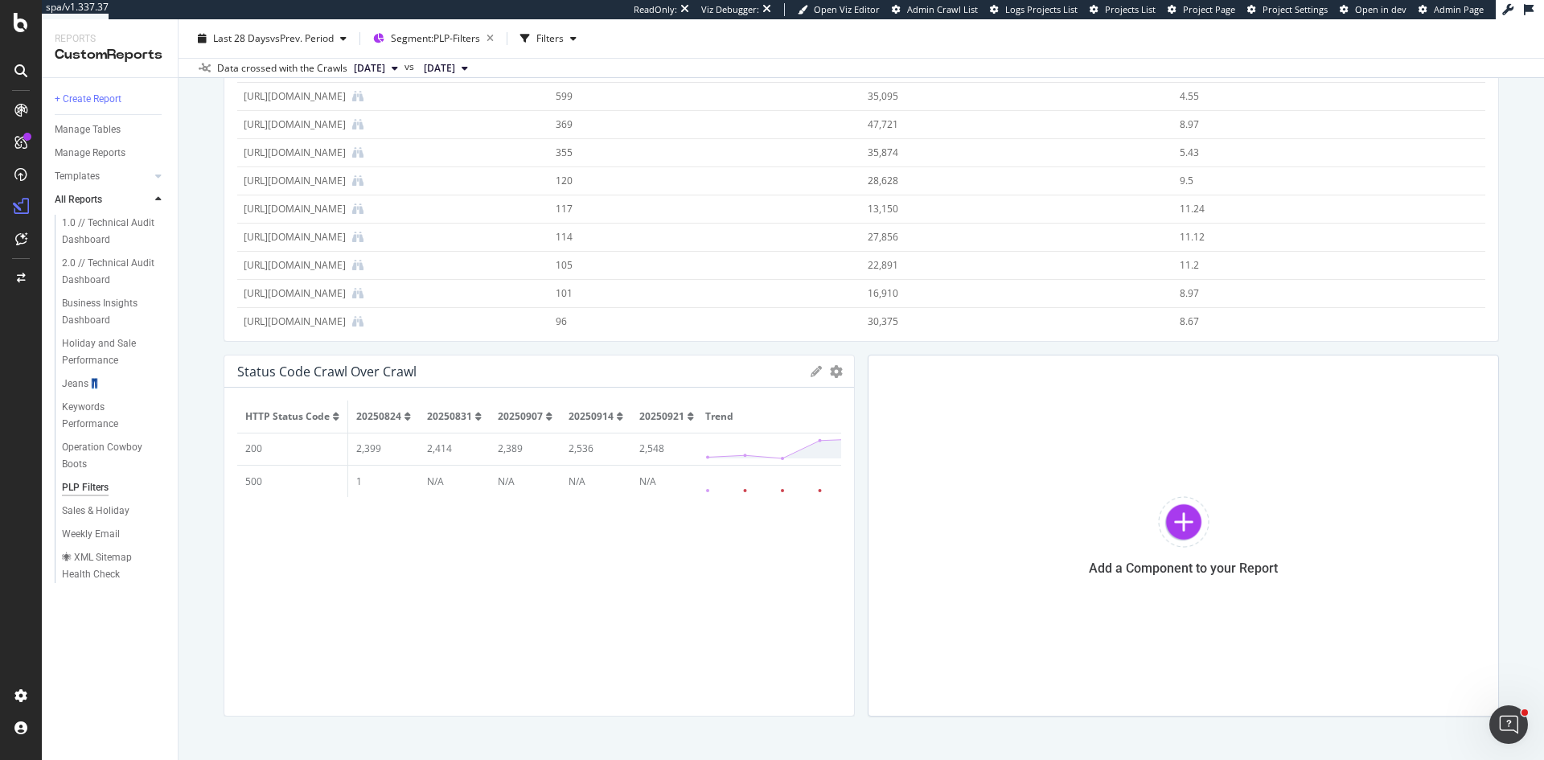
scroll to position [1402, 0]
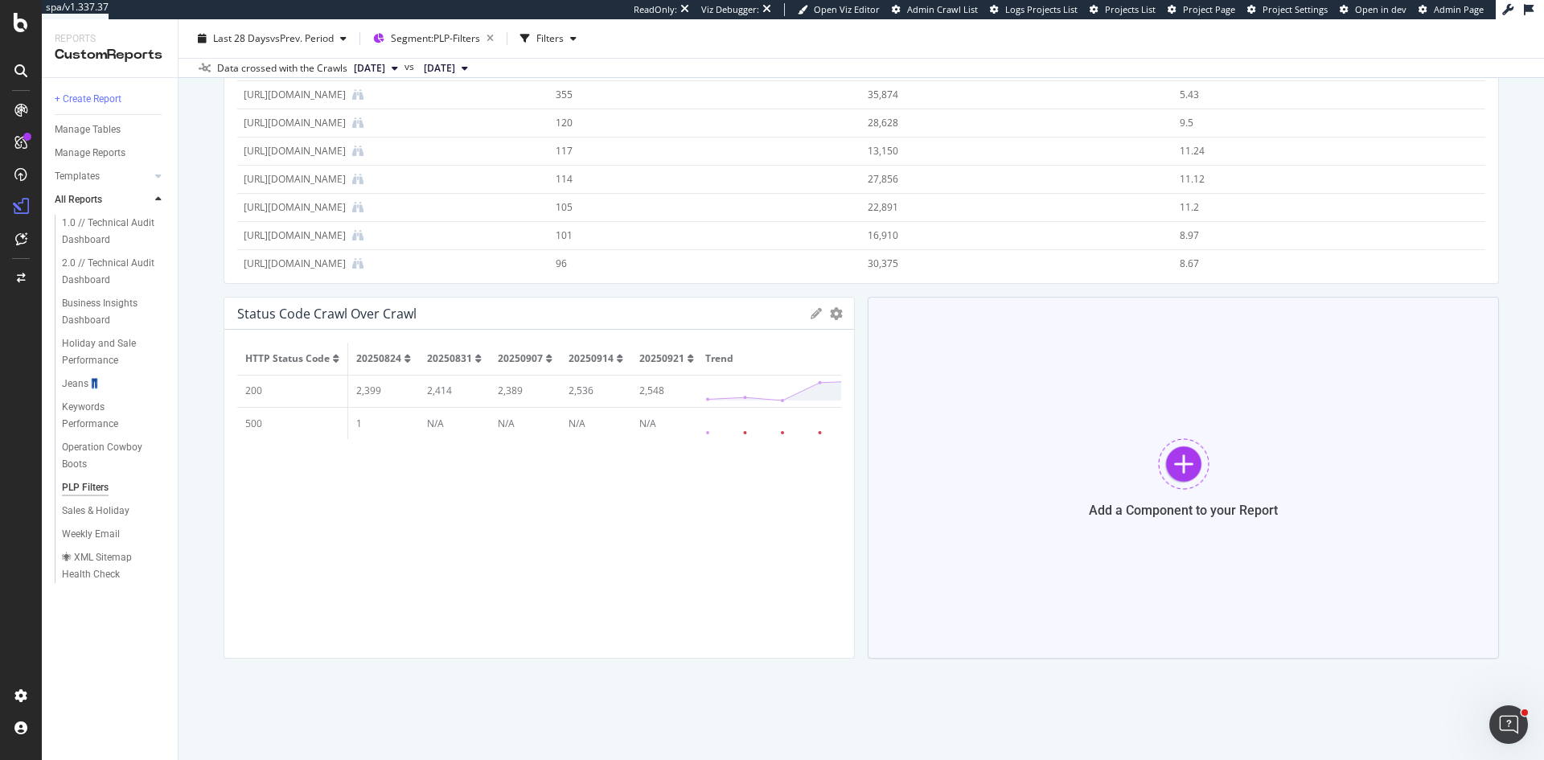
click at [1170, 470] on div at bounding box center [1183, 463] width 51 height 51
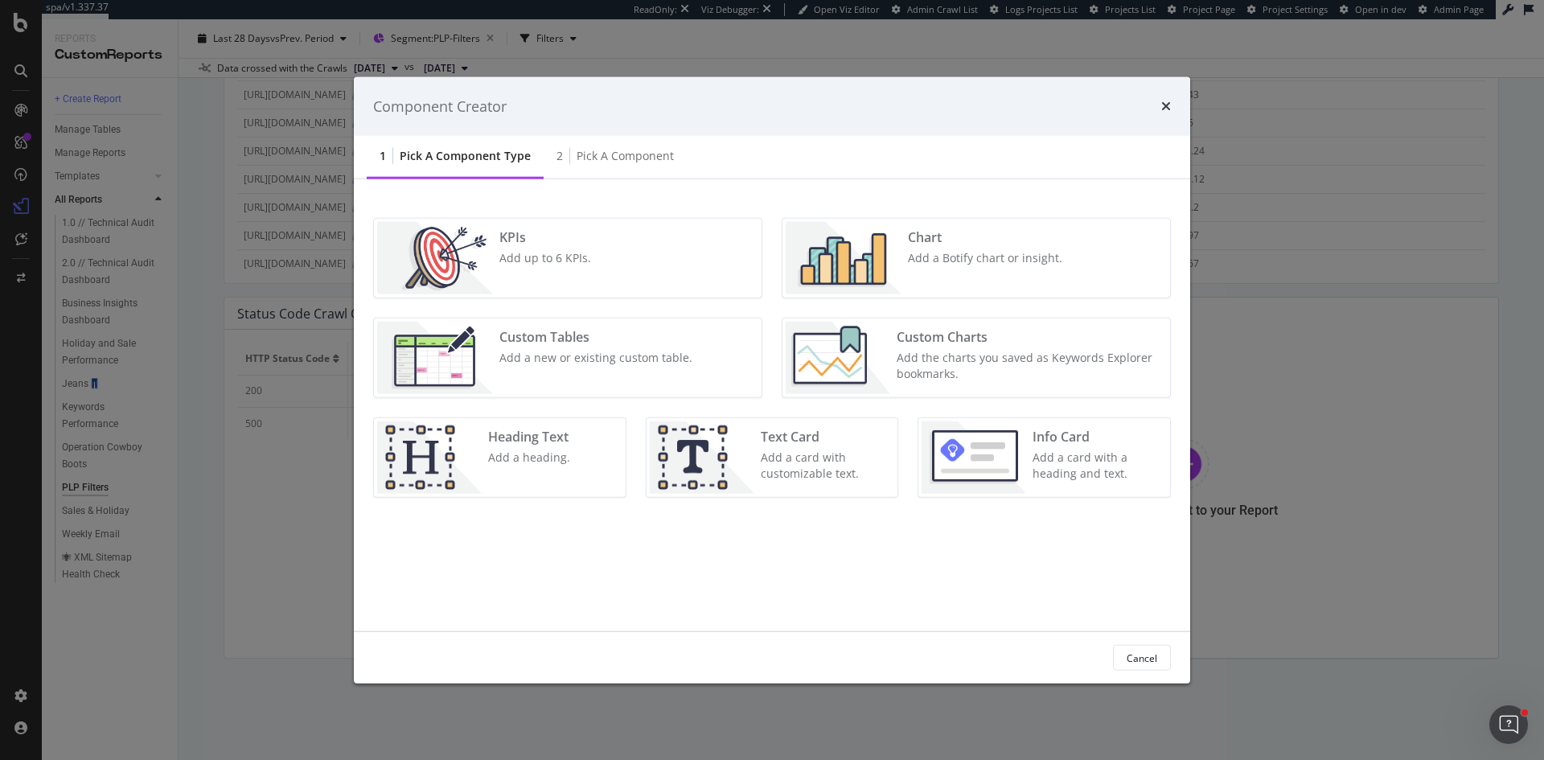
click at [882, 266] on img "modal" at bounding box center [844, 258] width 116 height 72
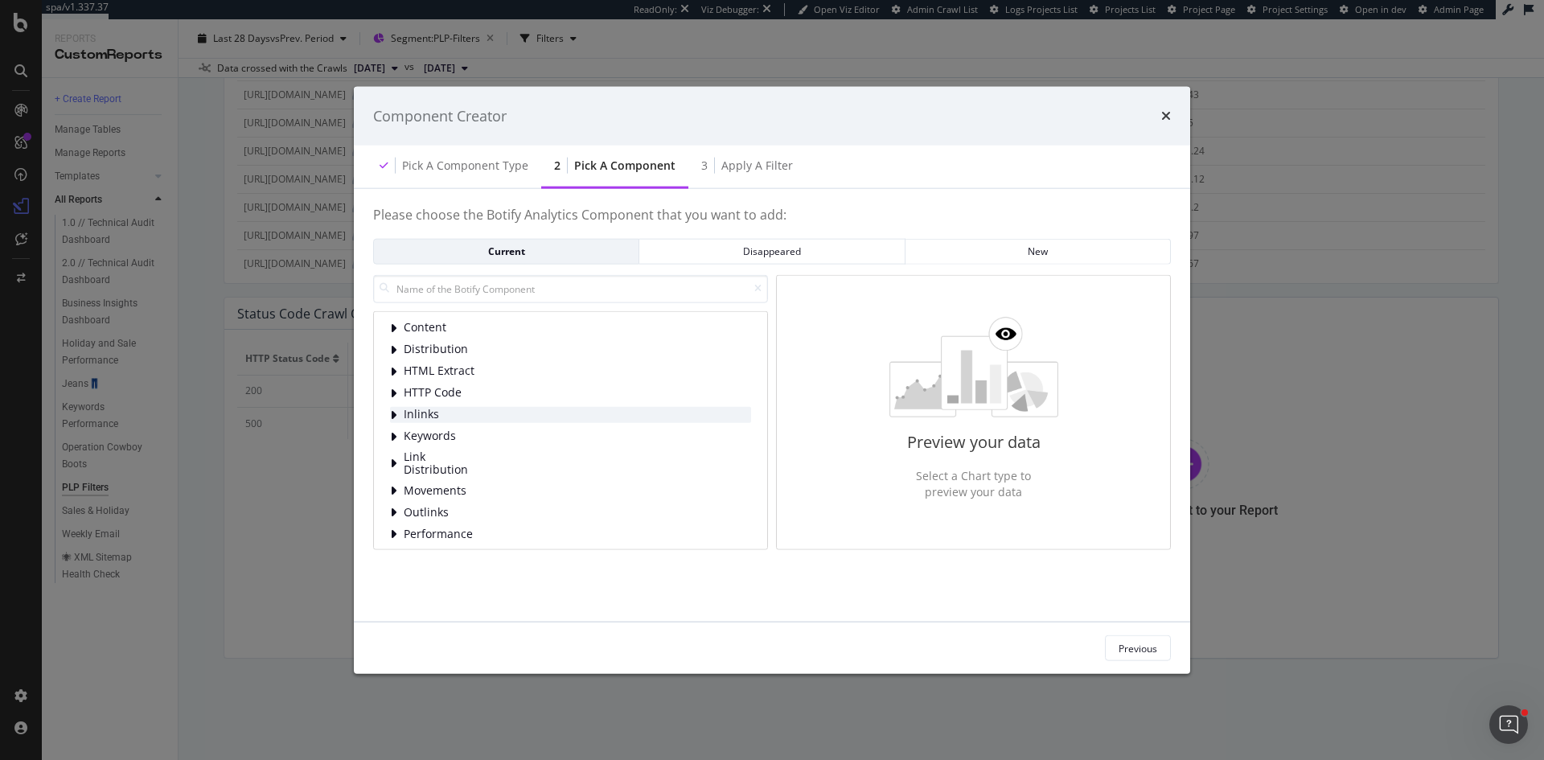
click at [424, 410] on span "Inlinks" at bounding box center [440, 415] width 72 height 14
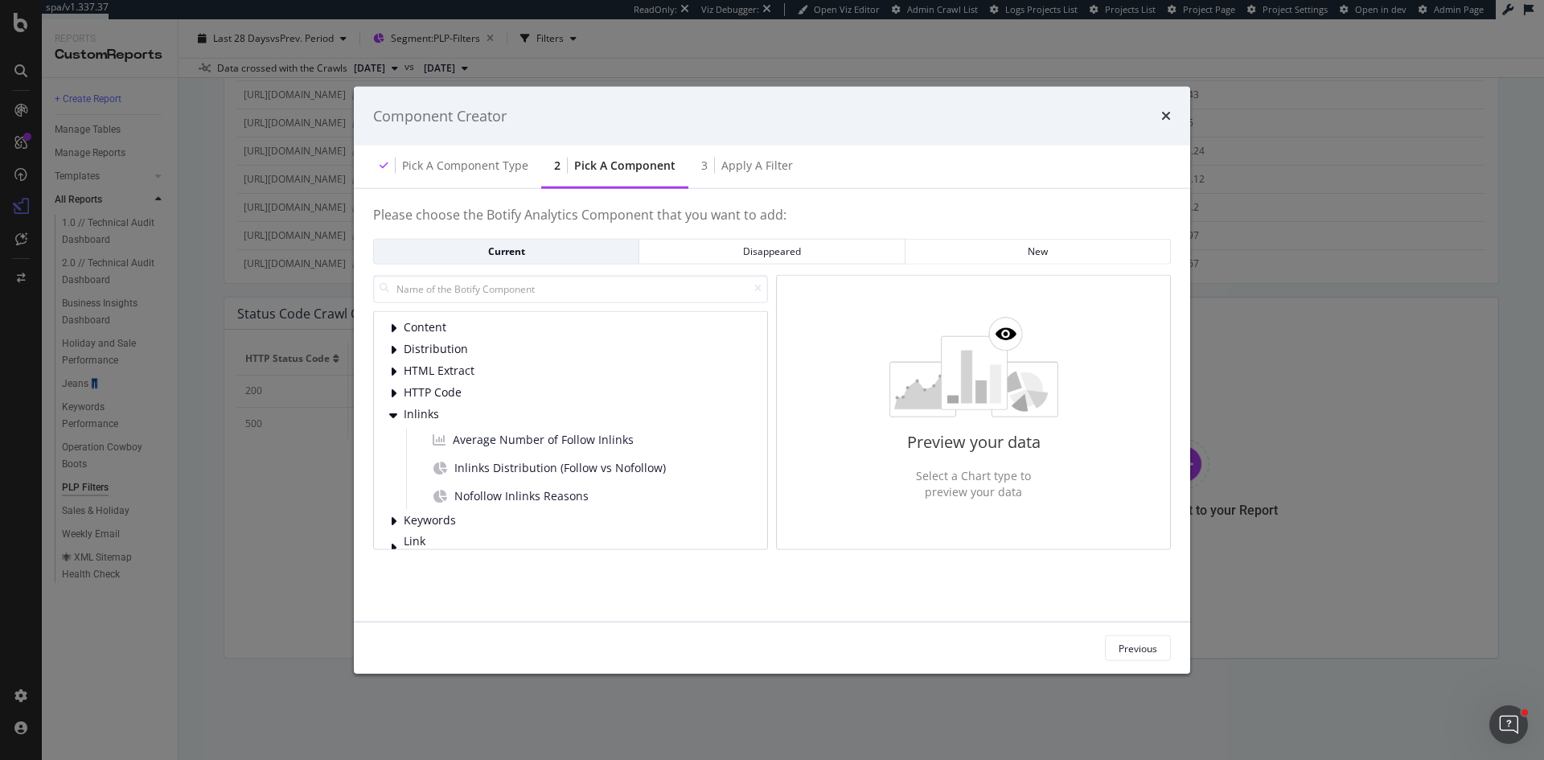
scroll to position [134, 0]
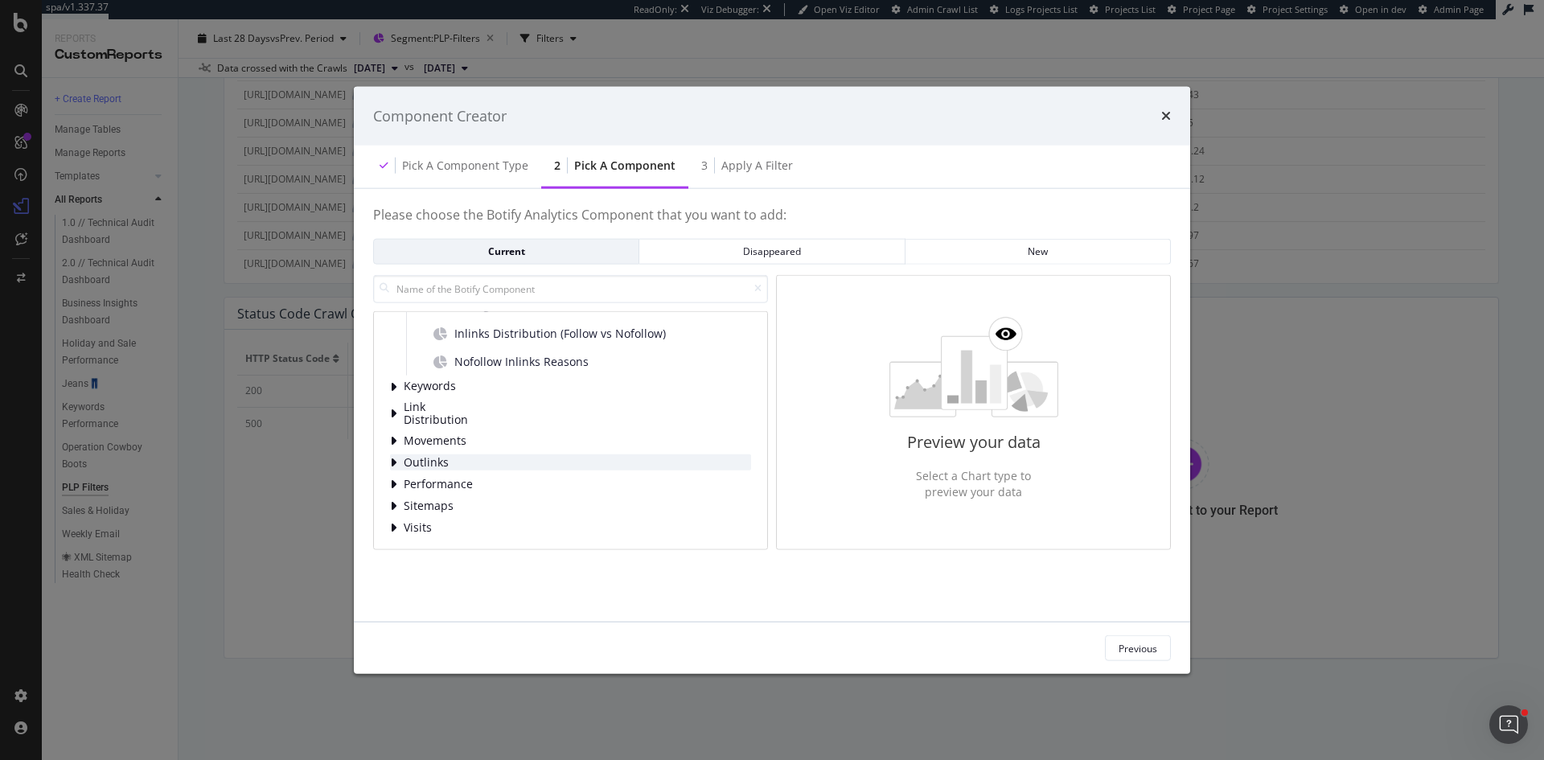
click at [532, 466] on div "Outlinks" at bounding box center [570, 462] width 361 height 16
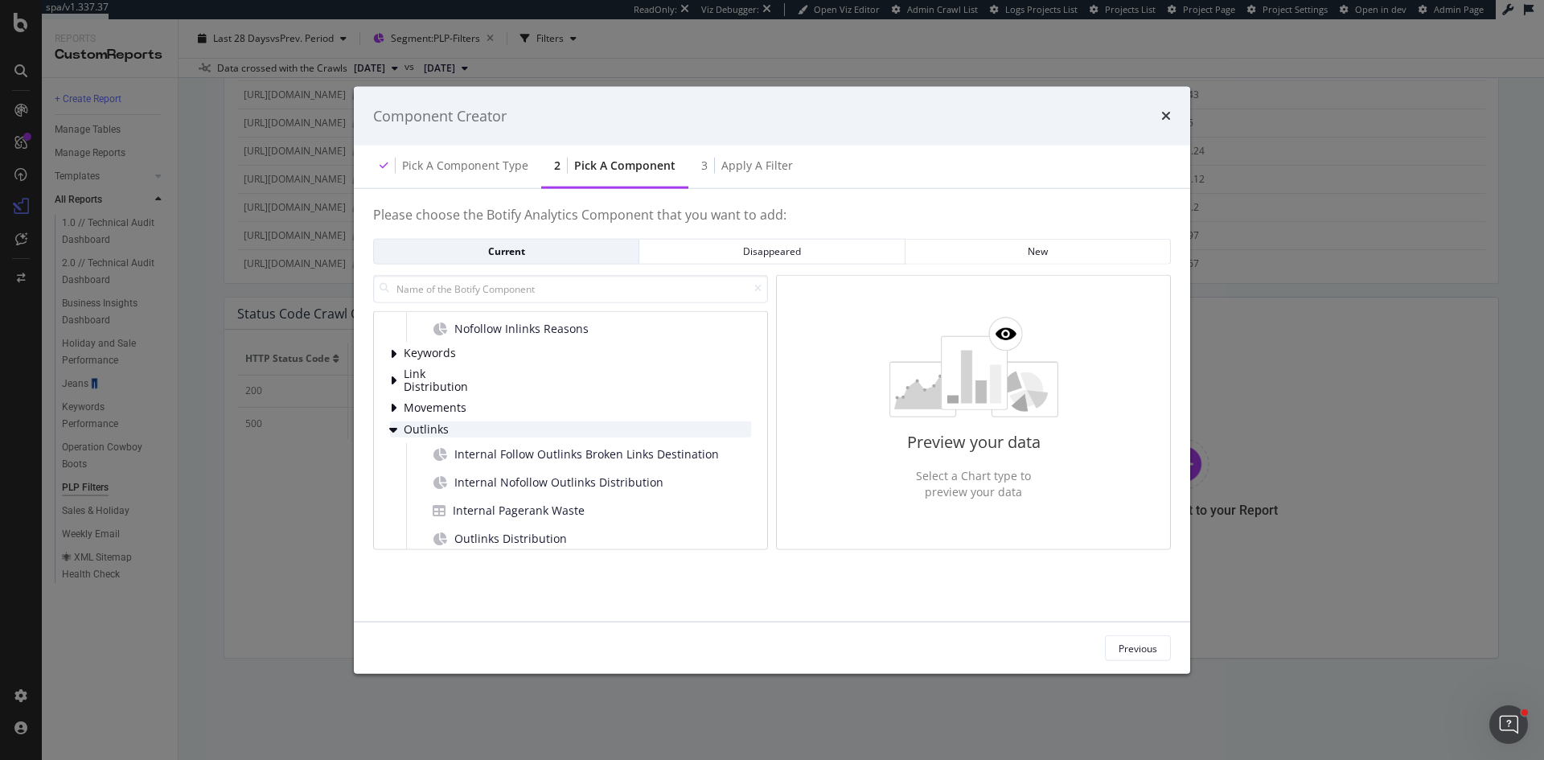
scroll to position [166, 0]
click at [1163, 111] on icon "times" at bounding box center [1166, 115] width 10 height 13
click at [529, 292] on input "modal" at bounding box center [570, 288] width 395 height 28
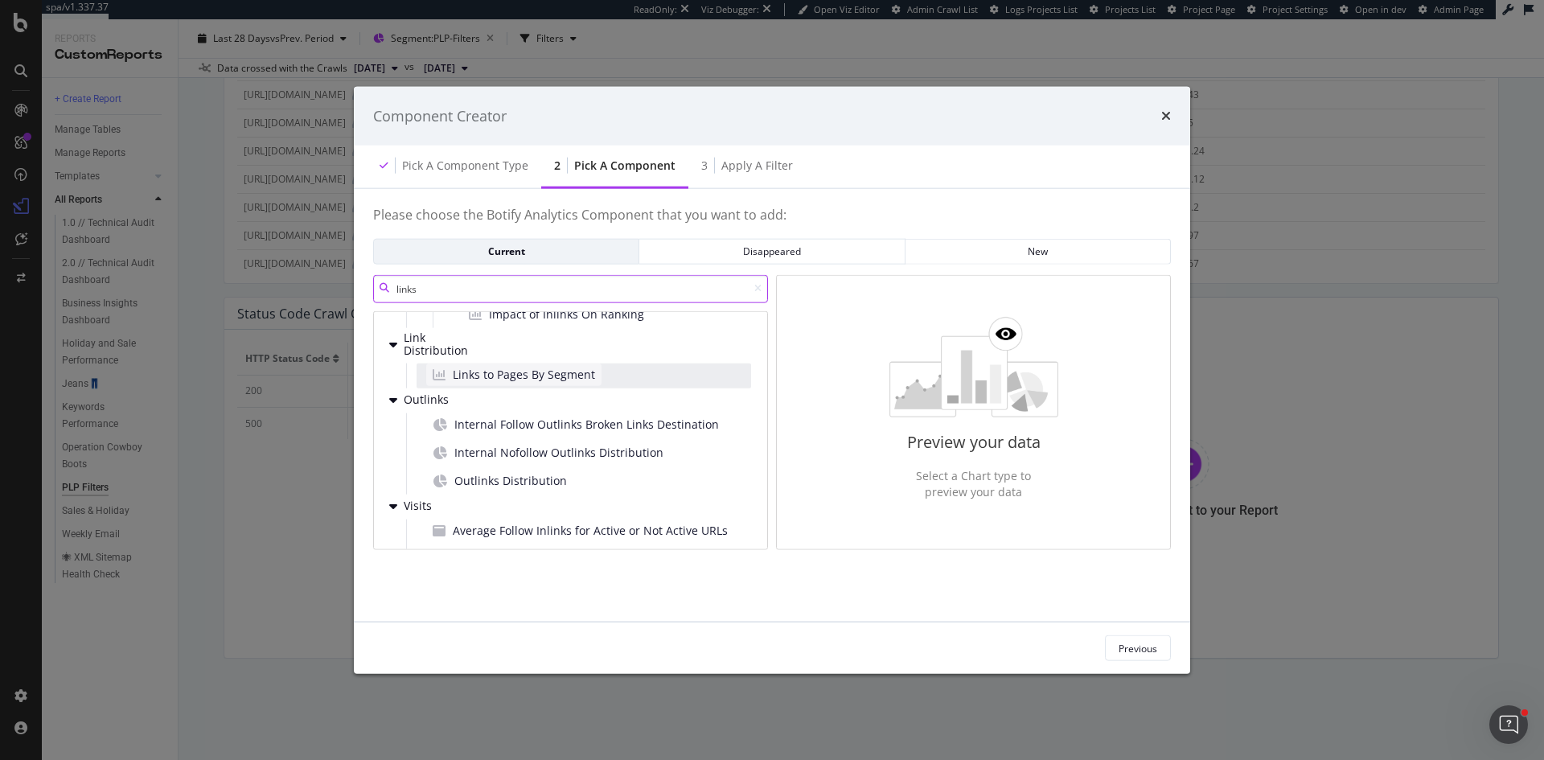
type input "links"
click at [511, 373] on span "Links to Pages By Segment" at bounding box center [524, 375] width 142 height 16
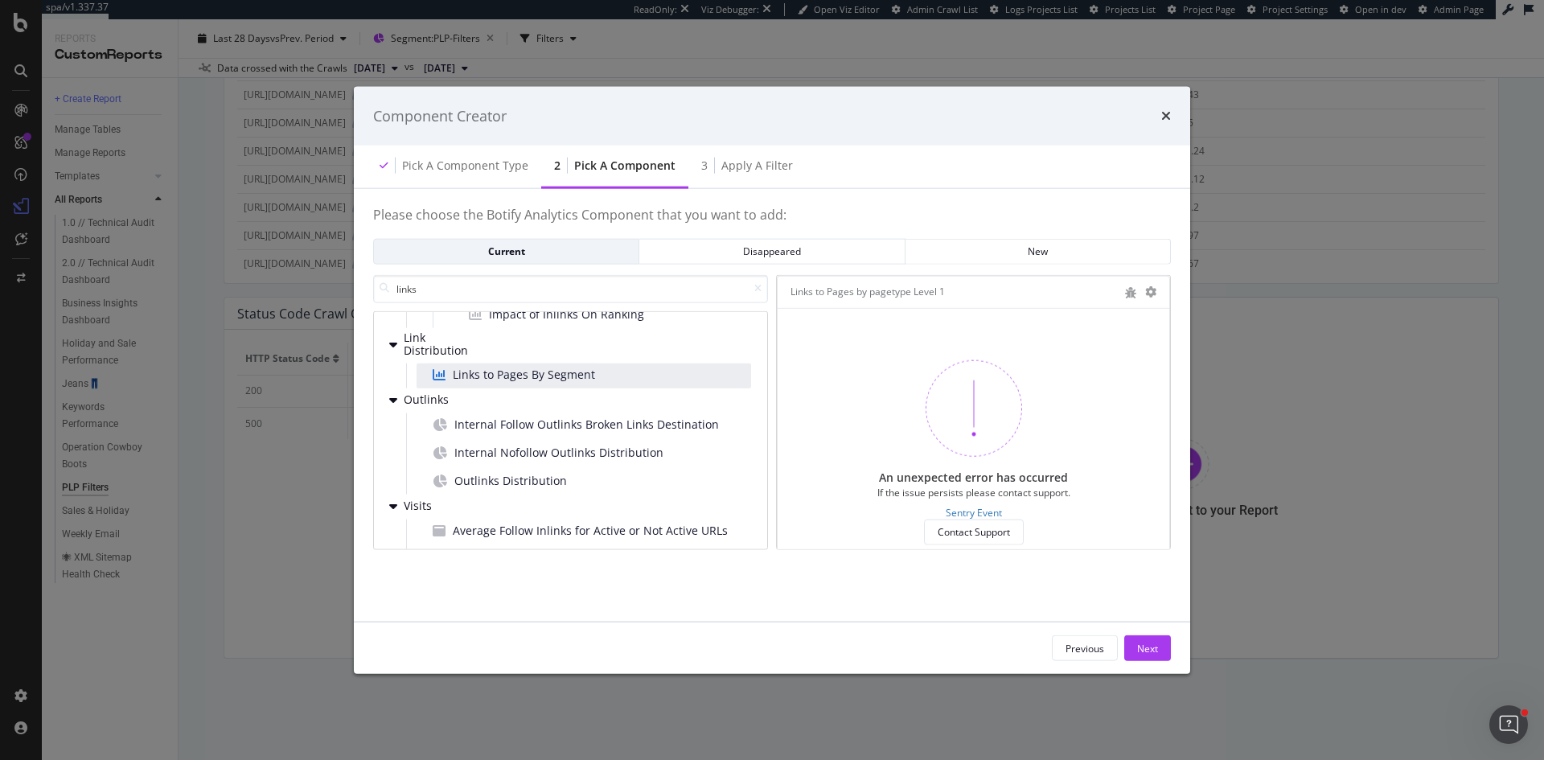
click at [511, 373] on span "Links to Pages By Segment" at bounding box center [524, 375] width 142 height 16
click at [441, 351] on span "Link Distribution" at bounding box center [440, 344] width 72 height 27
click at [477, 372] on span "Links to Pages By Segment" at bounding box center [524, 375] width 142 height 16
click at [493, 422] on span "Internal Follow Outlinks Broken Links Destination" at bounding box center [586, 425] width 265 height 16
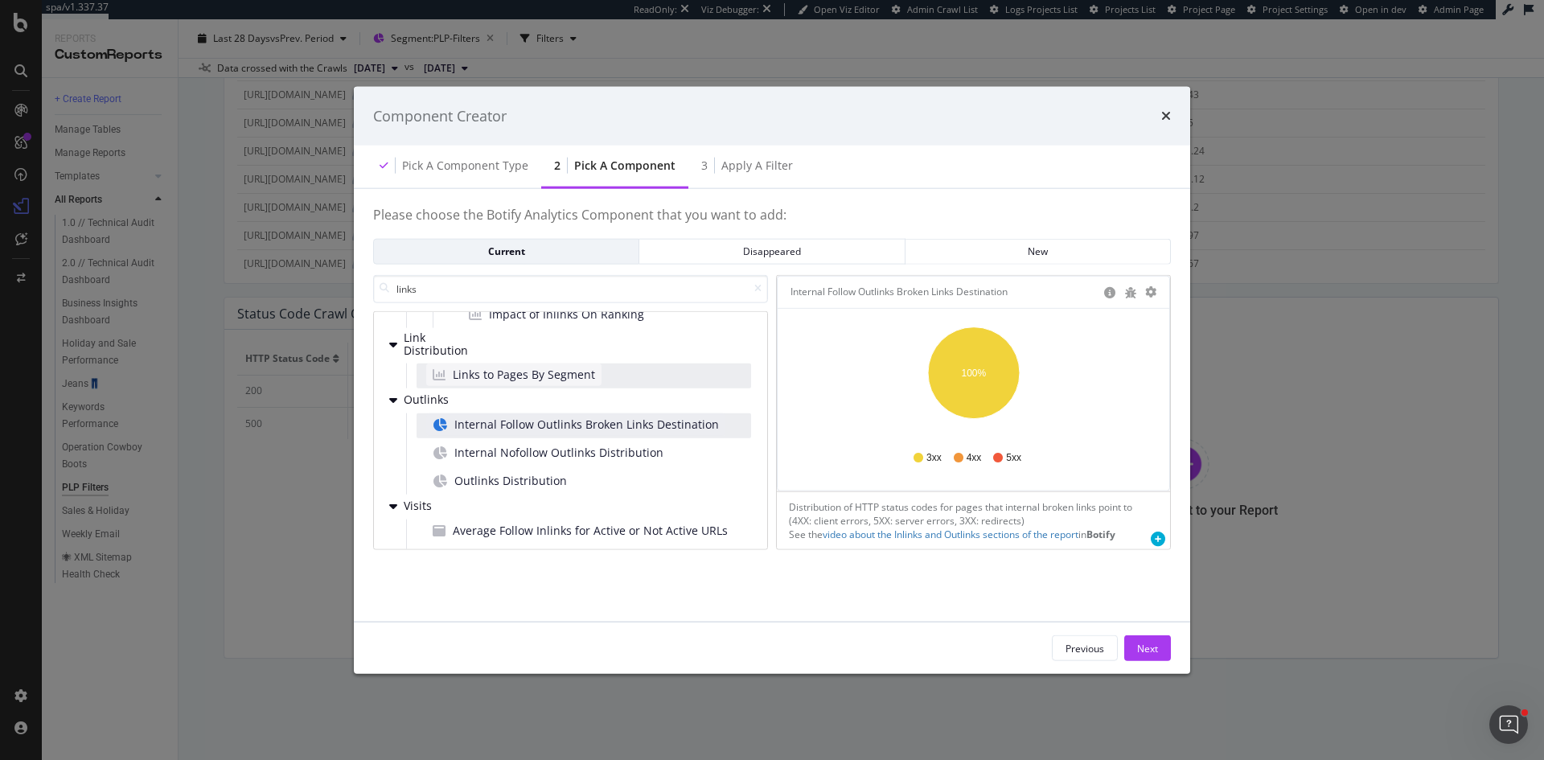
click at [487, 378] on span "Links to Pages By Segment" at bounding box center [524, 375] width 142 height 16
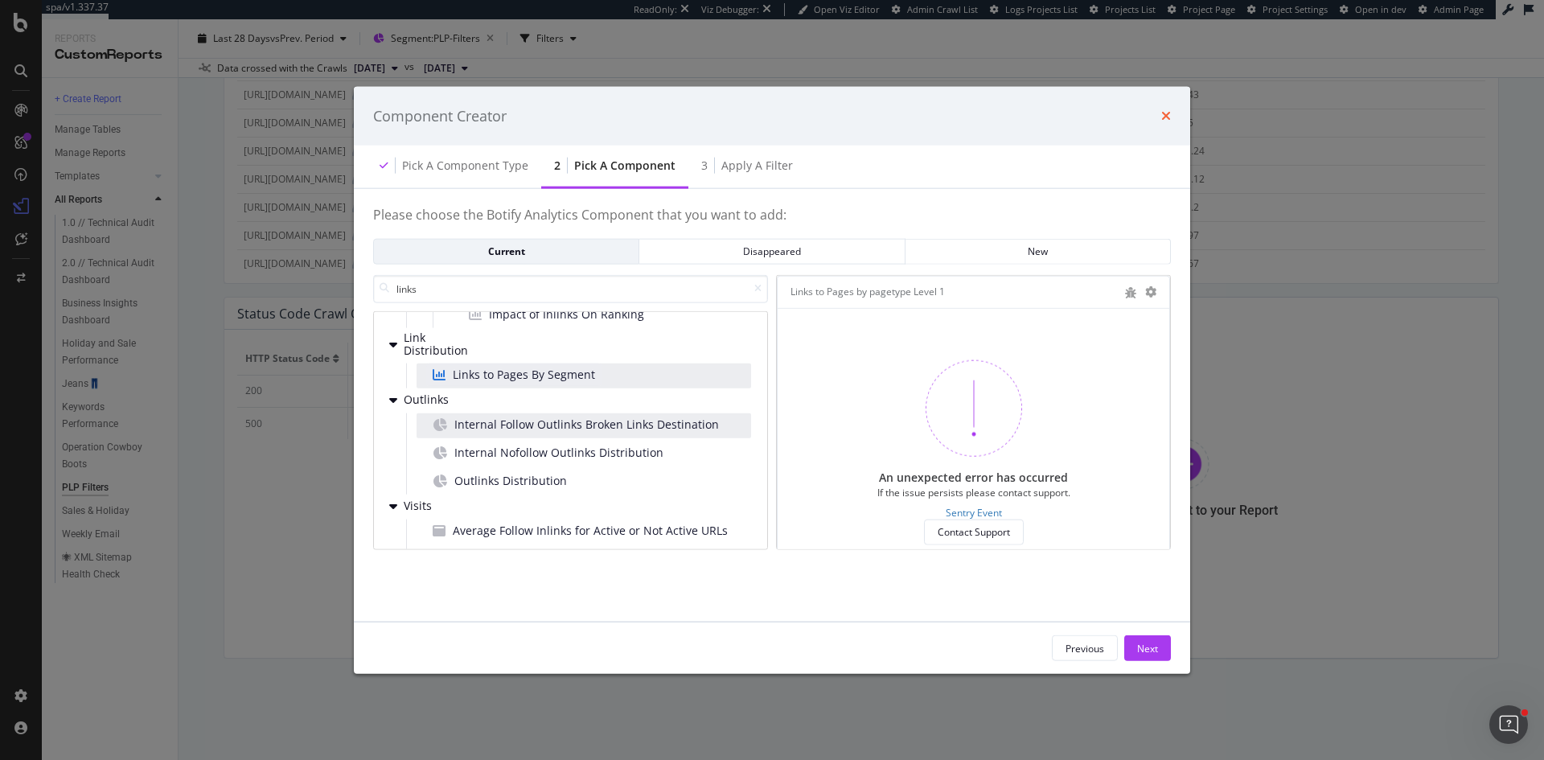
click at [1168, 113] on icon "times" at bounding box center [1166, 115] width 10 height 13
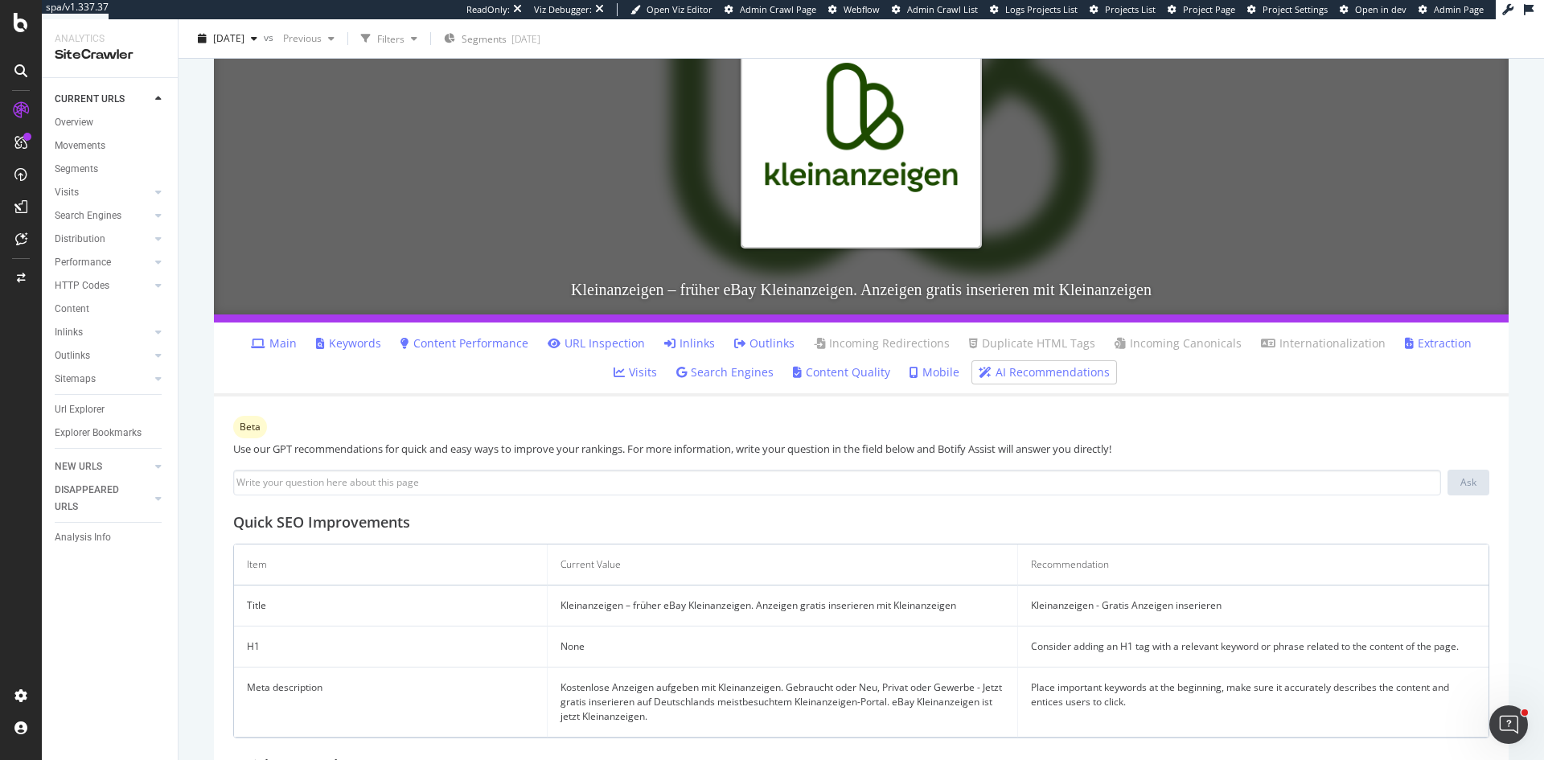
scroll to position [241, 0]
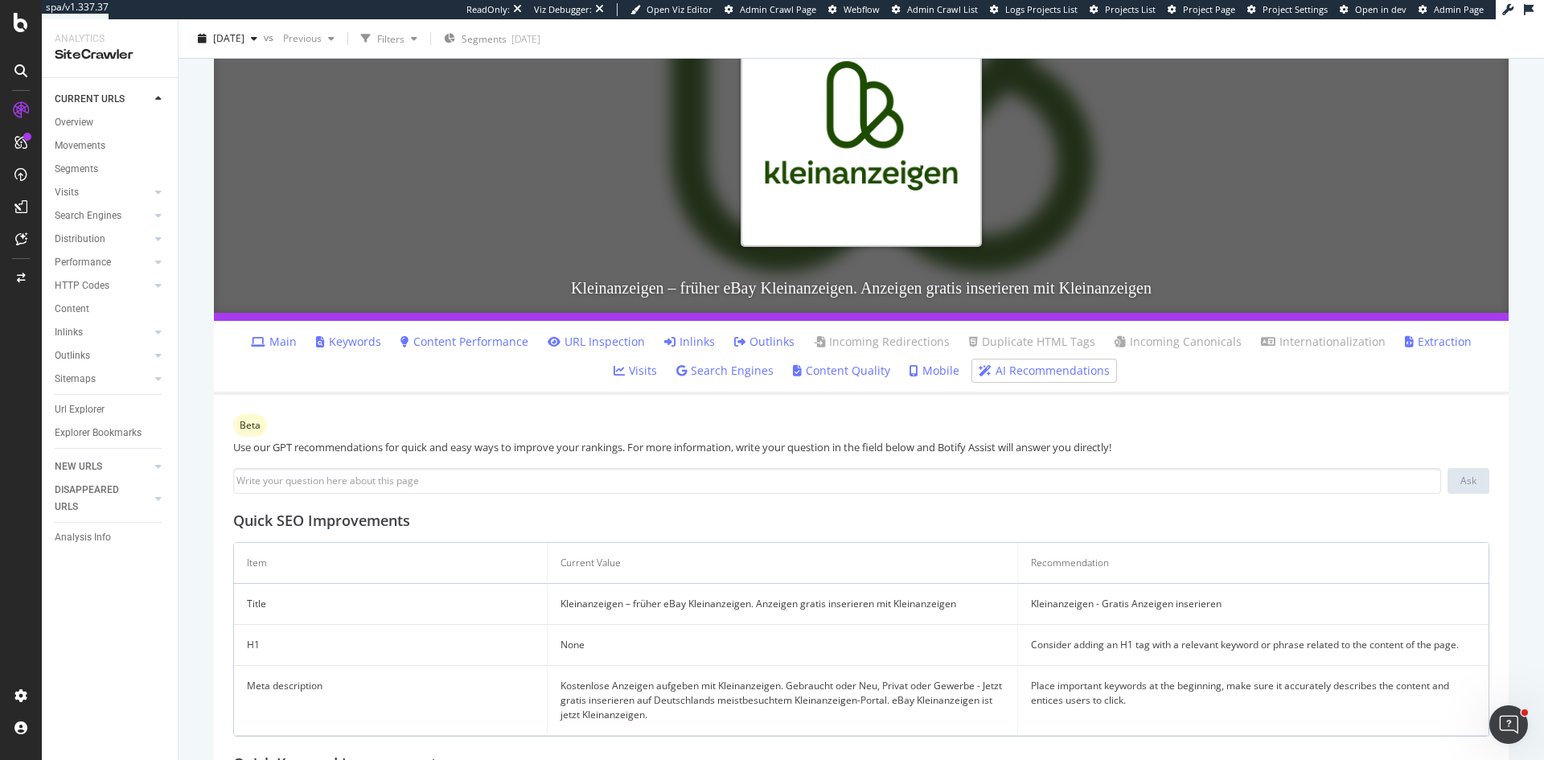
click at [737, 331] on li "Outlinks" at bounding box center [764, 342] width 73 height 23
click at [735, 338] on link "Outlinks" at bounding box center [764, 342] width 60 height 16
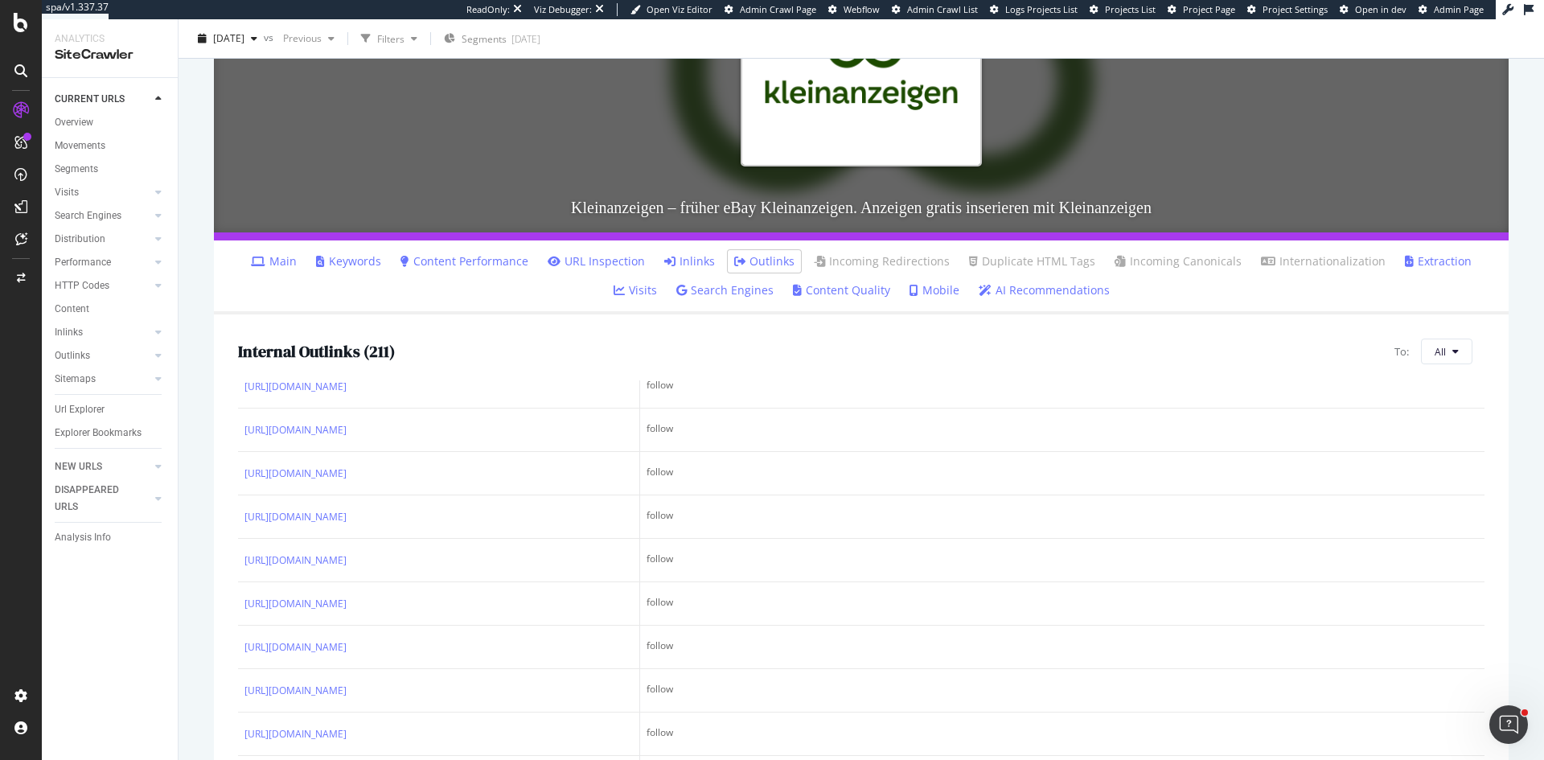
scroll to position [1126, 0]
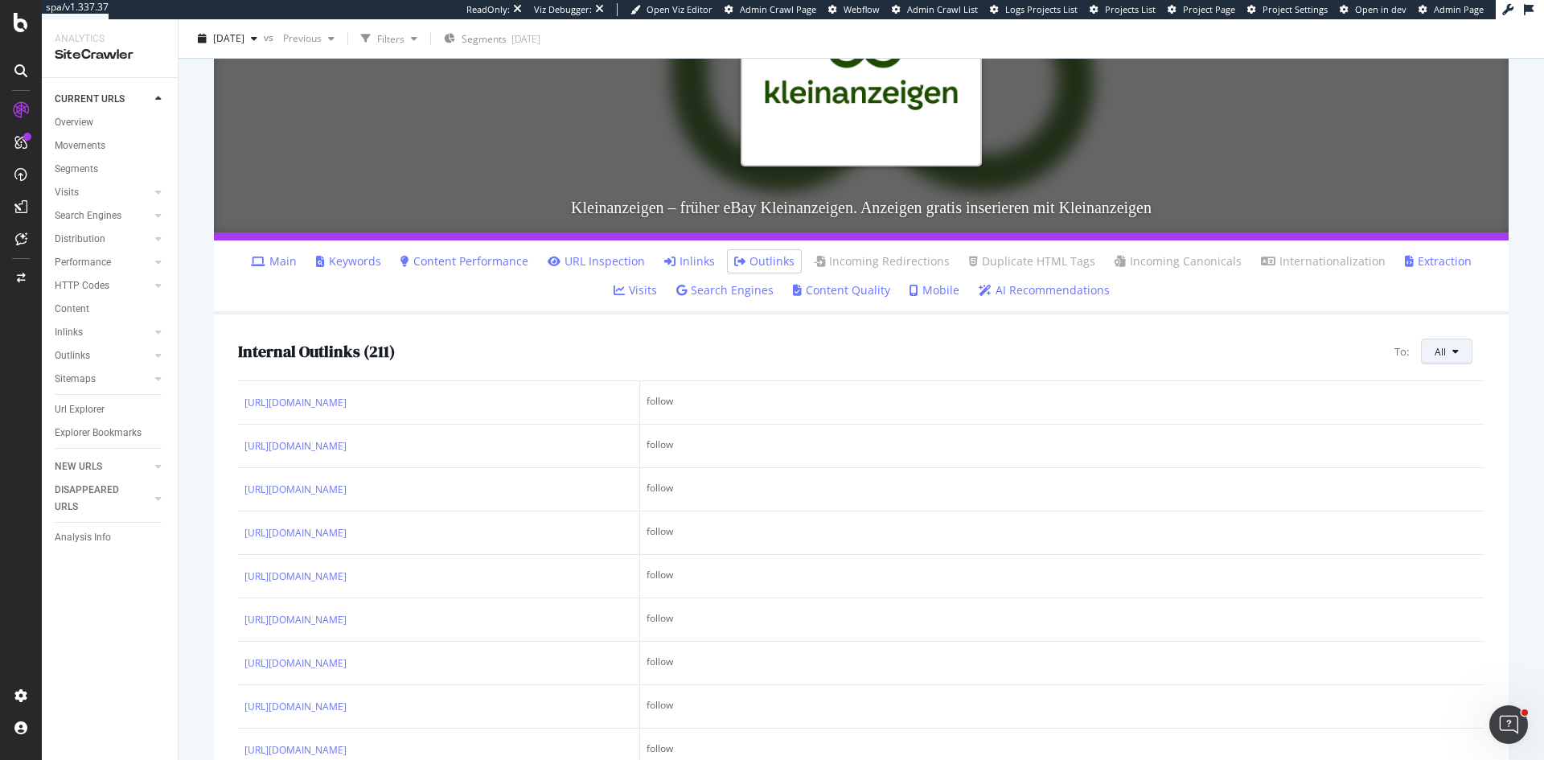
click at [1435, 348] on button "All" at bounding box center [1446, 352] width 51 height 26
click at [1435, 347] on span "All" at bounding box center [1440, 352] width 11 height 14
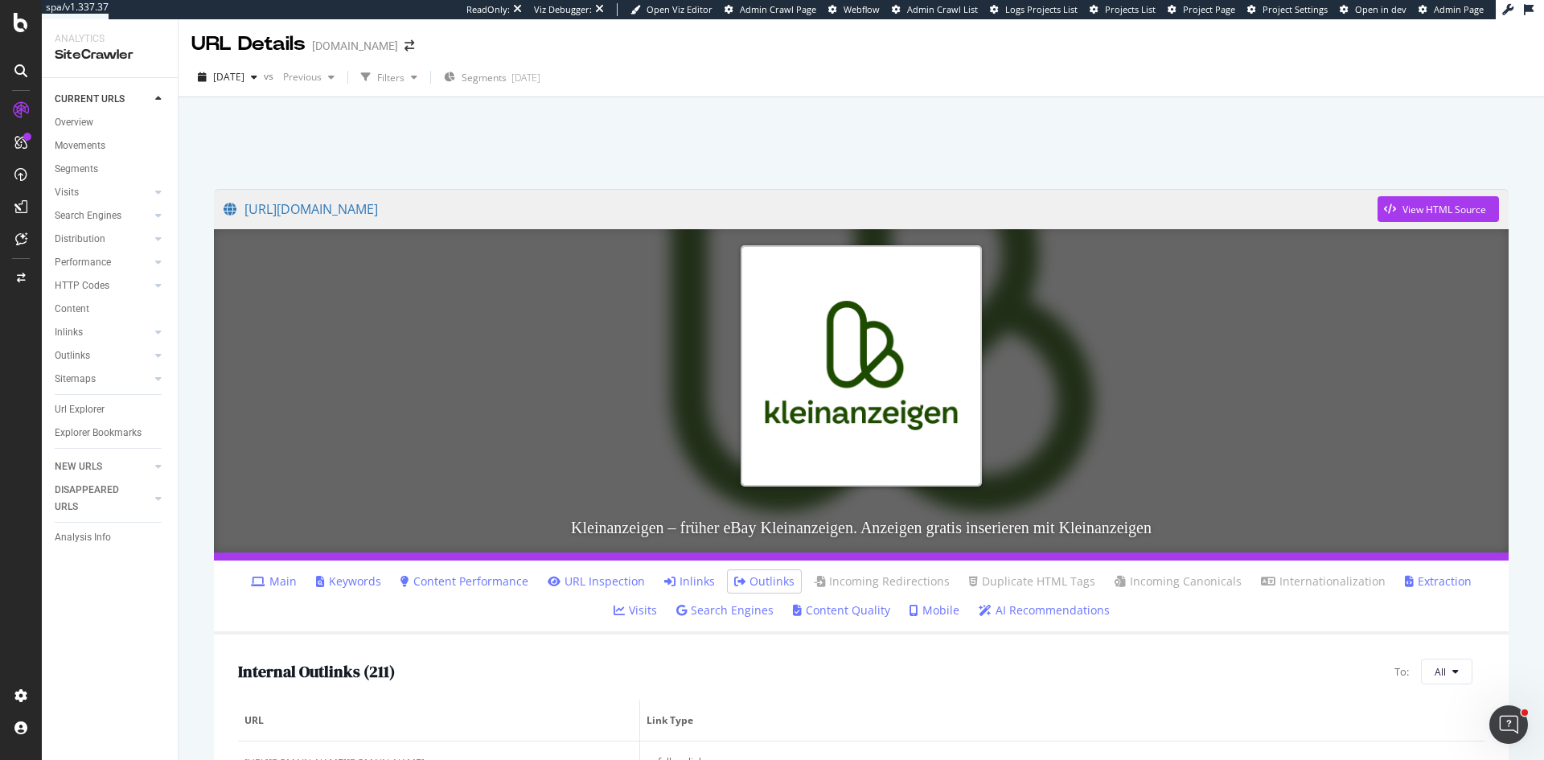
scroll to position [0, 0]
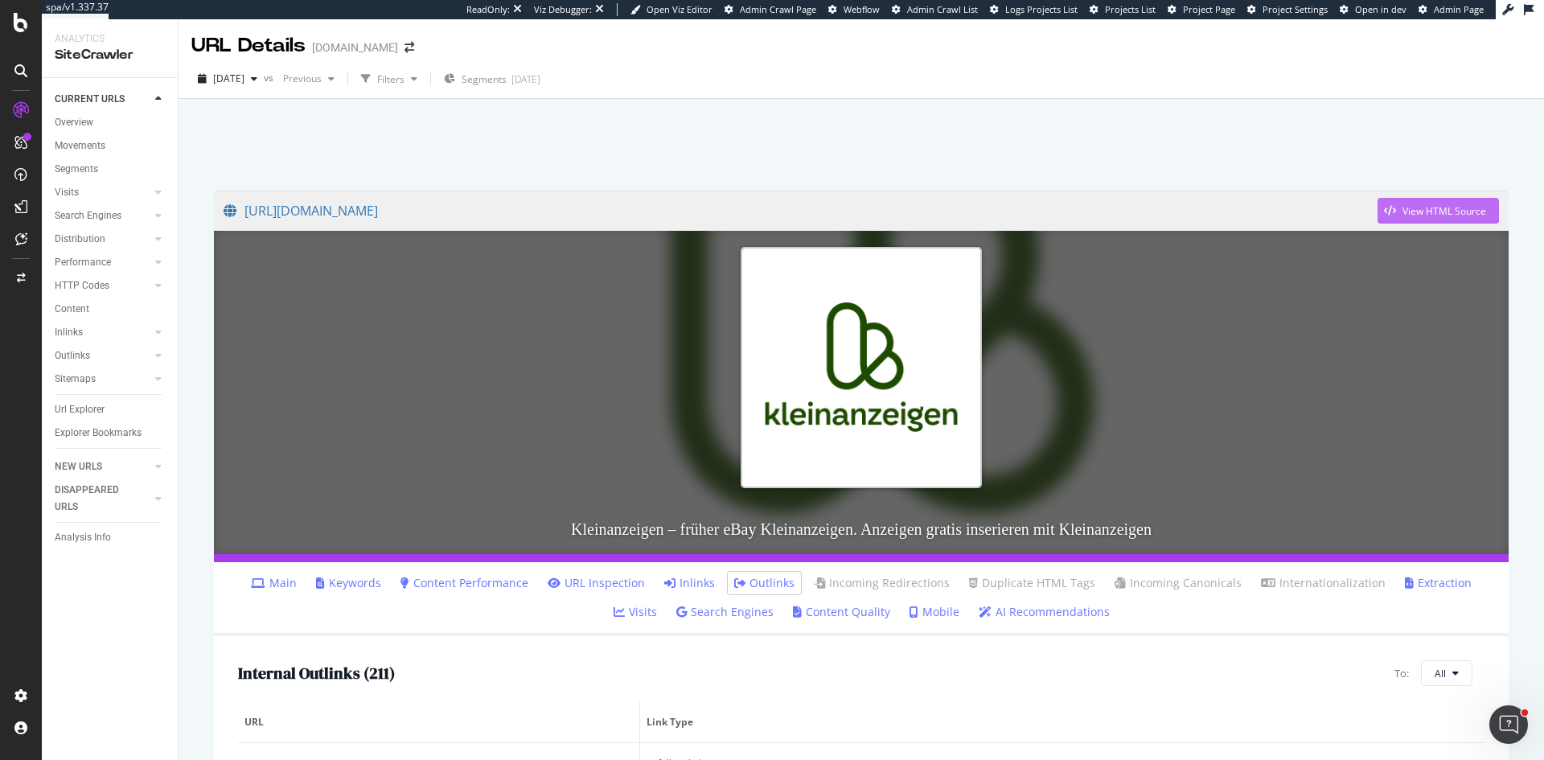
click at [1424, 218] on div "View HTML Source" at bounding box center [1432, 211] width 109 height 24
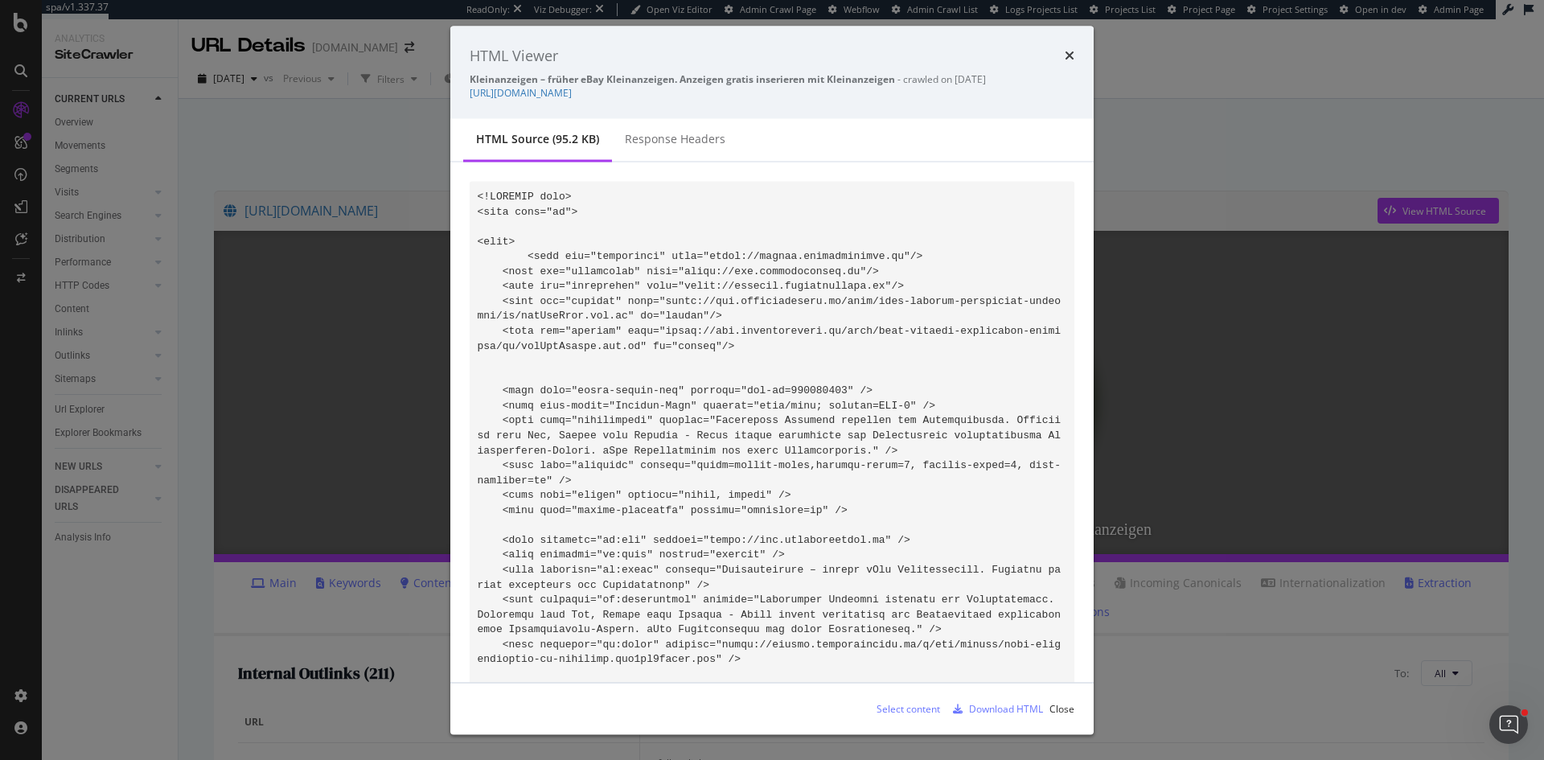
click at [248, 161] on div "HTML Viewer Kleinanzeigen – früher eBay Kleinanzeigen. Anzeigen gratis inserier…" at bounding box center [772, 380] width 1544 height 760
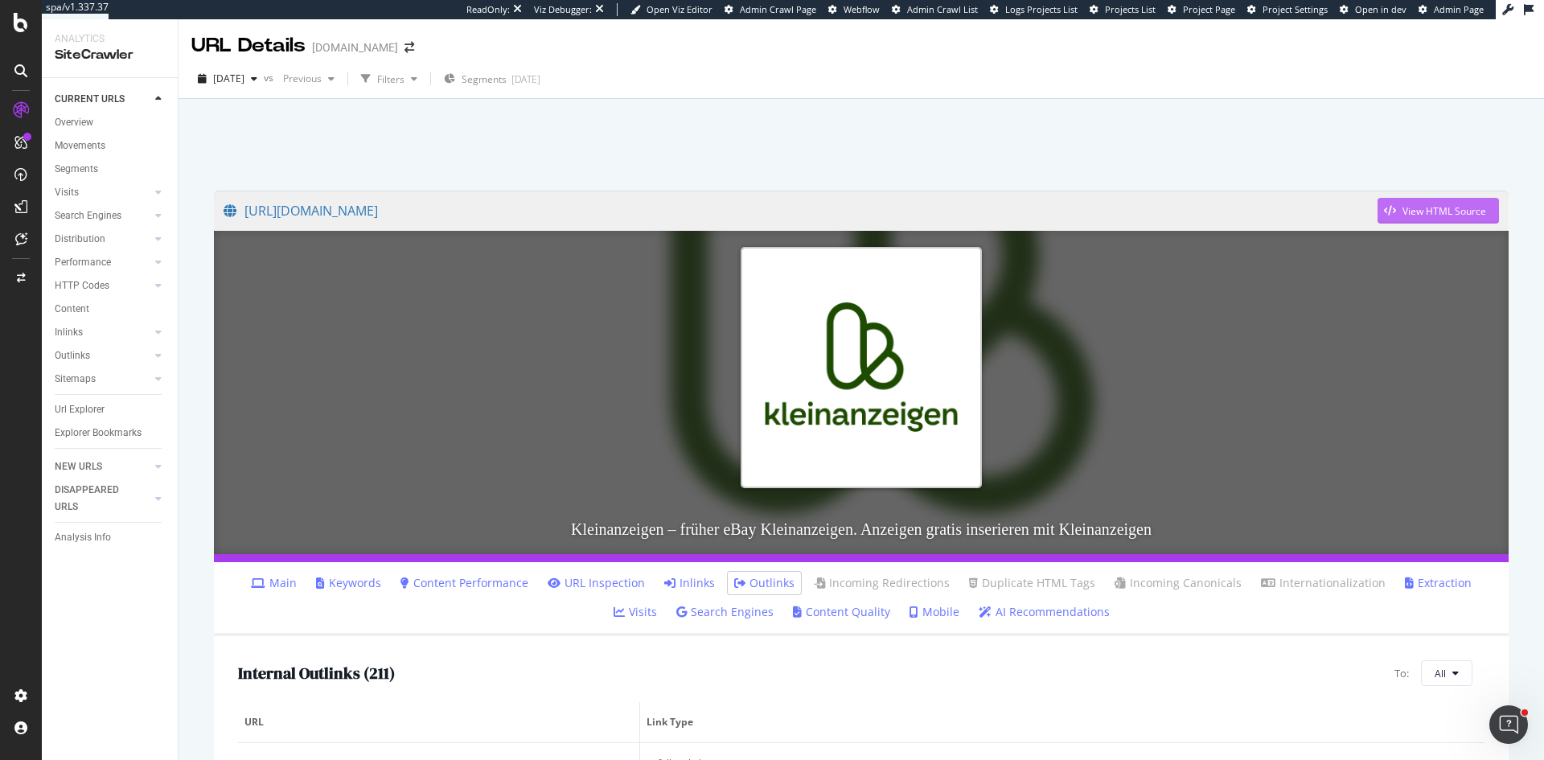
click at [1436, 204] on div "View HTML Source" at bounding box center [1445, 211] width 84 height 14
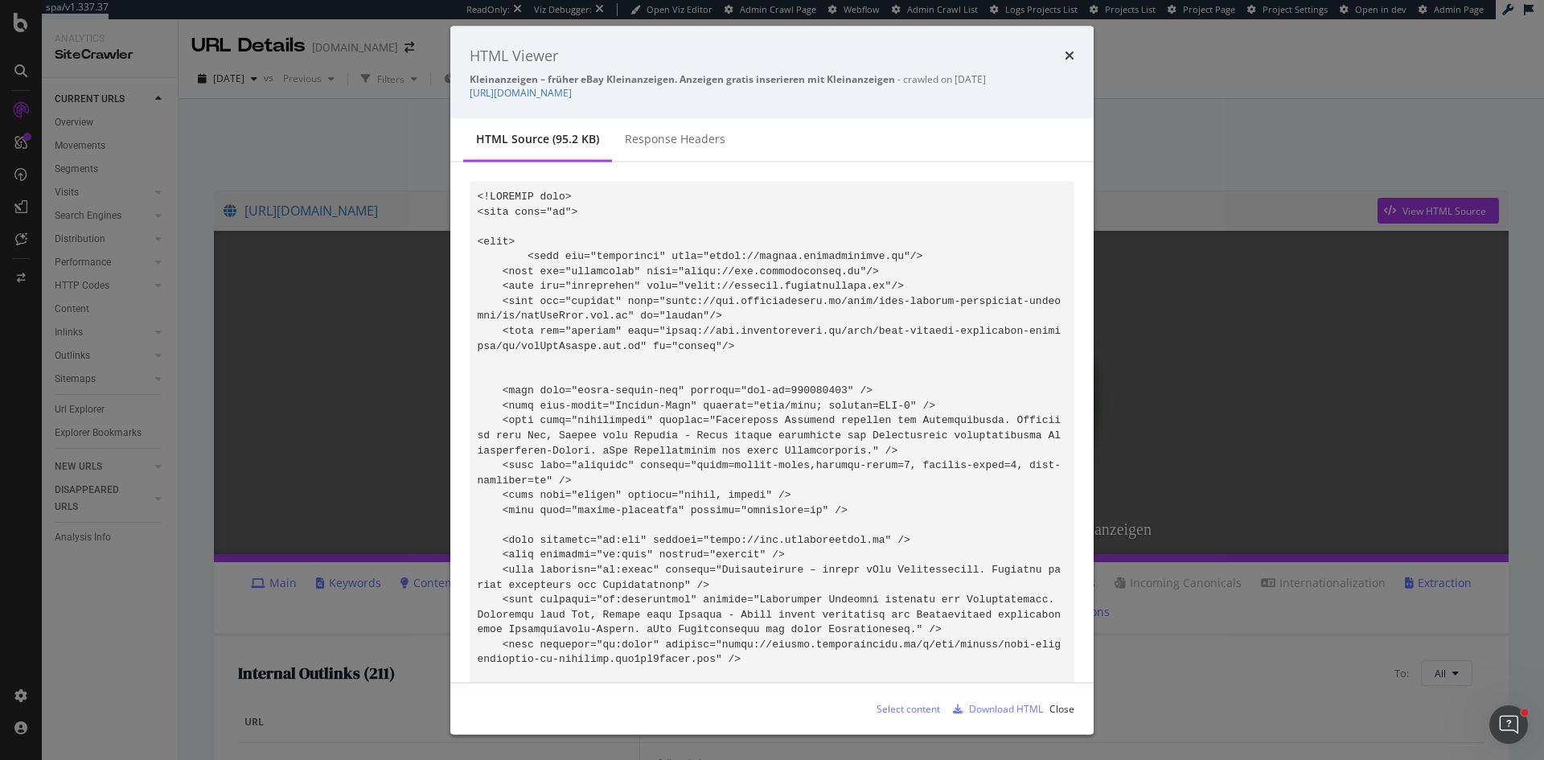
scroll to position [37499, 0]
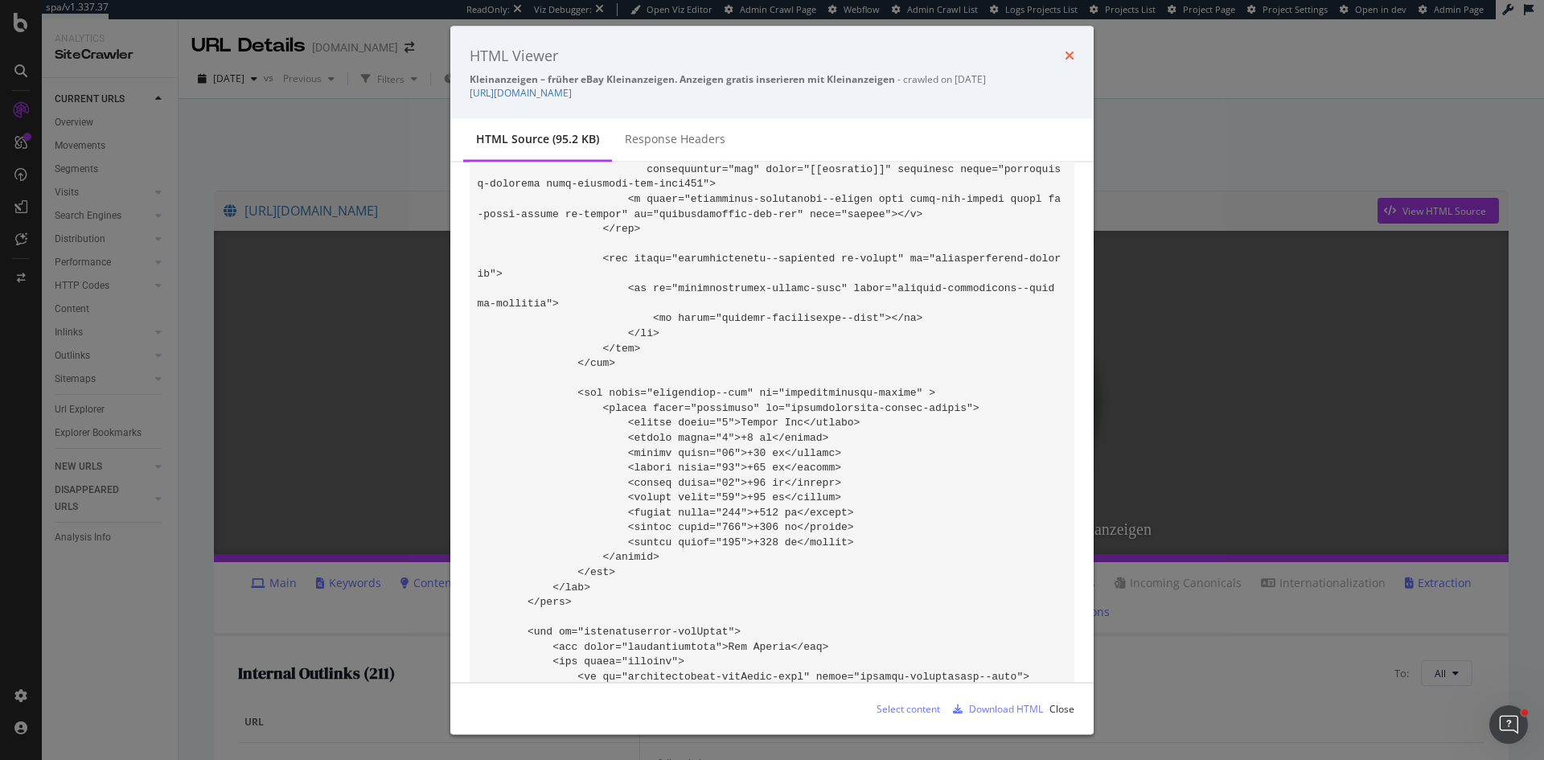
click at [1073, 51] on icon "times" at bounding box center [1070, 55] width 10 height 13
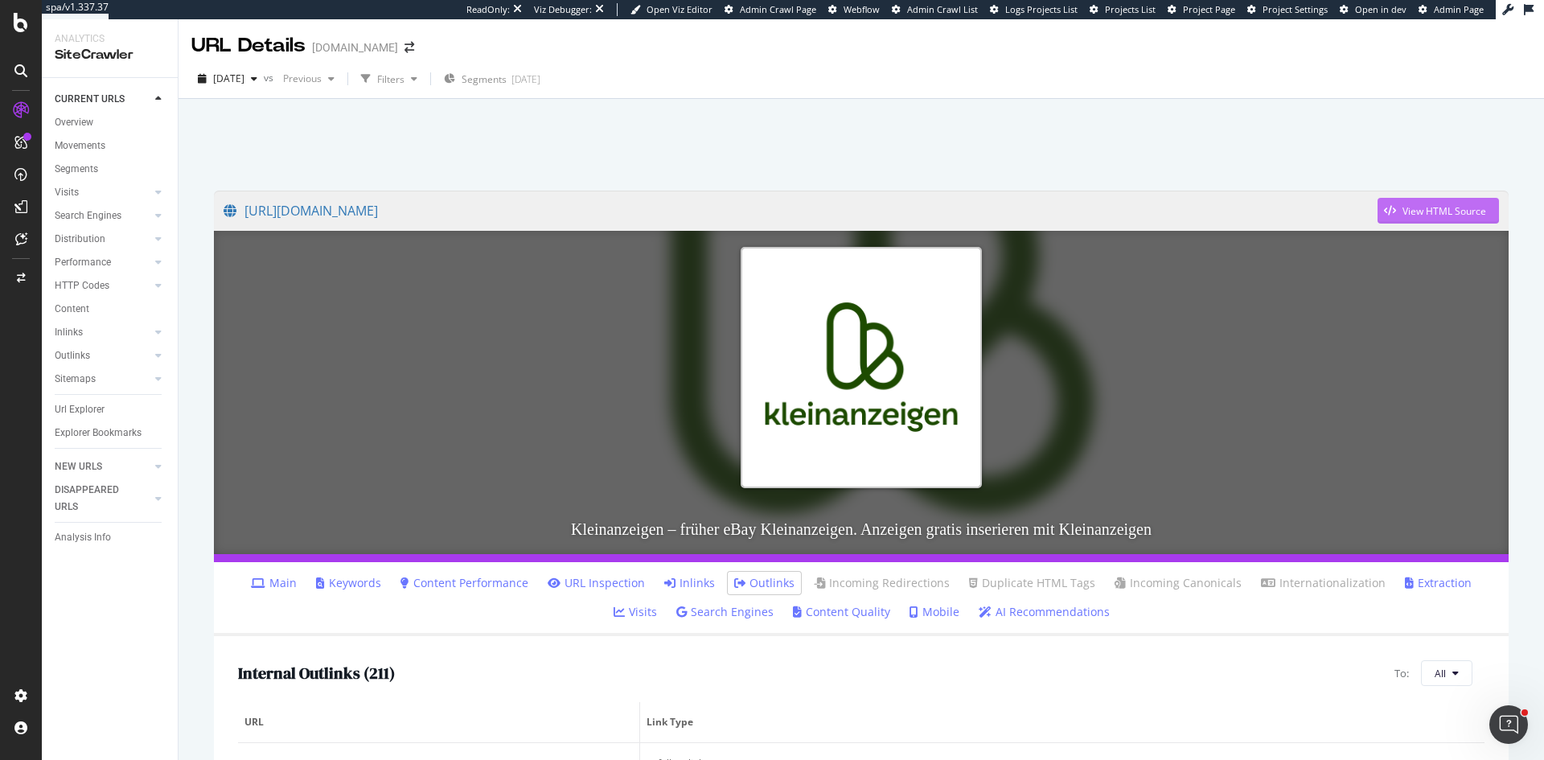
click at [1421, 201] on div "View HTML Source" at bounding box center [1432, 211] width 109 height 24
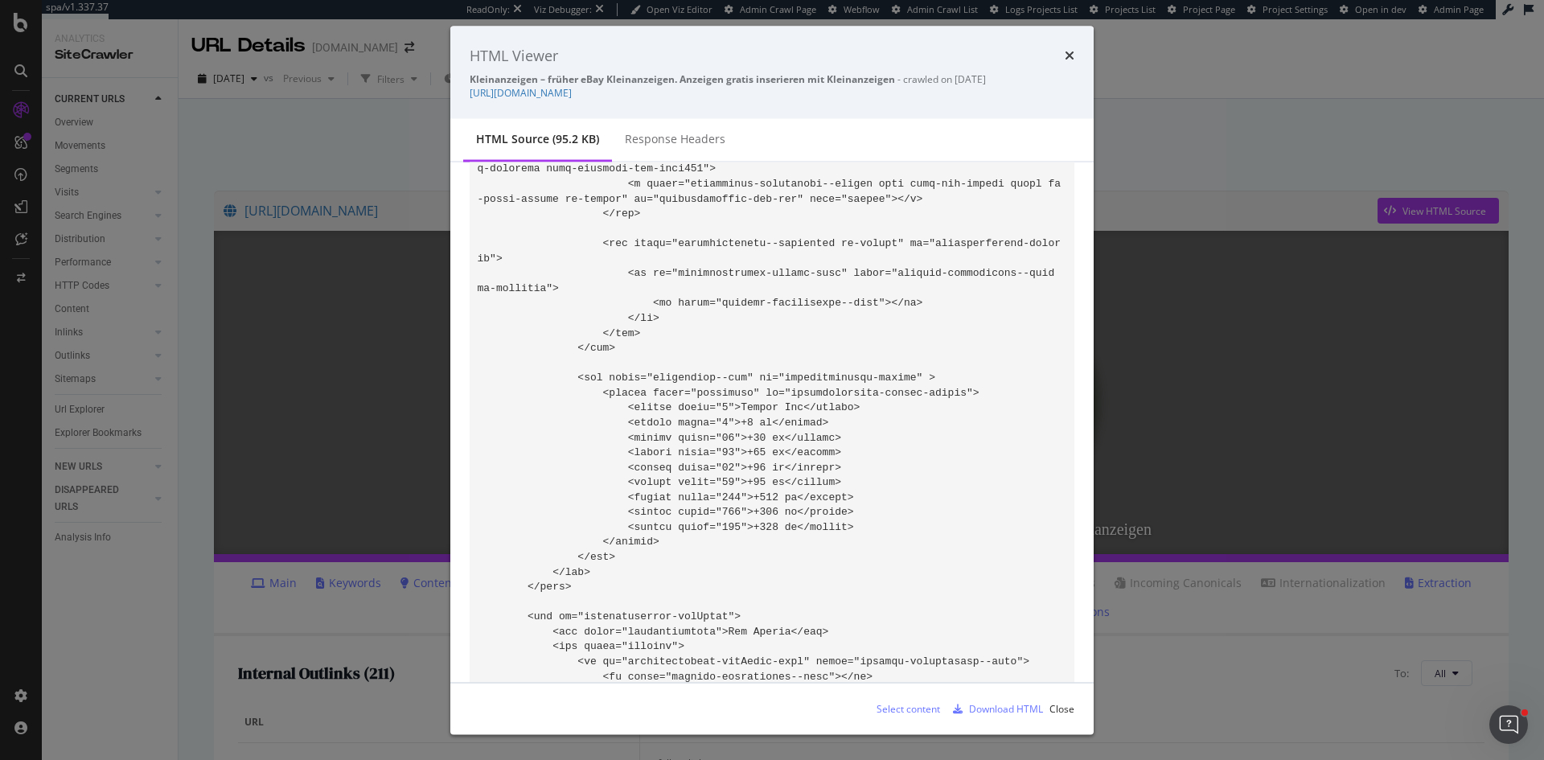
scroll to position [37434, 0]
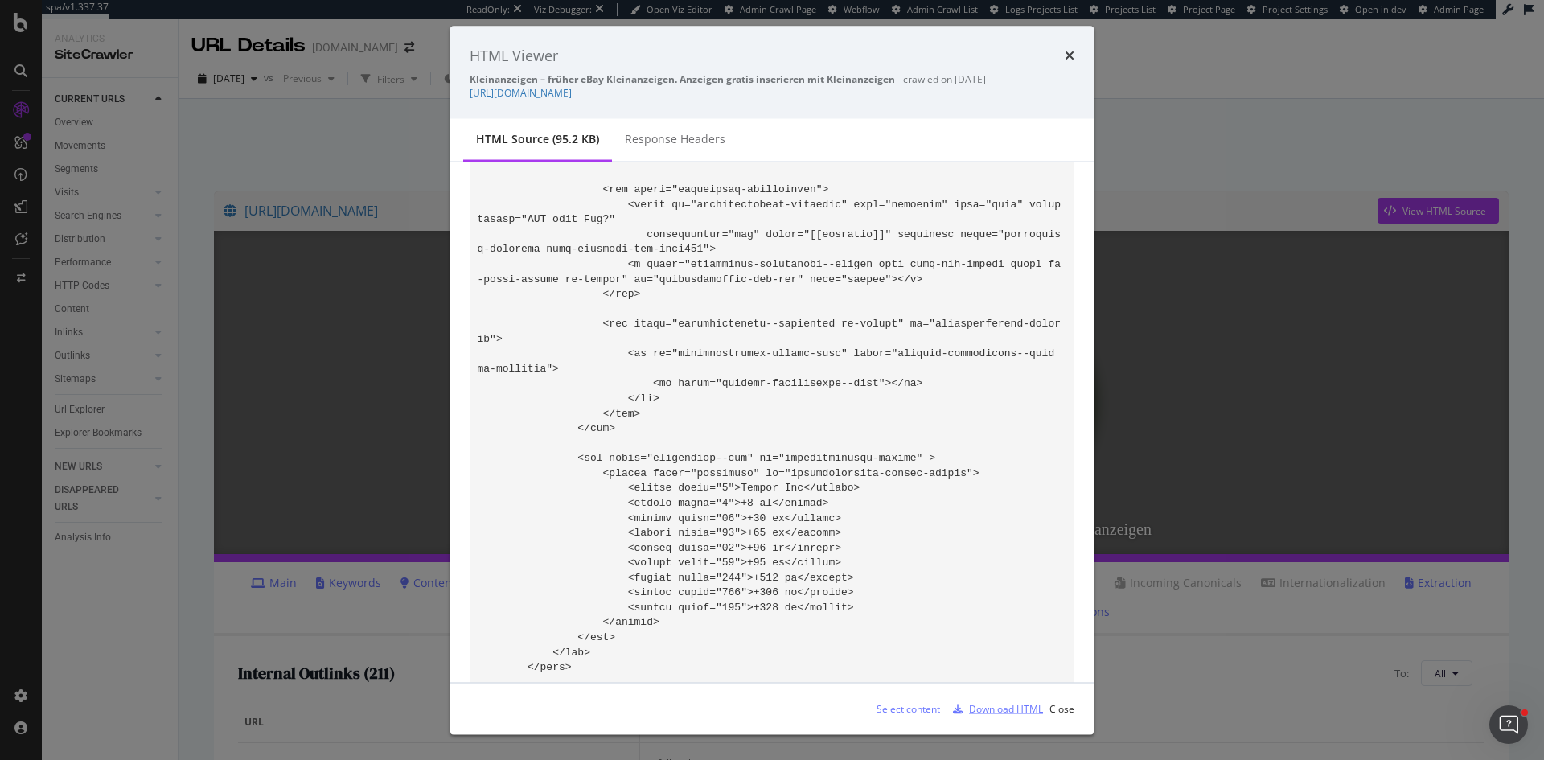
click at [1013, 703] on div "Download HTML" at bounding box center [1006, 708] width 74 height 14
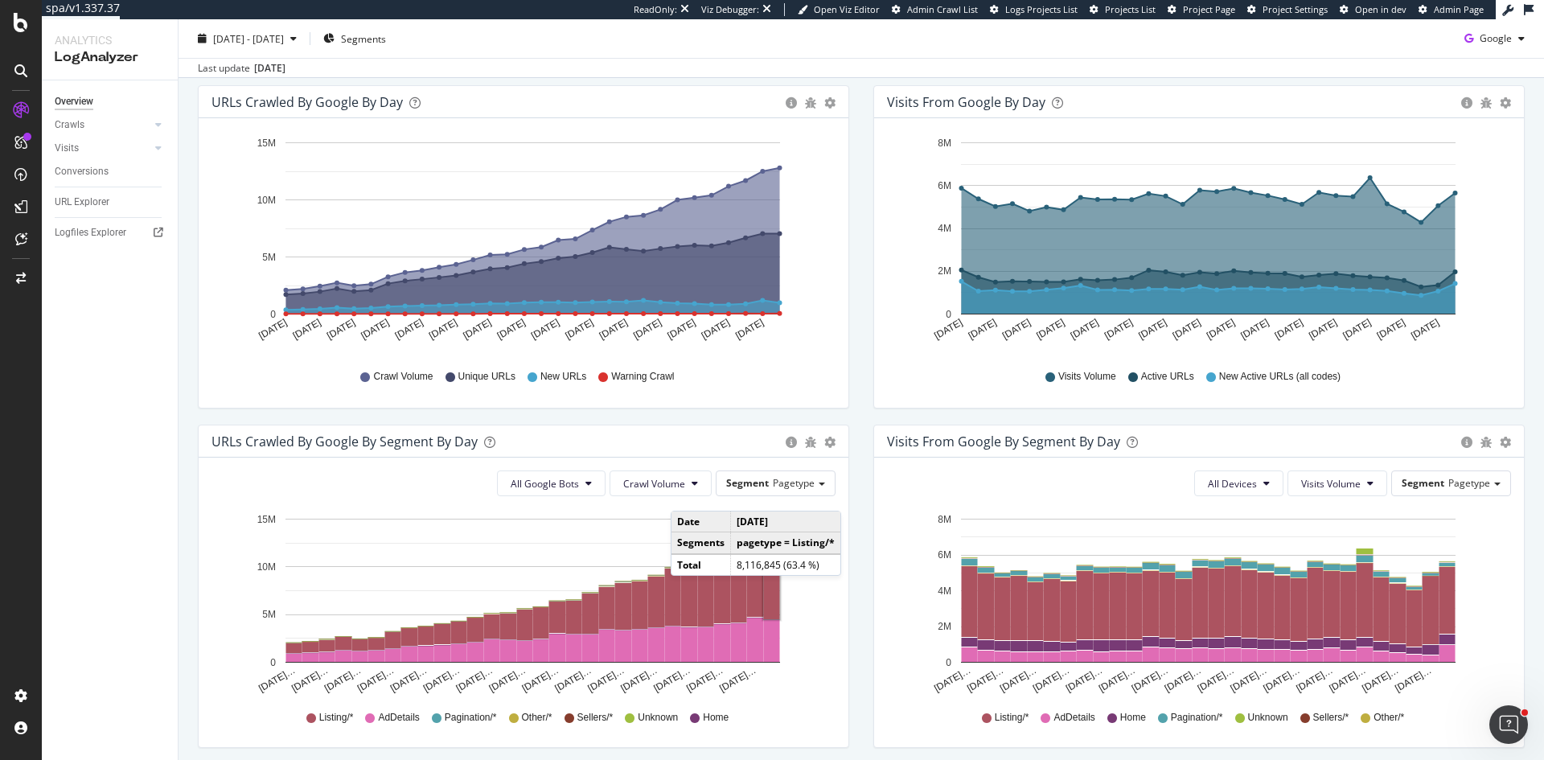
scroll to position [161, 0]
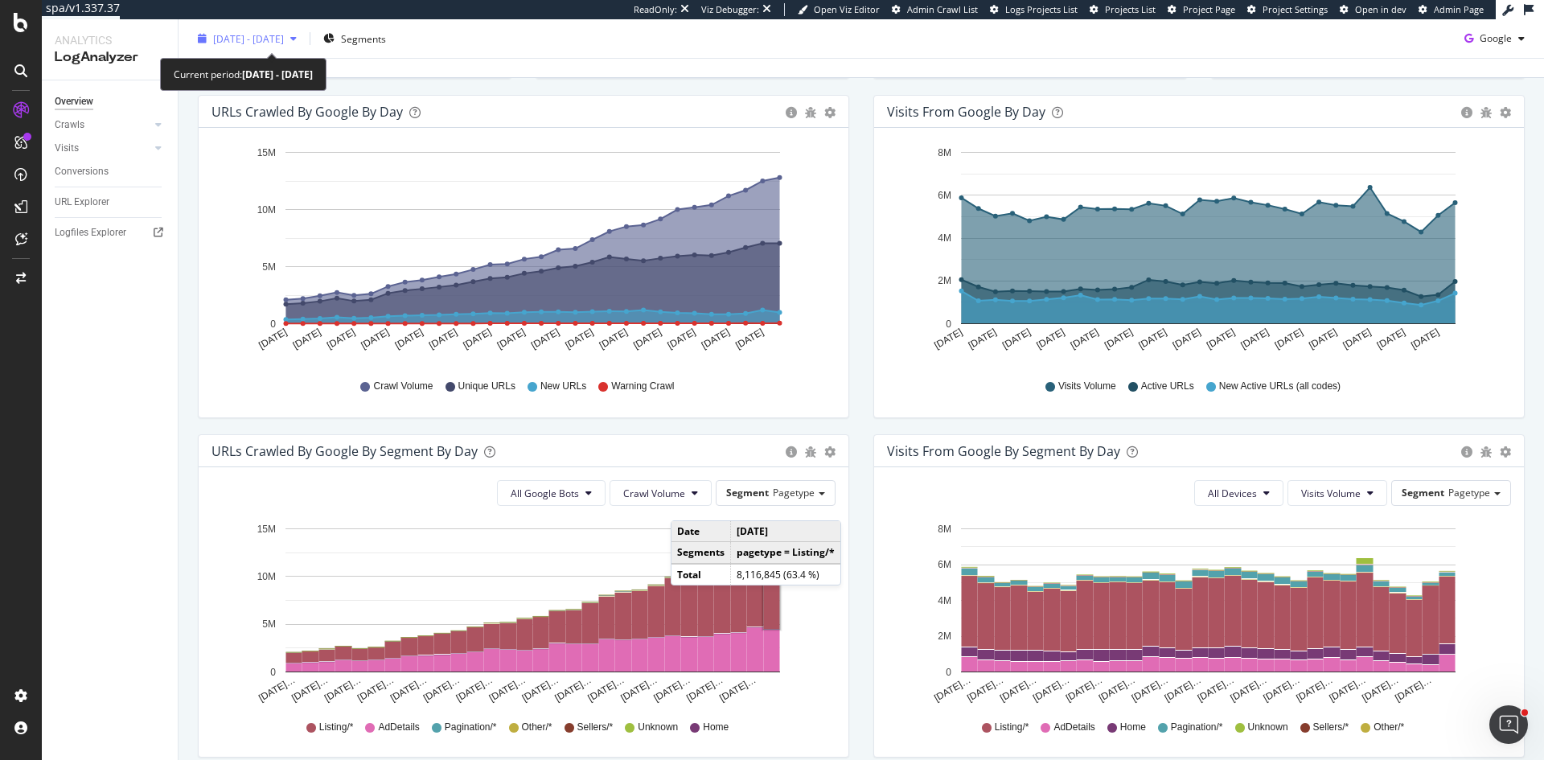
click at [263, 39] on span "2025 Aug. 24th - Sep. 22nd" at bounding box center [248, 38] width 71 height 14
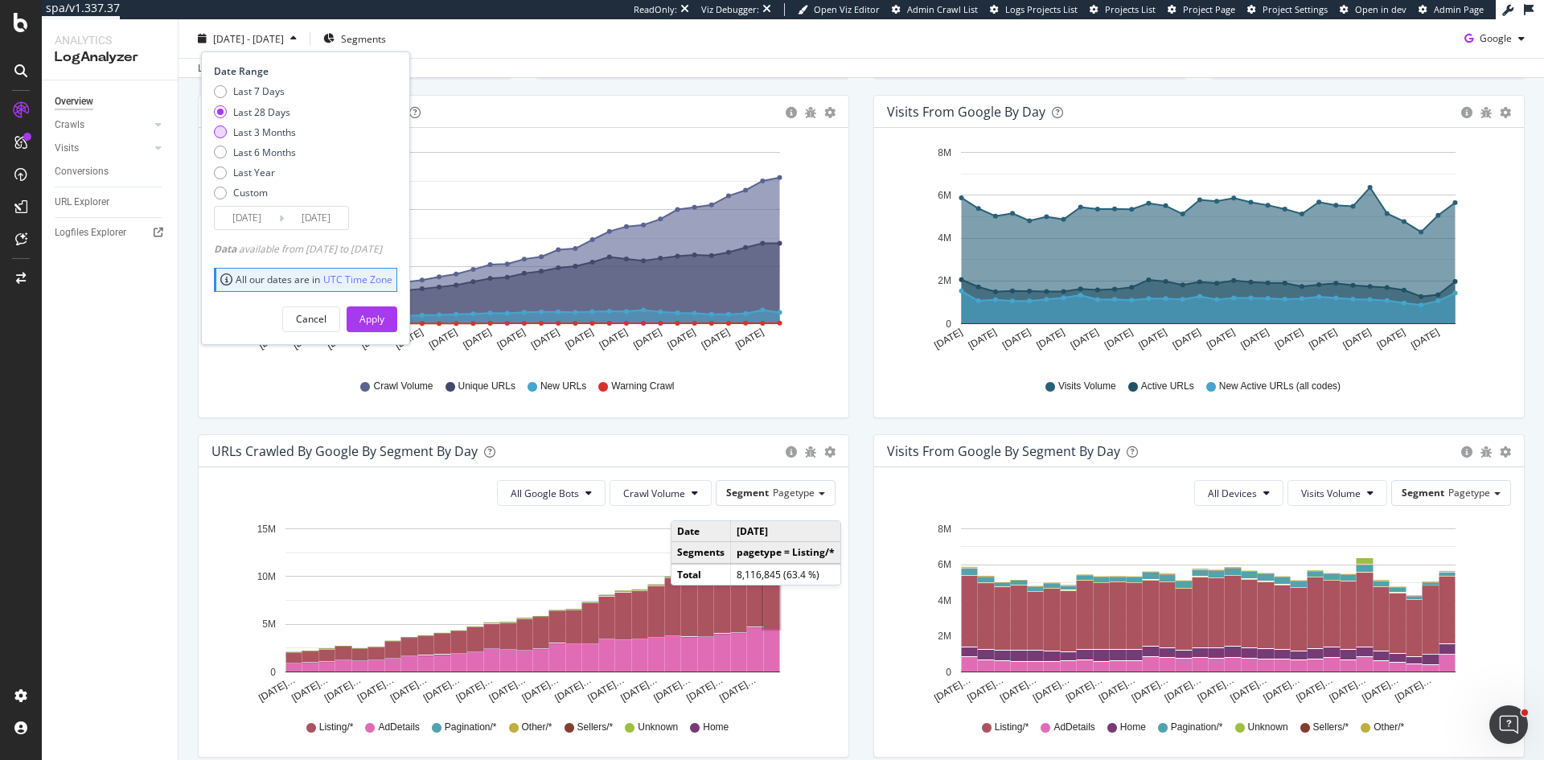
click at [276, 131] on div "Last 3 Months" at bounding box center [264, 132] width 63 height 14
type input "2025/06/23"
click at [384, 316] on div "Apply" at bounding box center [372, 319] width 25 height 14
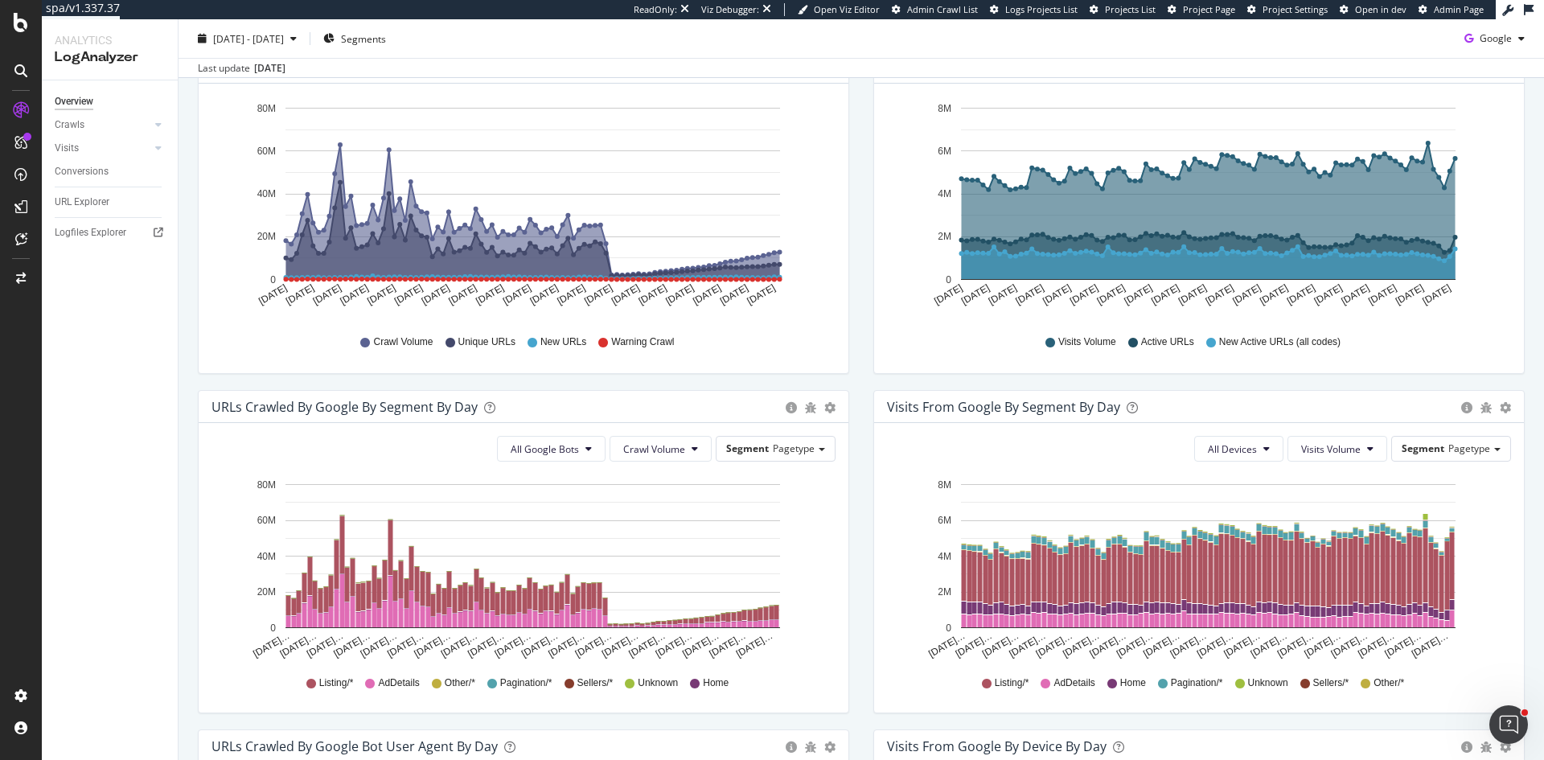
scroll to position [168, 0]
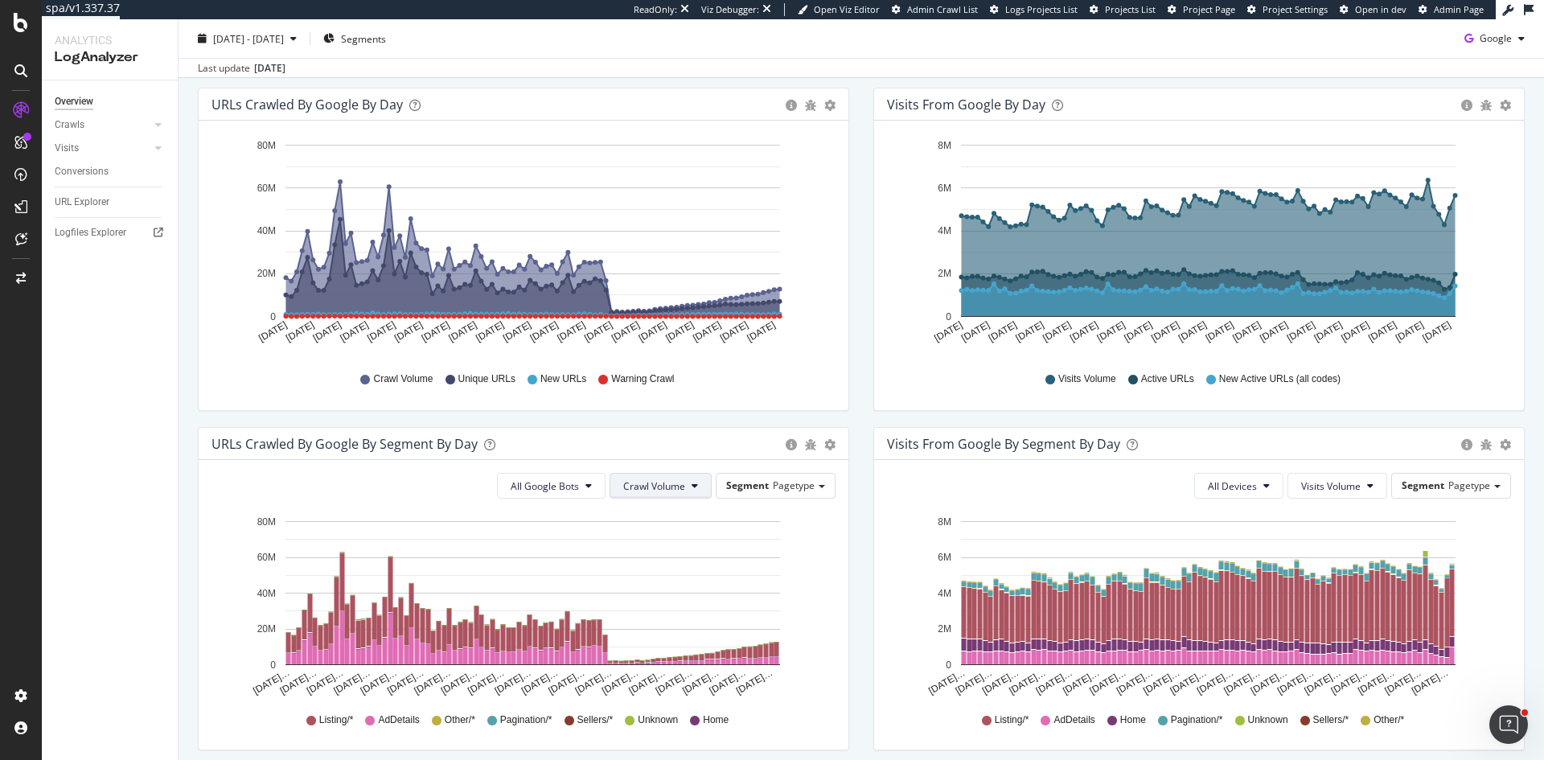
click at [639, 486] on span "Crawl Volume" at bounding box center [654, 486] width 62 height 14
click at [659, 576] on span "New URLs" at bounding box center [650, 577] width 64 height 14
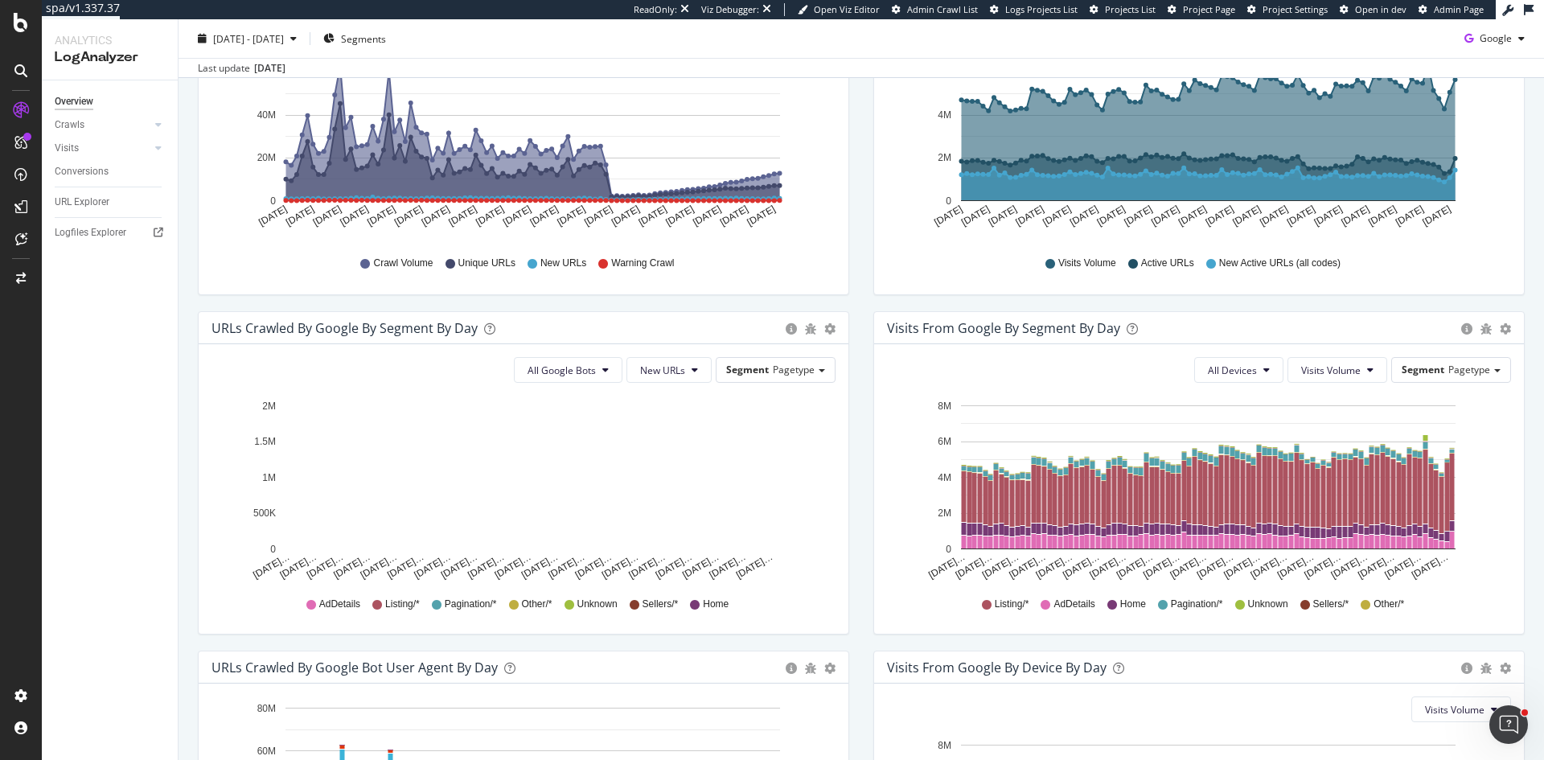
scroll to position [249, 0]
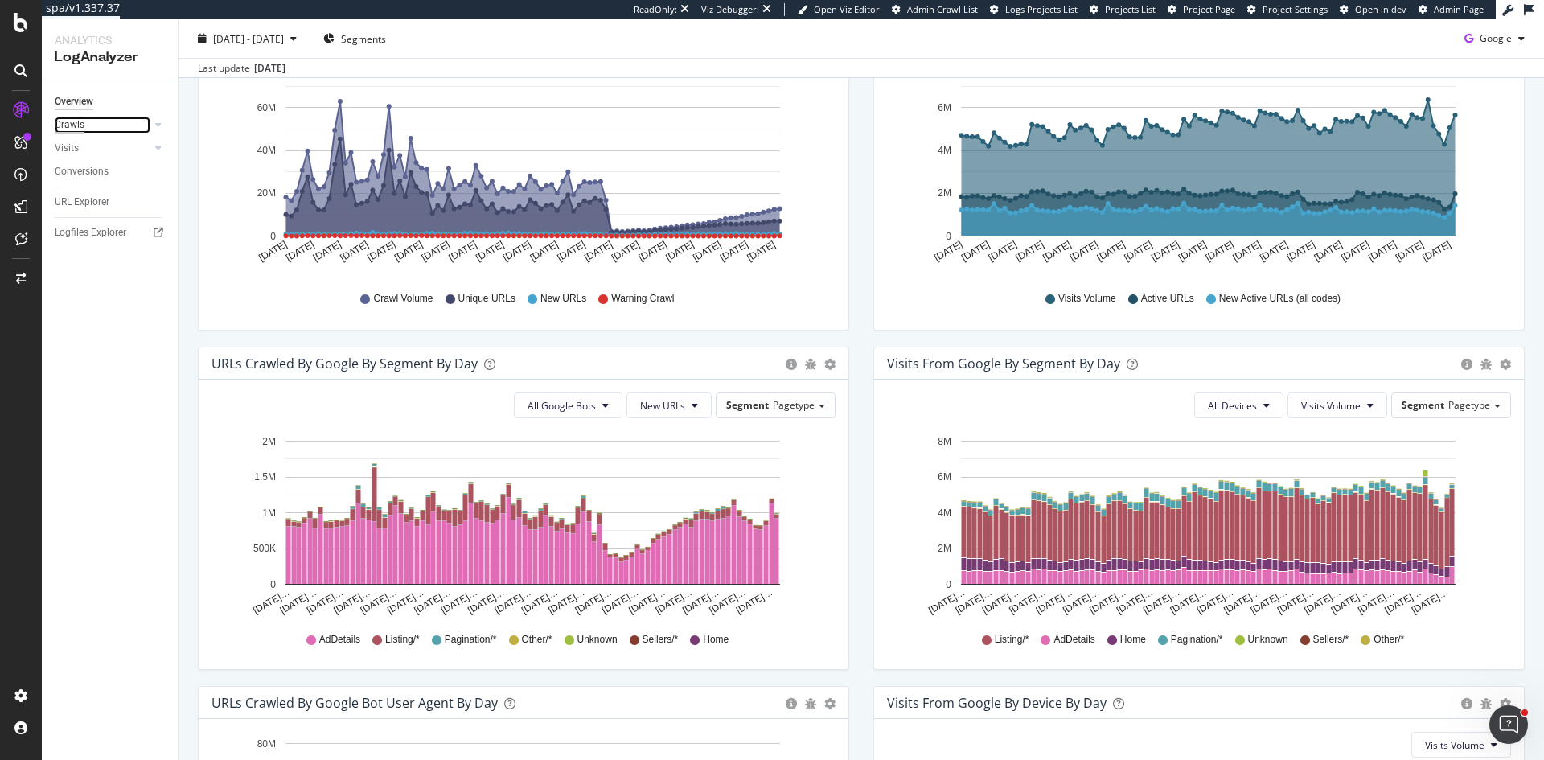
click at [77, 121] on div "Crawls" at bounding box center [70, 125] width 30 height 17
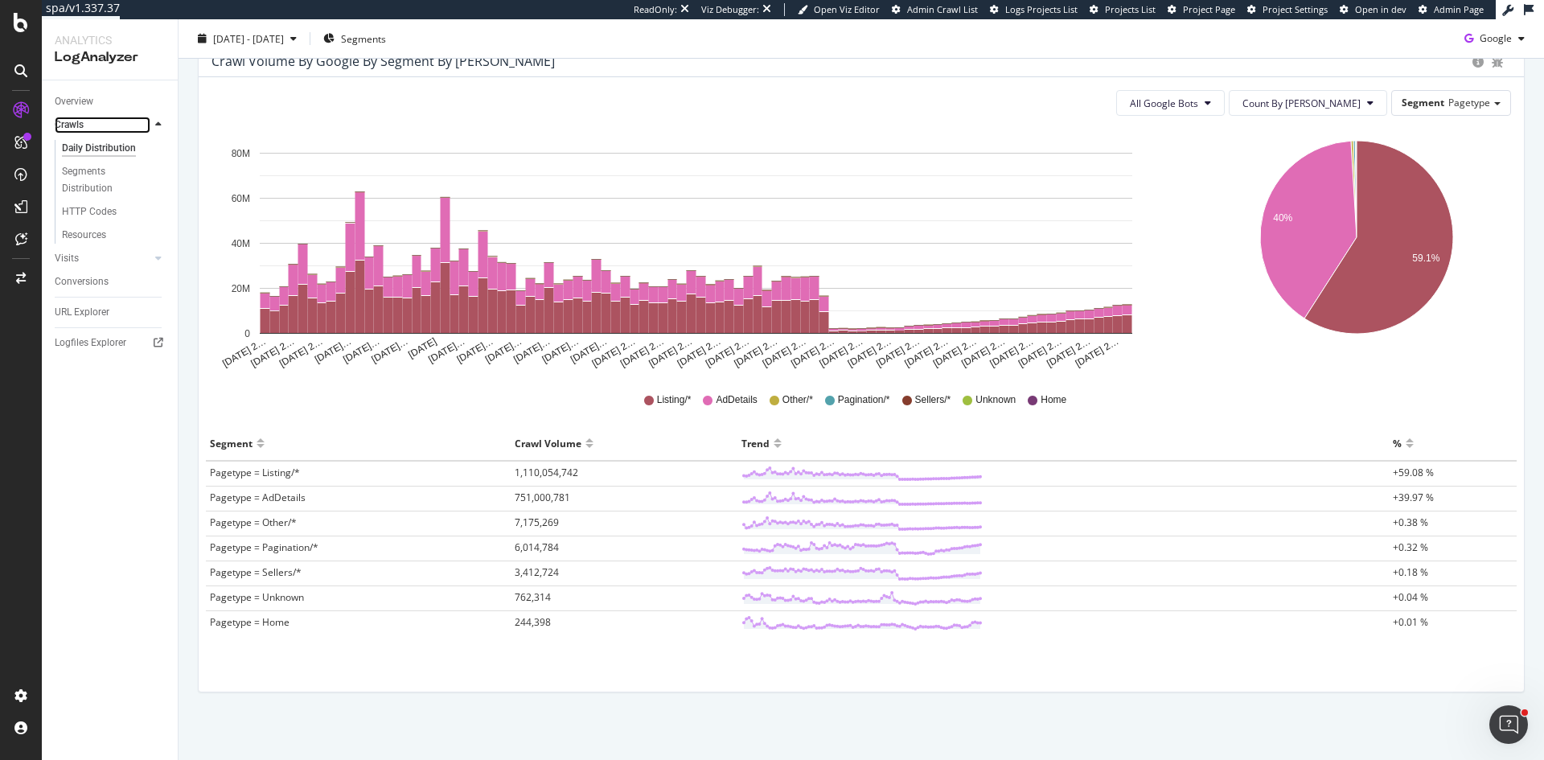
scroll to position [185, 0]
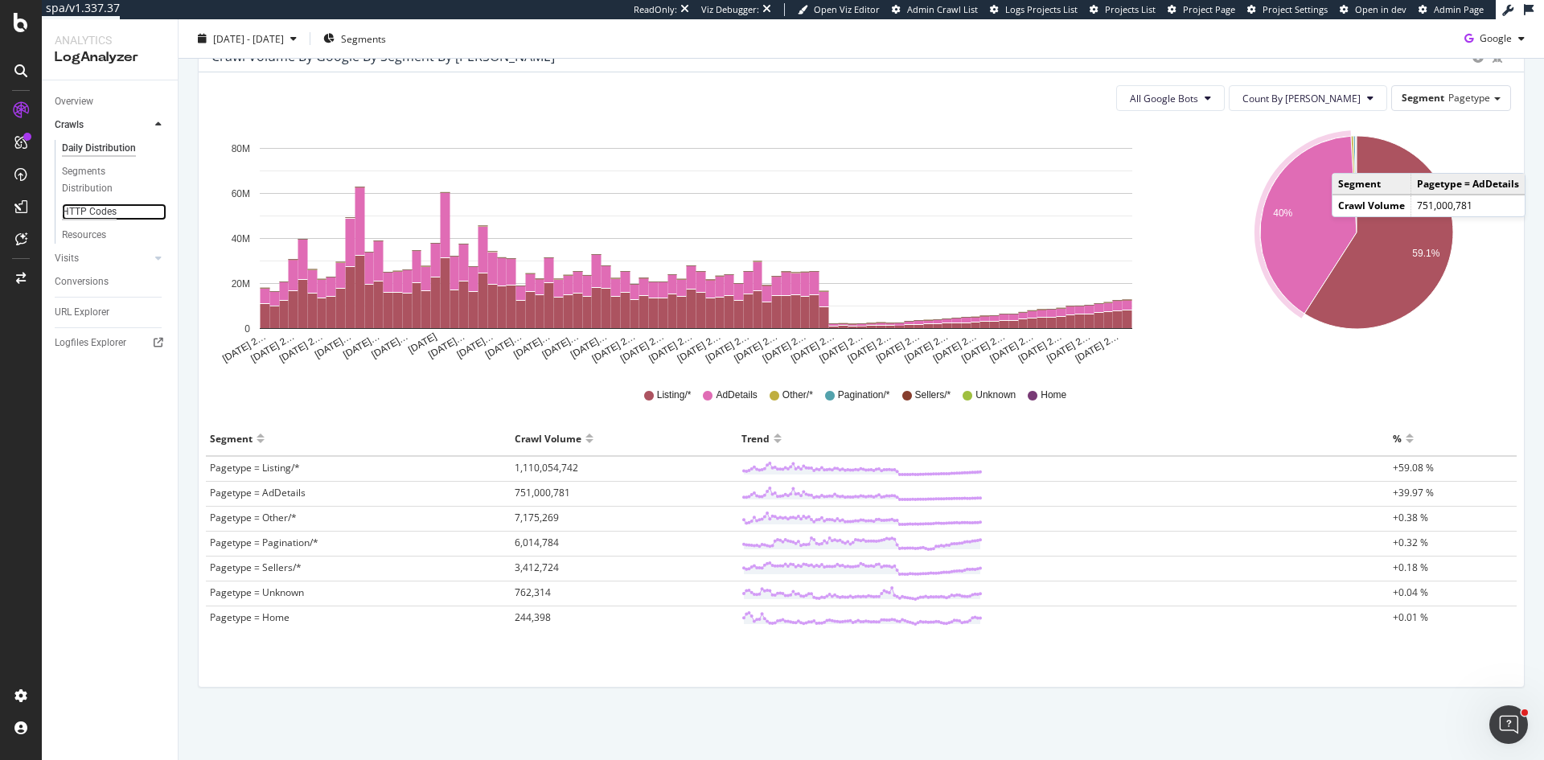
click at [89, 214] on div "HTTP Codes" at bounding box center [89, 211] width 55 height 17
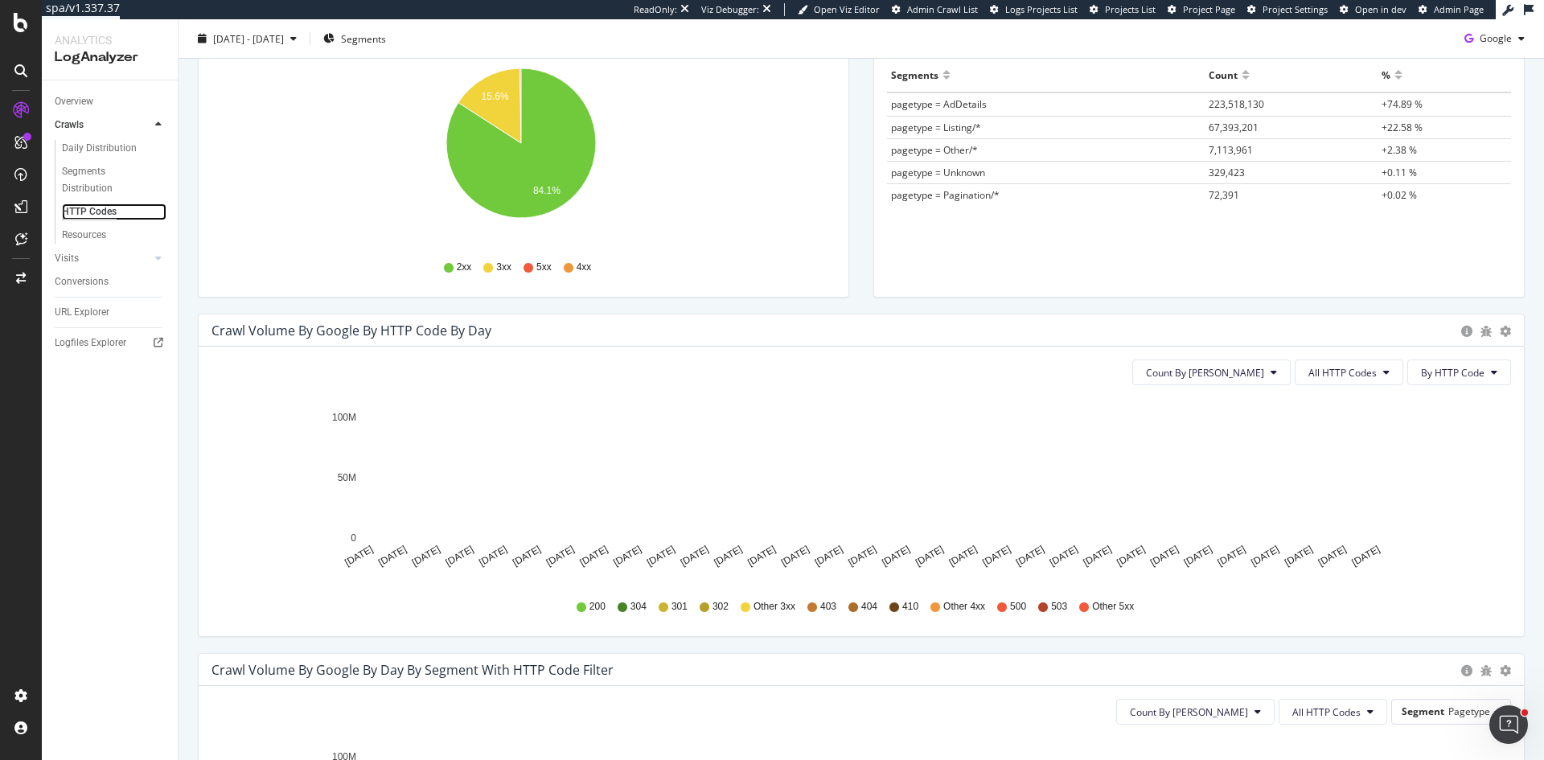
scroll to position [322, 0]
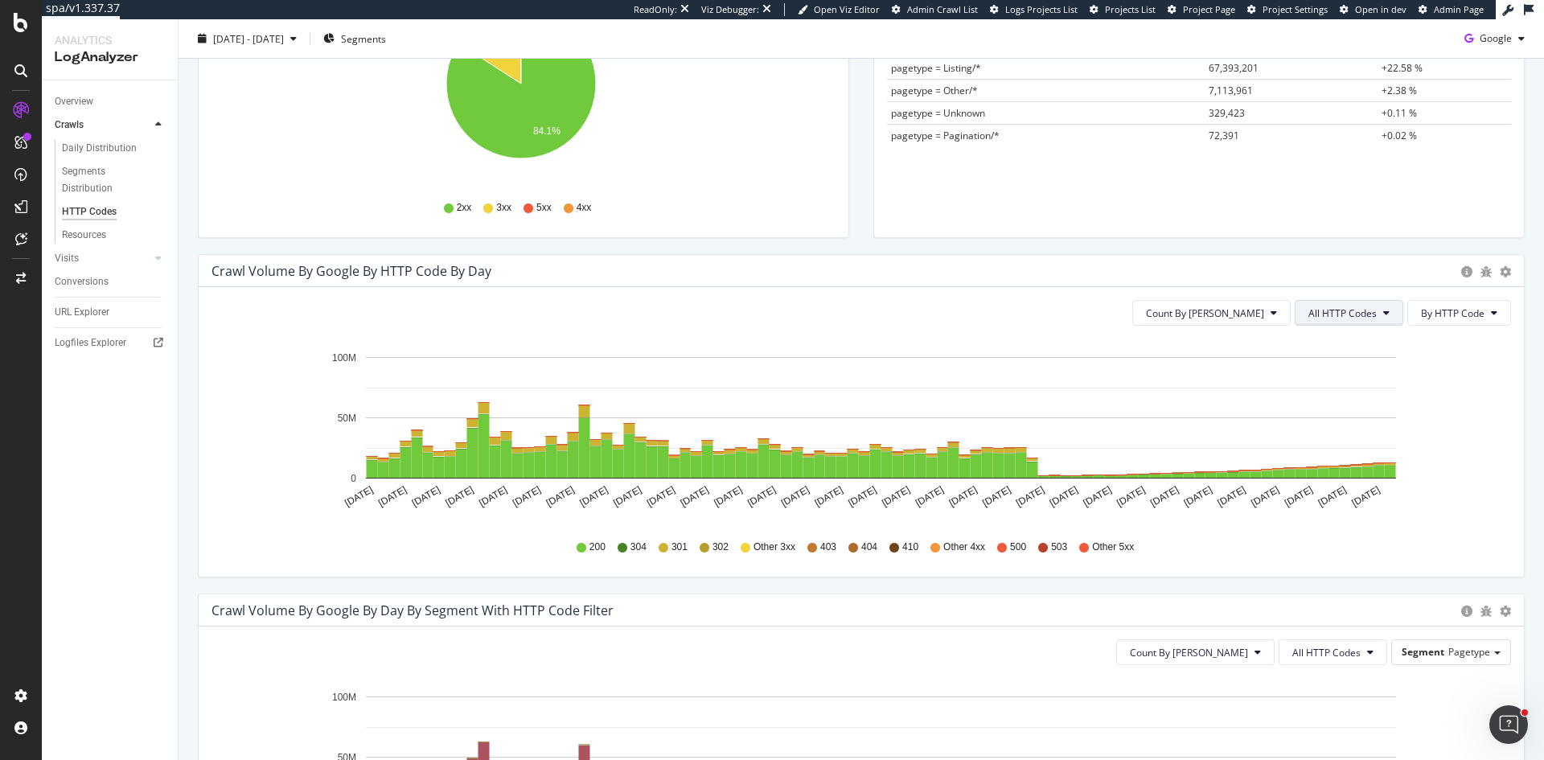
click at [1350, 313] on span "All HTTP Codes" at bounding box center [1343, 313] width 68 height 14
click at [1164, 388] on rect "A chart." at bounding box center [881, 417] width 1030 height 121
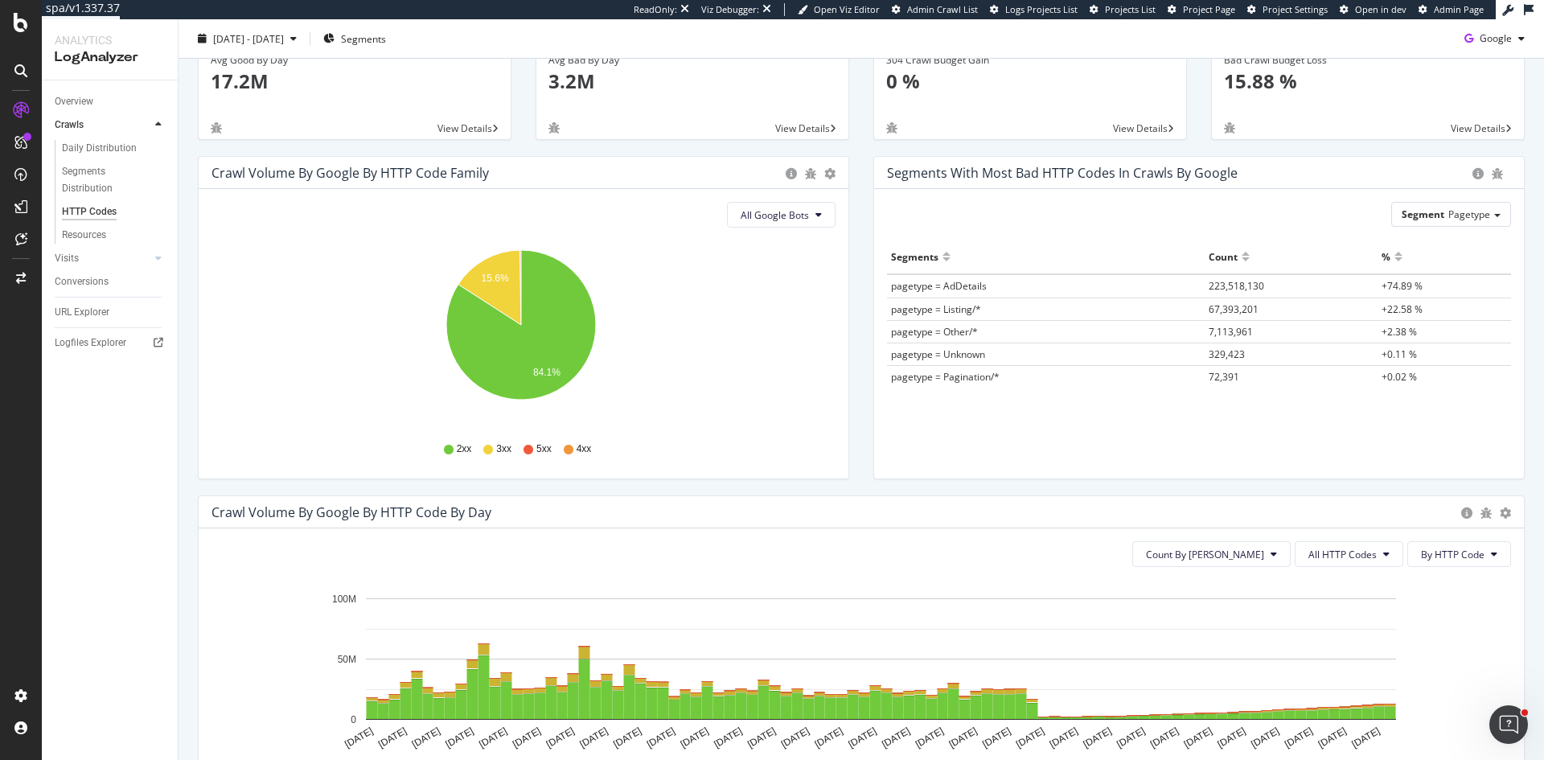
scroll to position [0, 0]
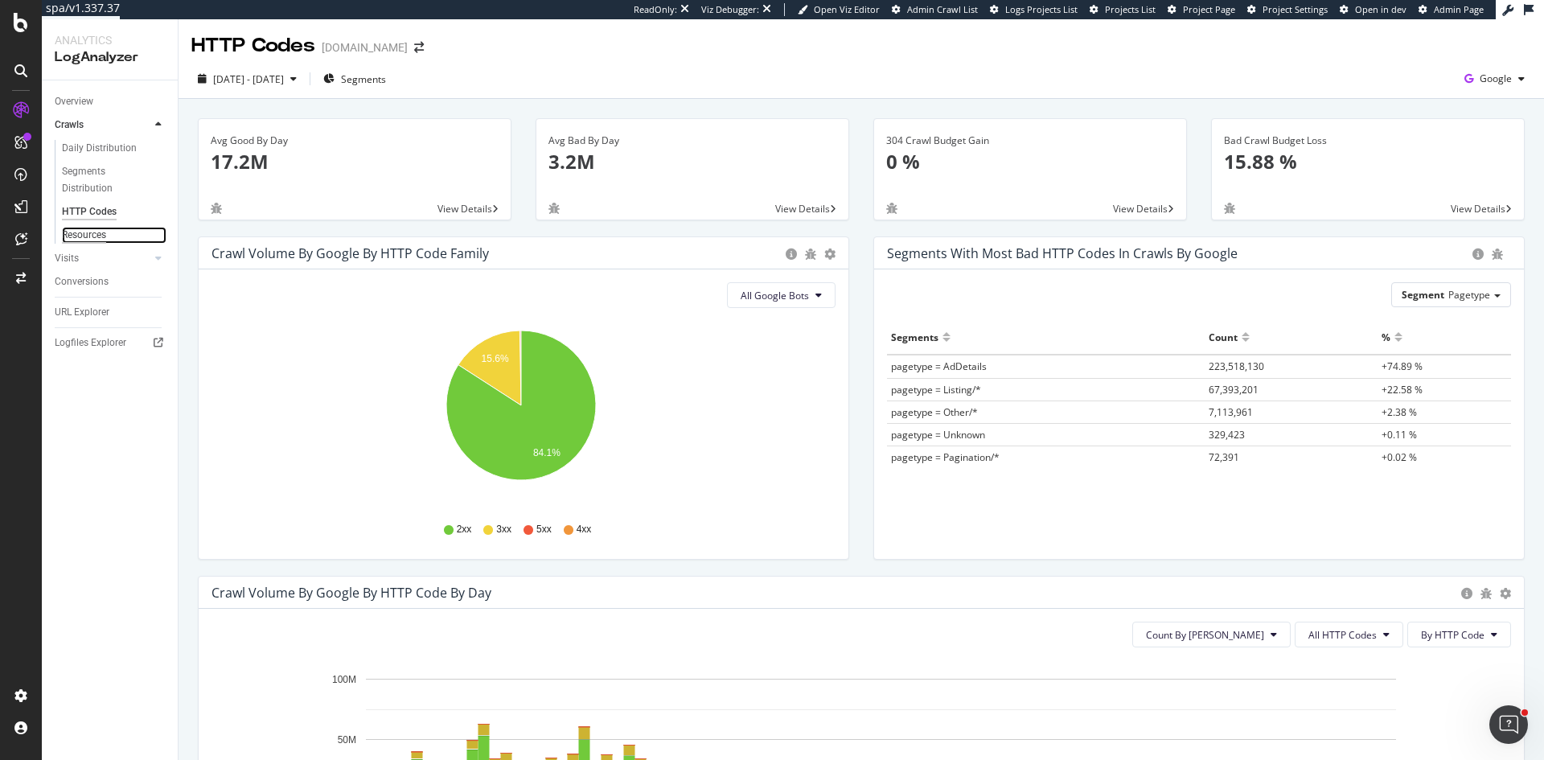
click at [96, 231] on div "Resources" at bounding box center [84, 235] width 44 height 17
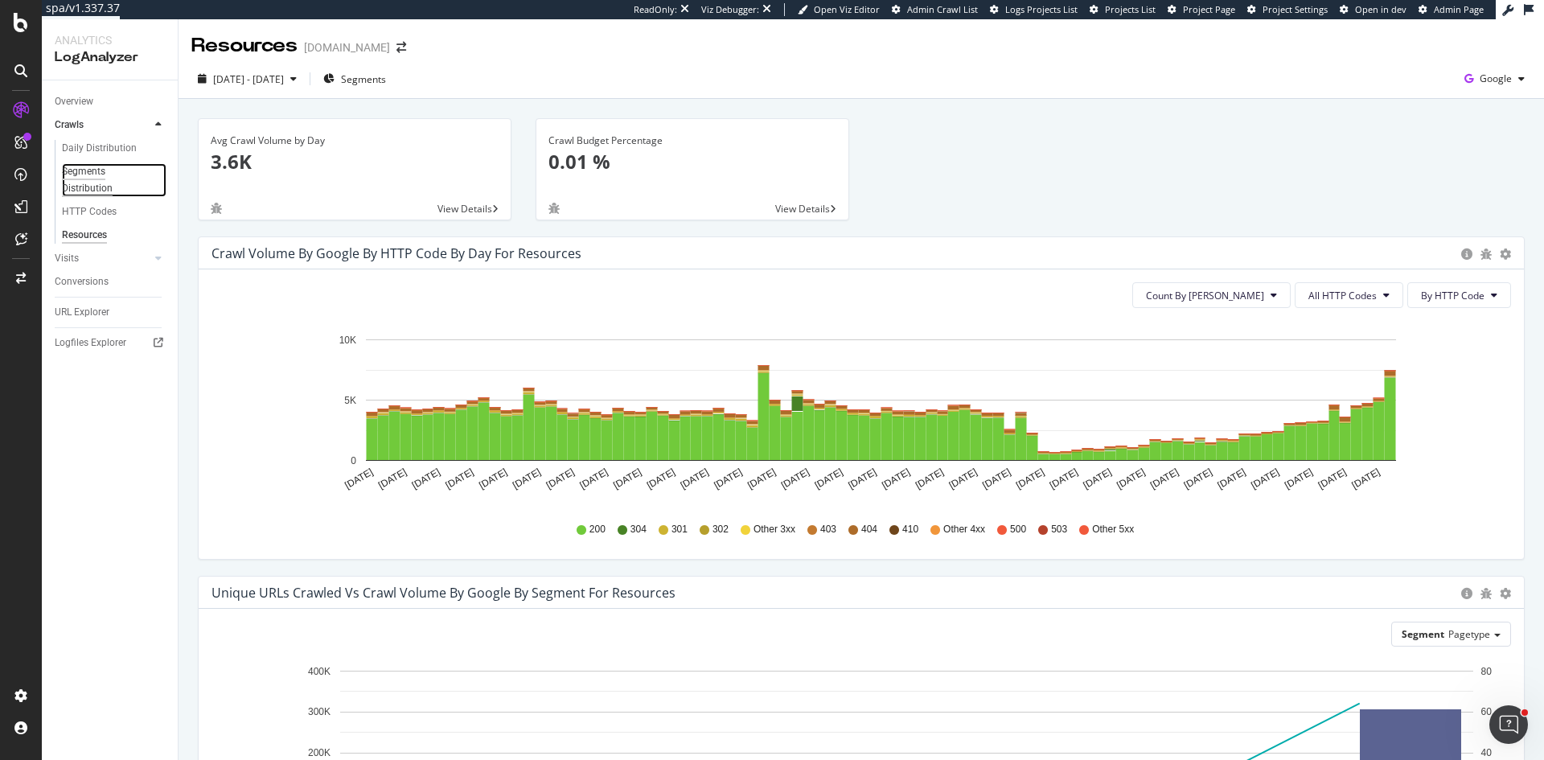
click at [88, 181] on div "Segments Distribution" at bounding box center [106, 180] width 89 height 34
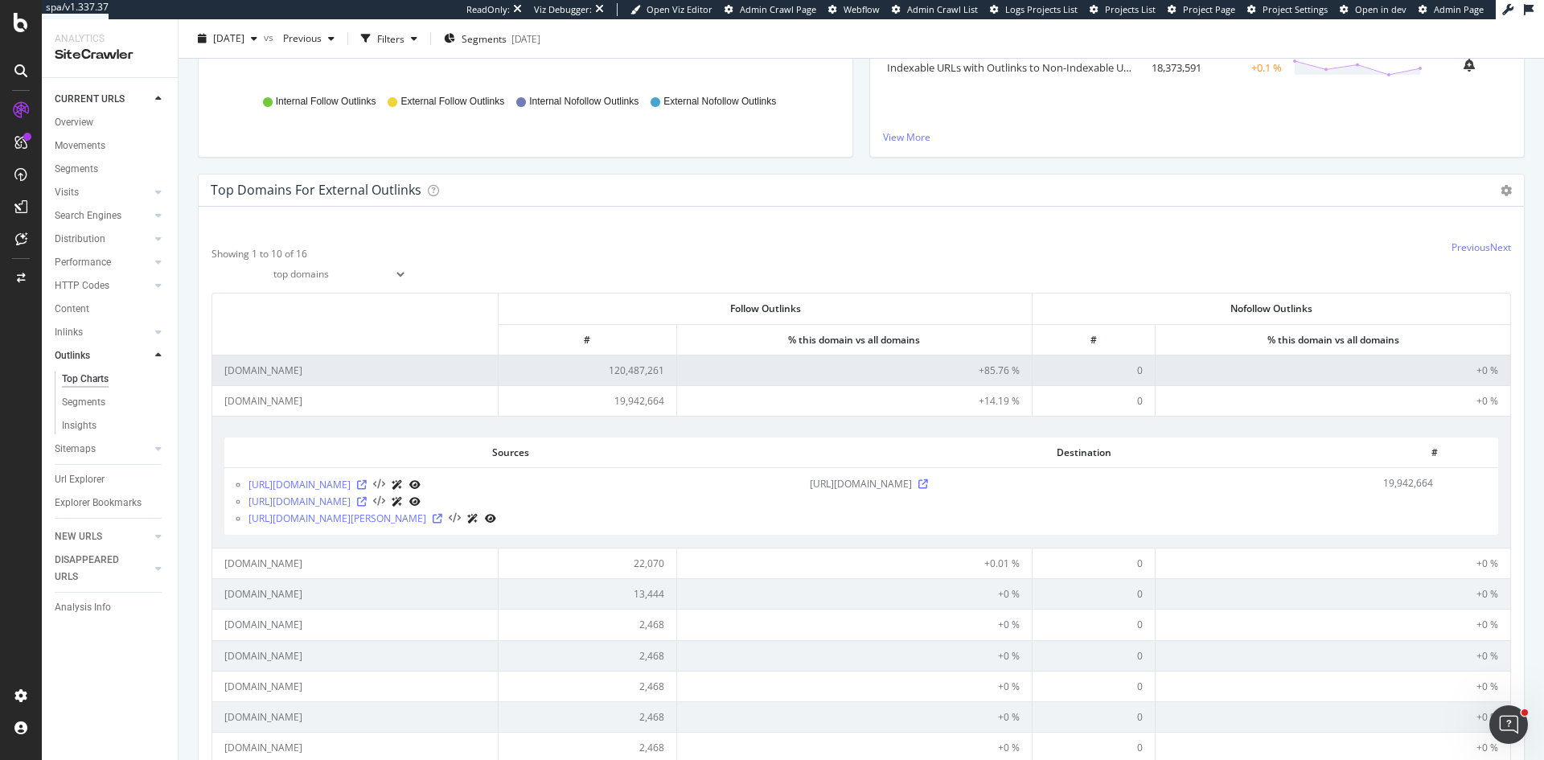
scroll to position [563, 0]
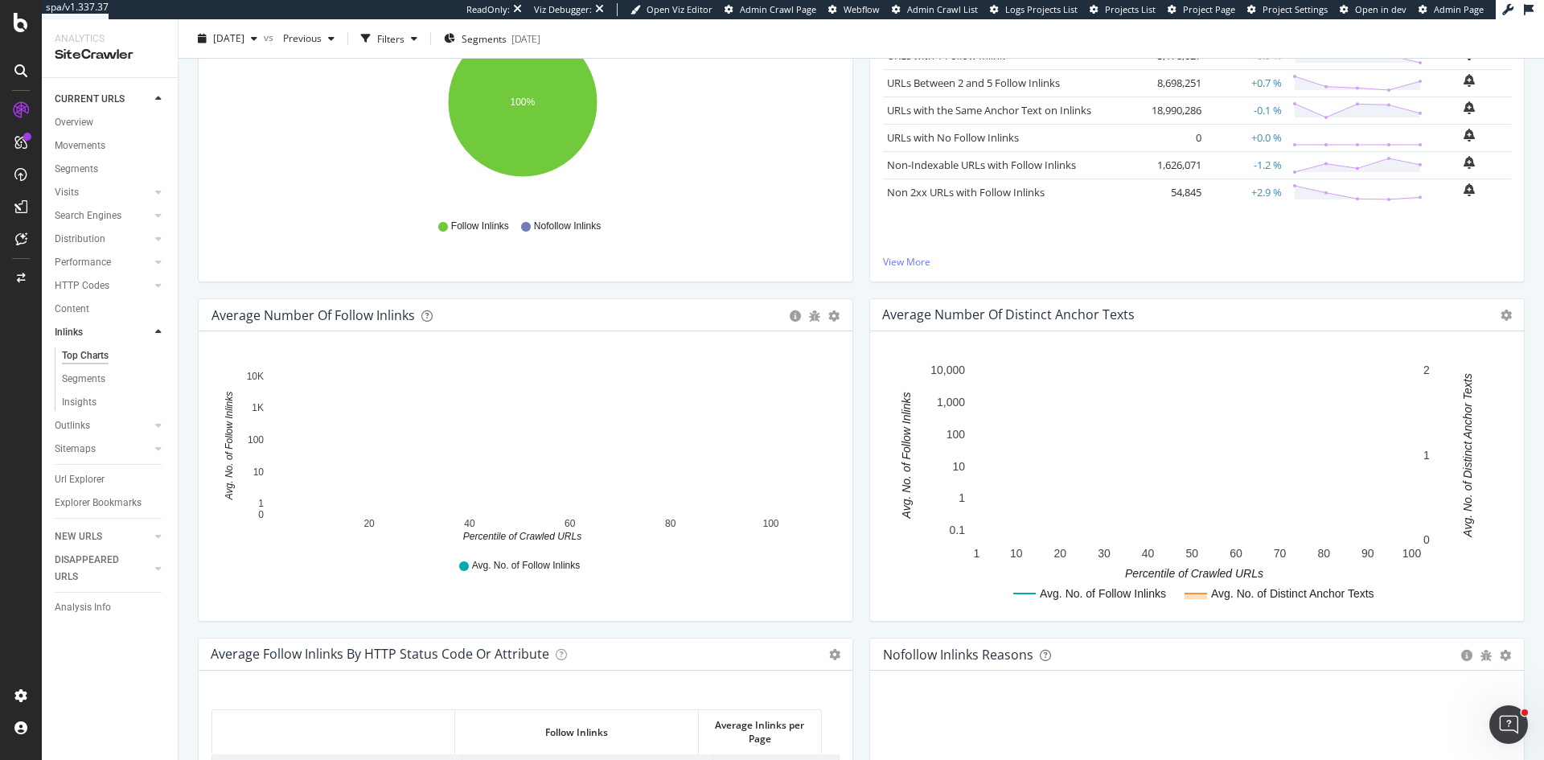
scroll to position [229, 0]
